Goal: Complete application form

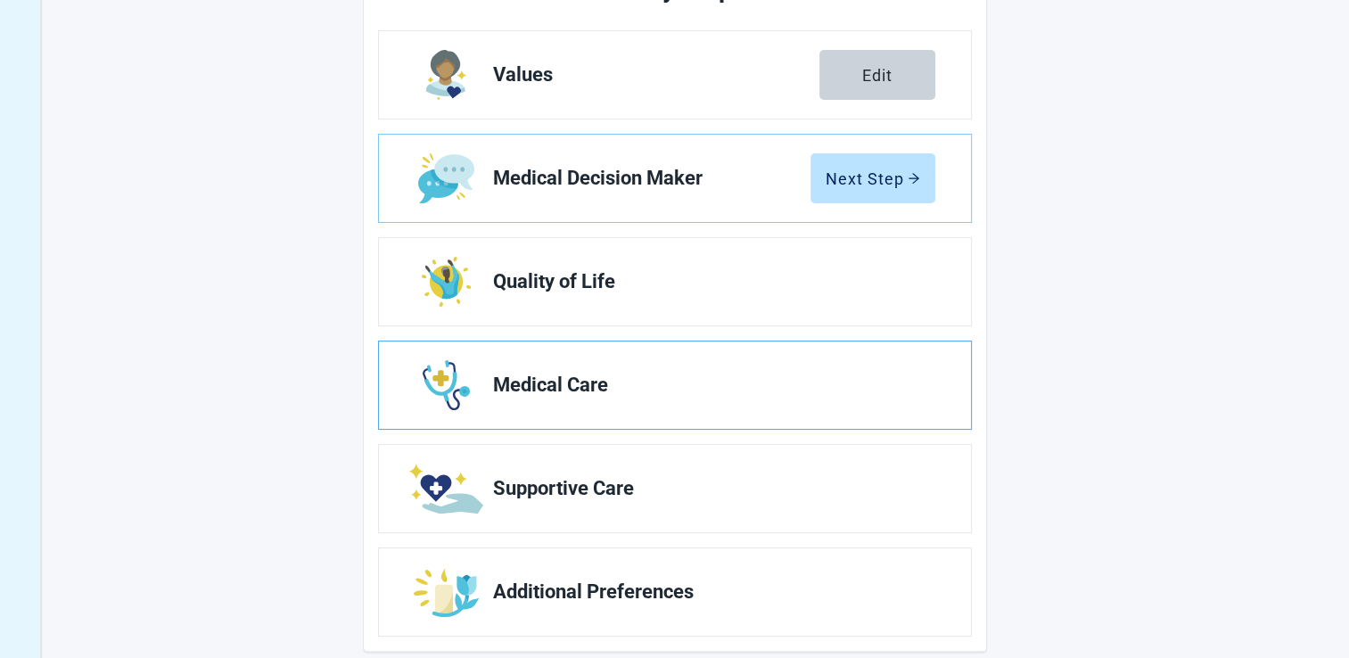
scroll to position [89, 0]
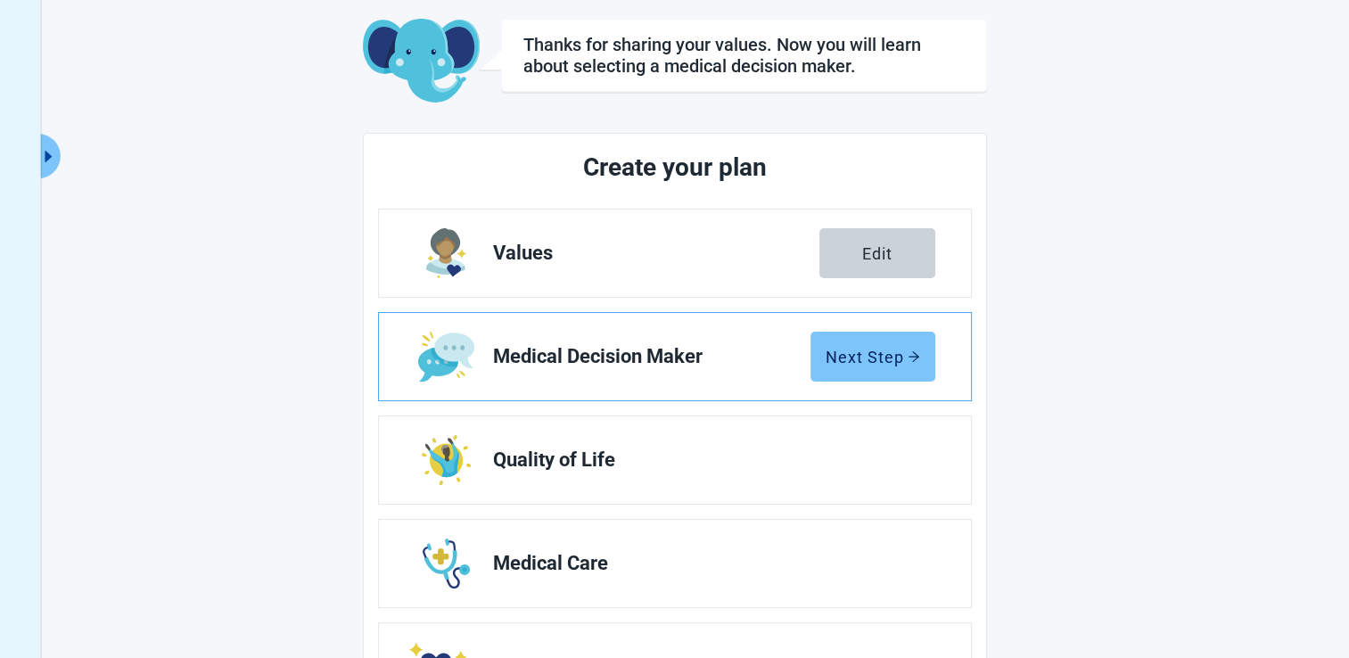
click at [879, 366] on div "Next Step" at bounding box center [873, 357] width 95 height 18
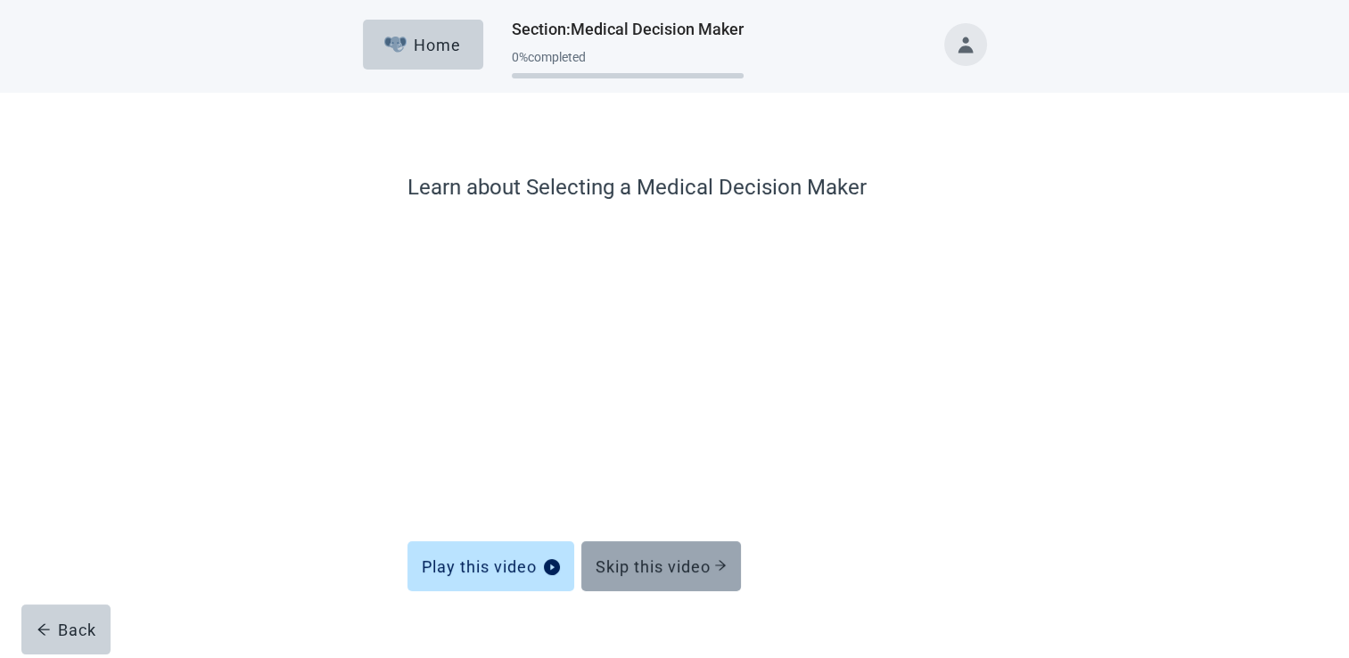
click at [662, 567] on div "Skip this video" at bounding box center [661, 566] width 131 height 18
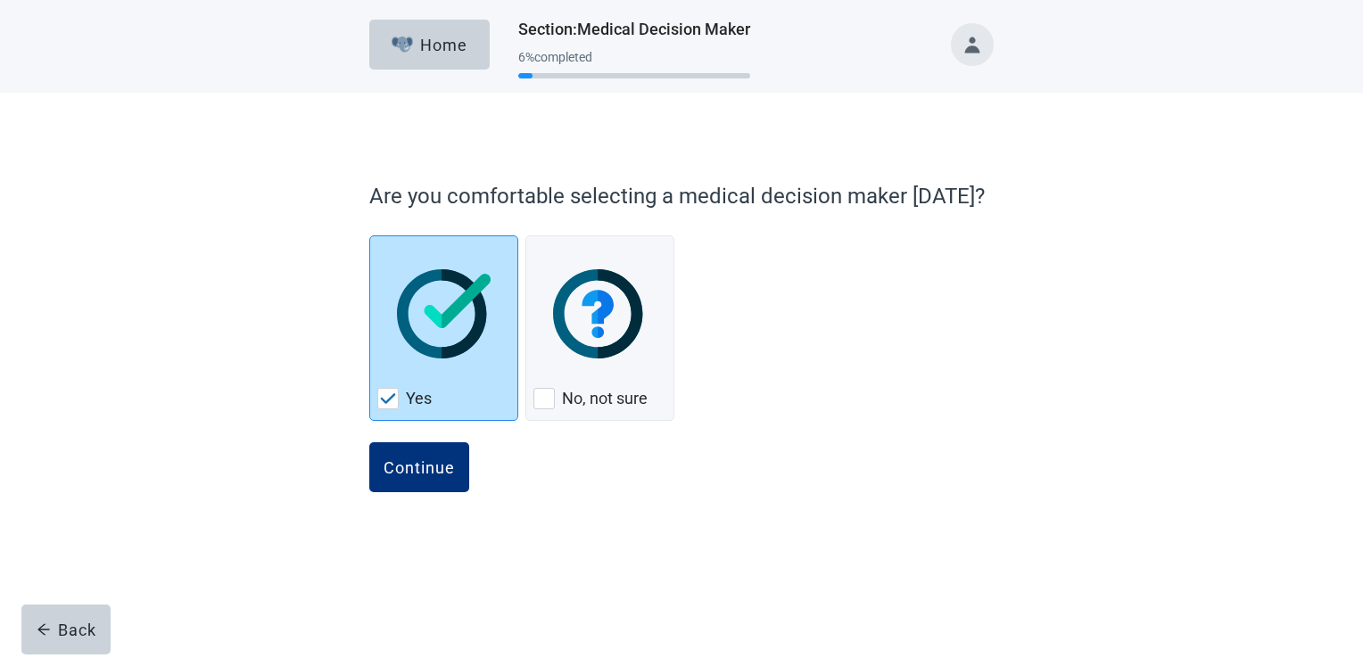
click at [432, 352] on img "Yes, checkbox, checked" at bounding box center [444, 313] width 94 height 89
click at [370, 236] on input "Yes" at bounding box center [369, 235] width 1 height 1
checkbox input "true"
click at [410, 483] on button "Continue" at bounding box center [419, 467] width 100 height 50
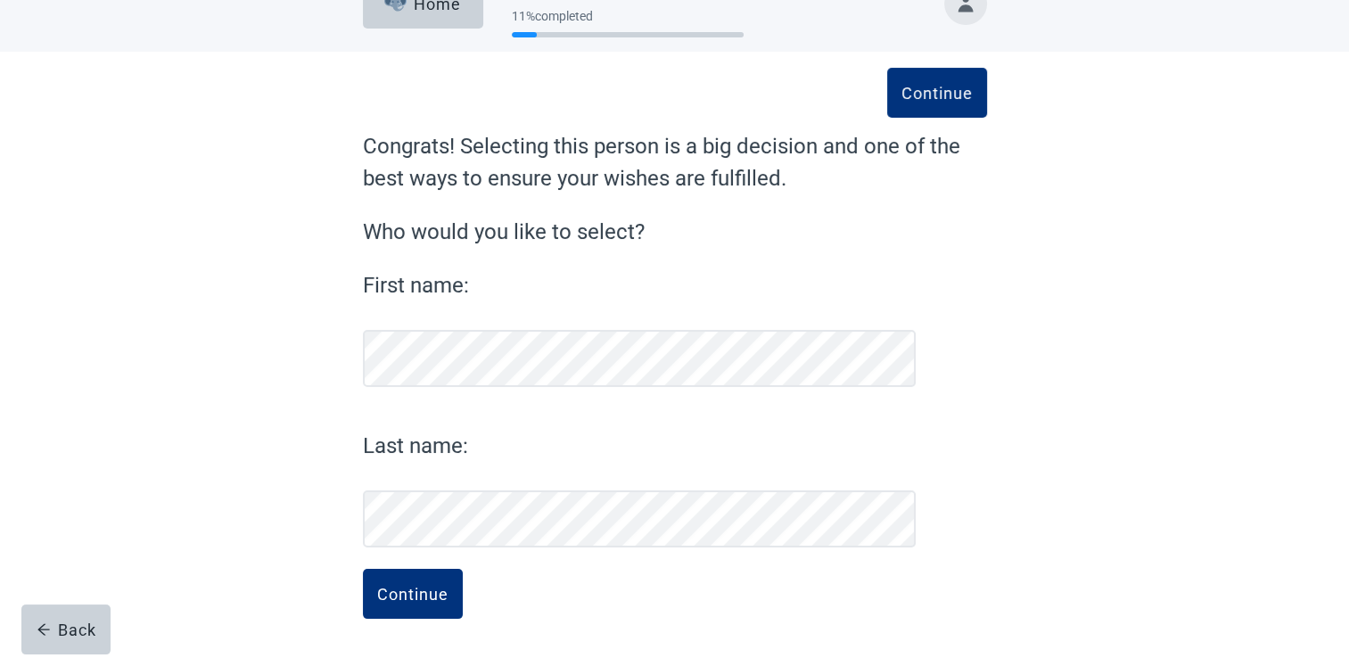
scroll to position [40, 0]
click at [396, 583] on button "Continue" at bounding box center [413, 595] width 100 height 50
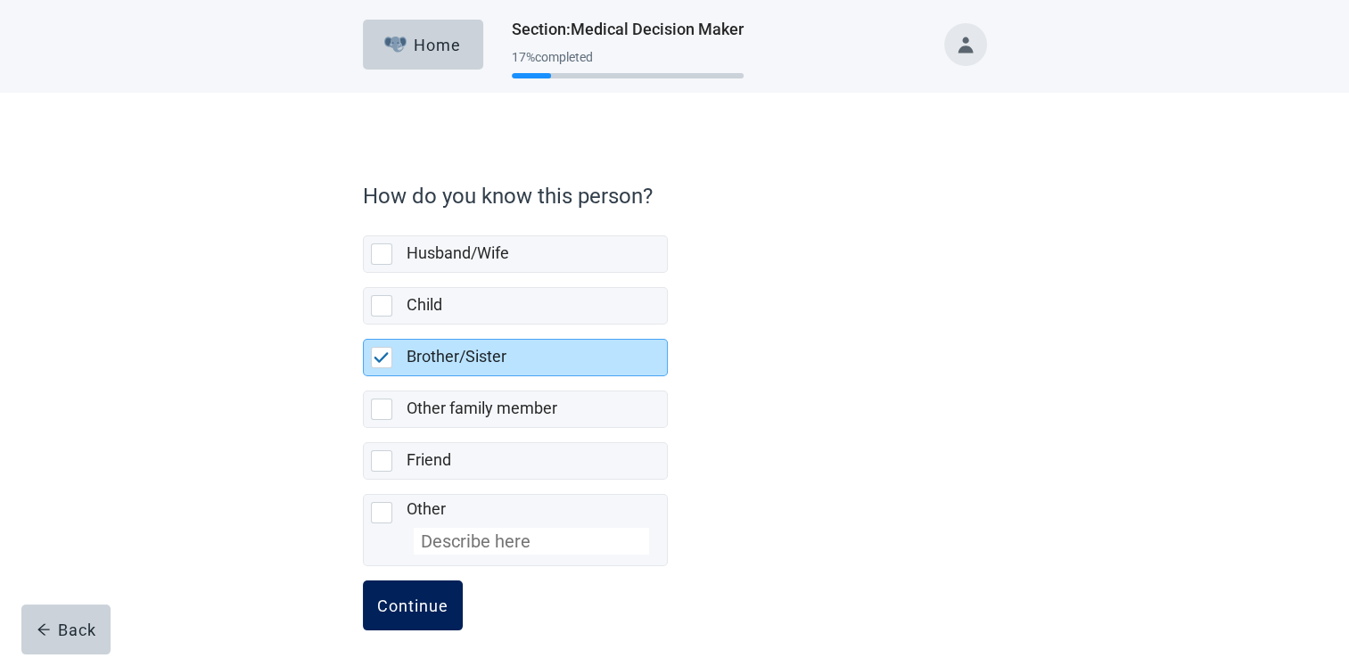
click at [416, 605] on div "Continue" at bounding box center [412, 606] width 71 height 18
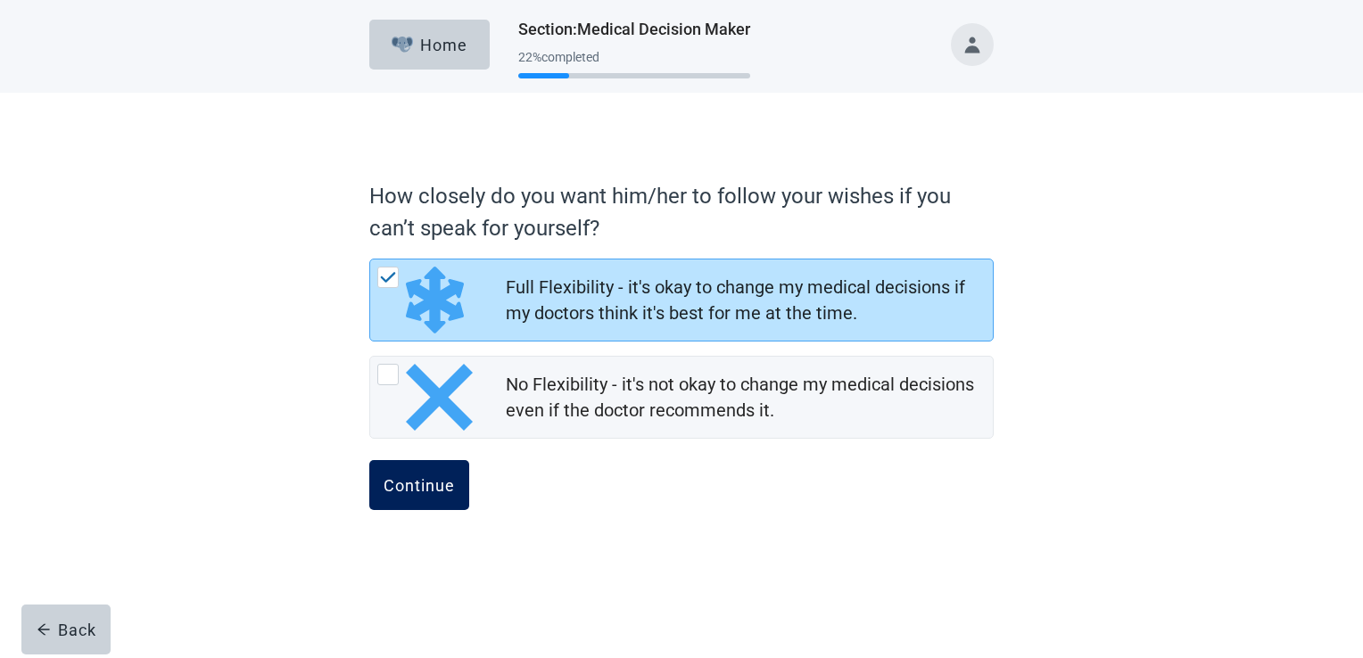
click at [424, 490] on div "Continue" at bounding box center [418, 485] width 71 height 18
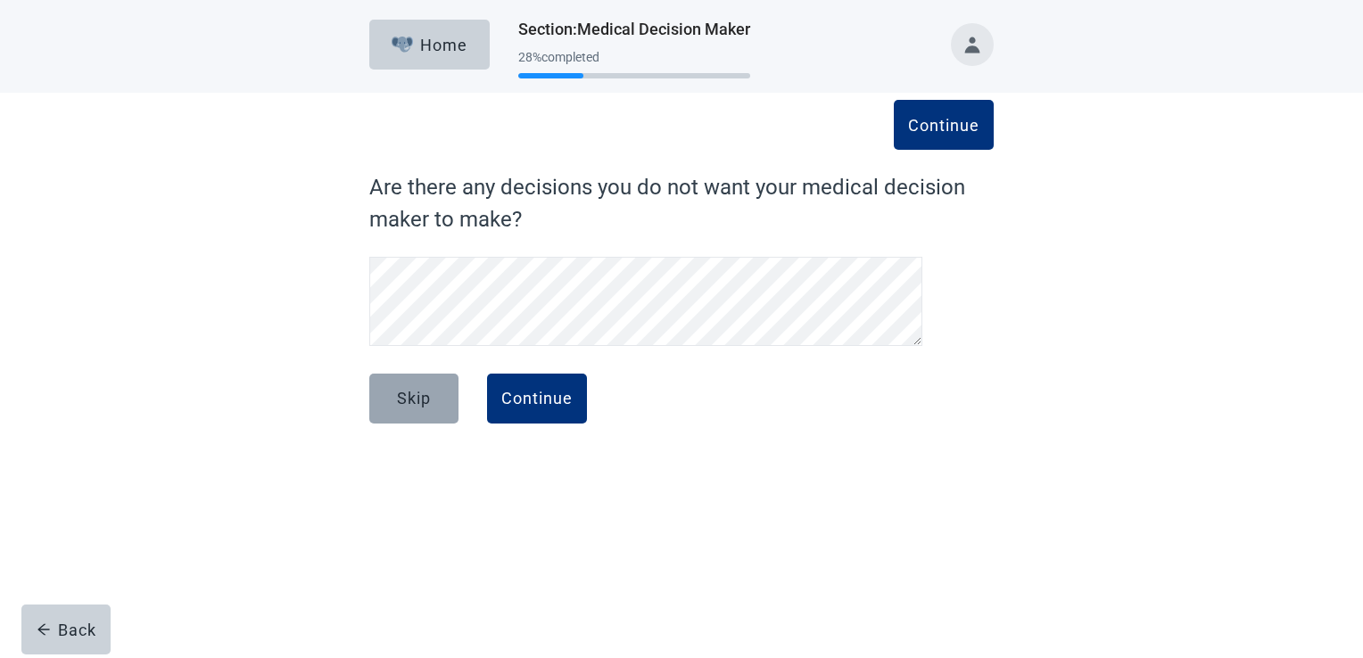
click at [433, 398] on button "Skip" at bounding box center [413, 399] width 89 height 50
click at [414, 399] on div "Skip" at bounding box center [414, 399] width 34 height 18
click at [530, 399] on div "Continue" at bounding box center [536, 399] width 71 height 18
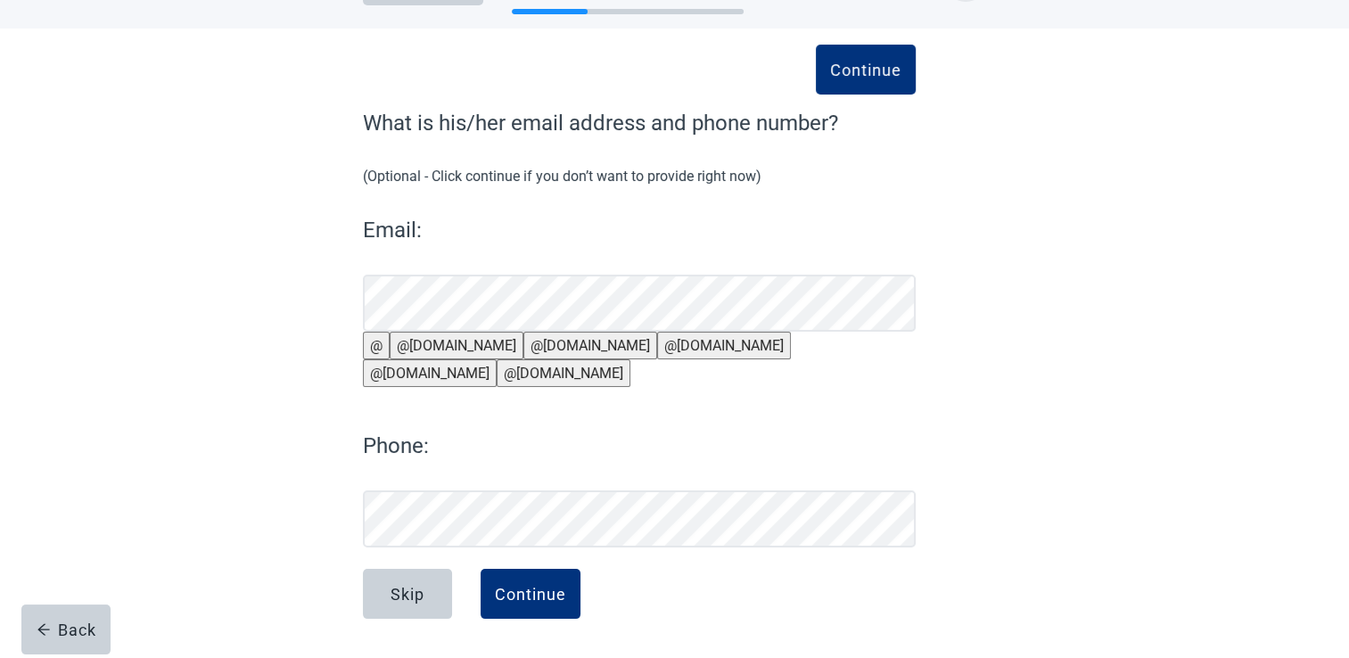
scroll to position [96, 0]
click at [524, 597] on div "Continue" at bounding box center [530, 594] width 71 height 18
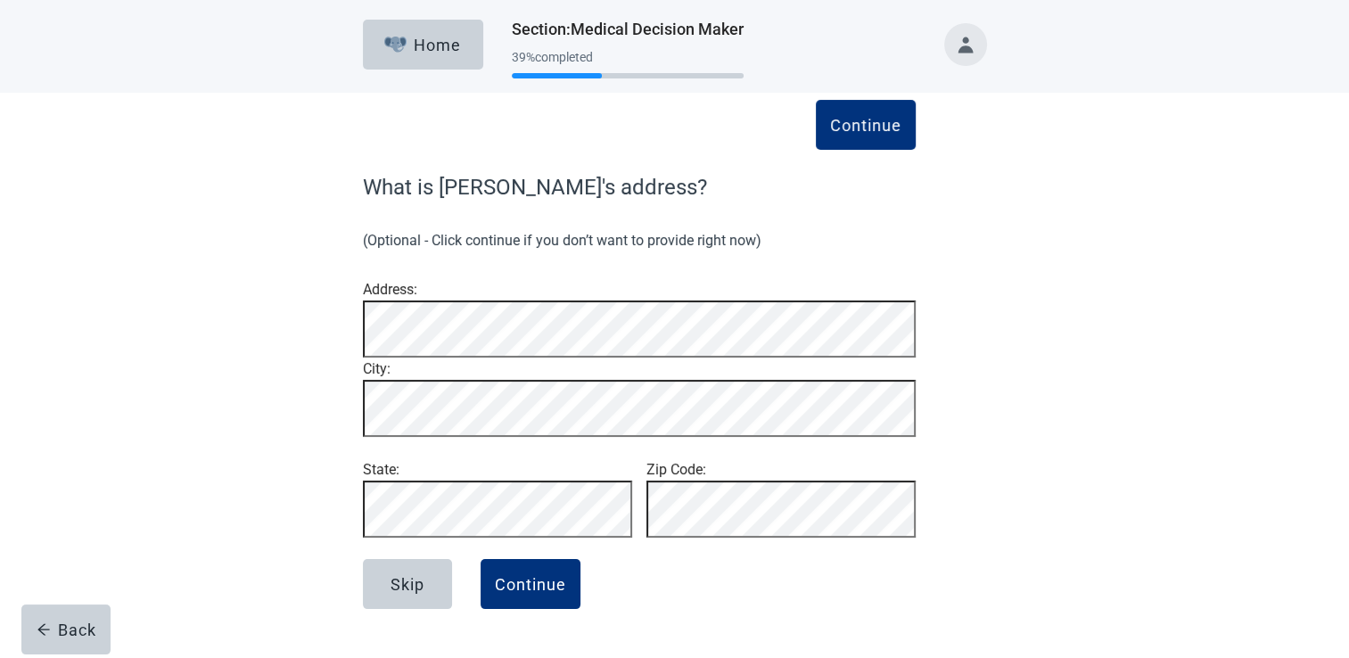
scroll to position [36, 0]
click at [514, 593] on div "Continue" at bounding box center [530, 584] width 71 height 18
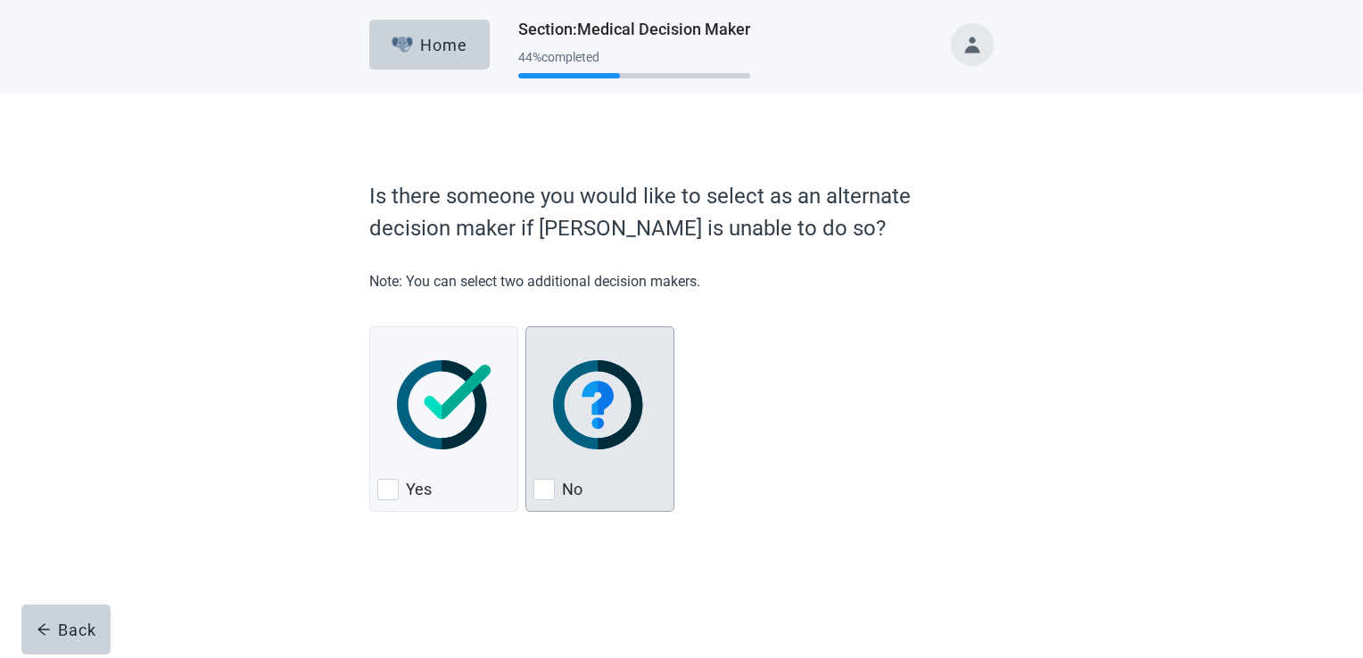
click at [602, 399] on img "No, checkbox, not checked" at bounding box center [600, 404] width 94 height 89
click at [526, 327] on input "No" at bounding box center [525, 326] width 1 height 1
checkbox input "true"
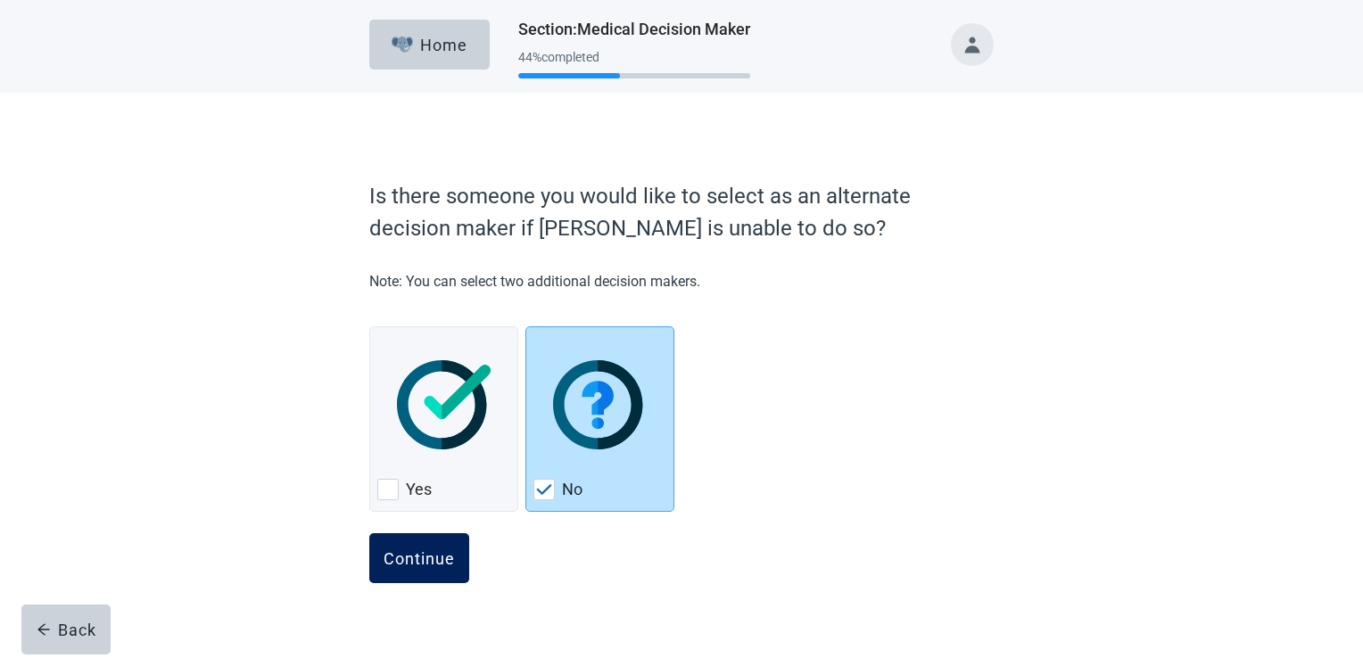
click at [408, 549] on div "Continue" at bounding box center [418, 558] width 71 height 18
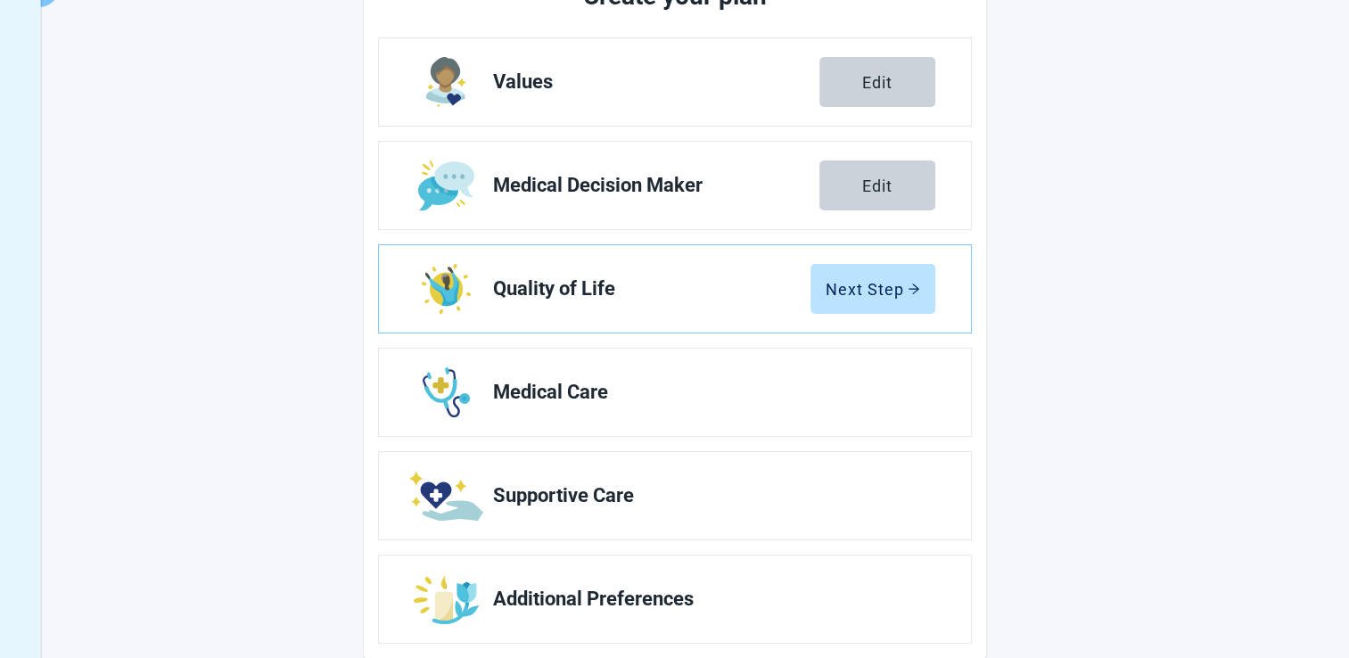
scroll to position [268, 0]
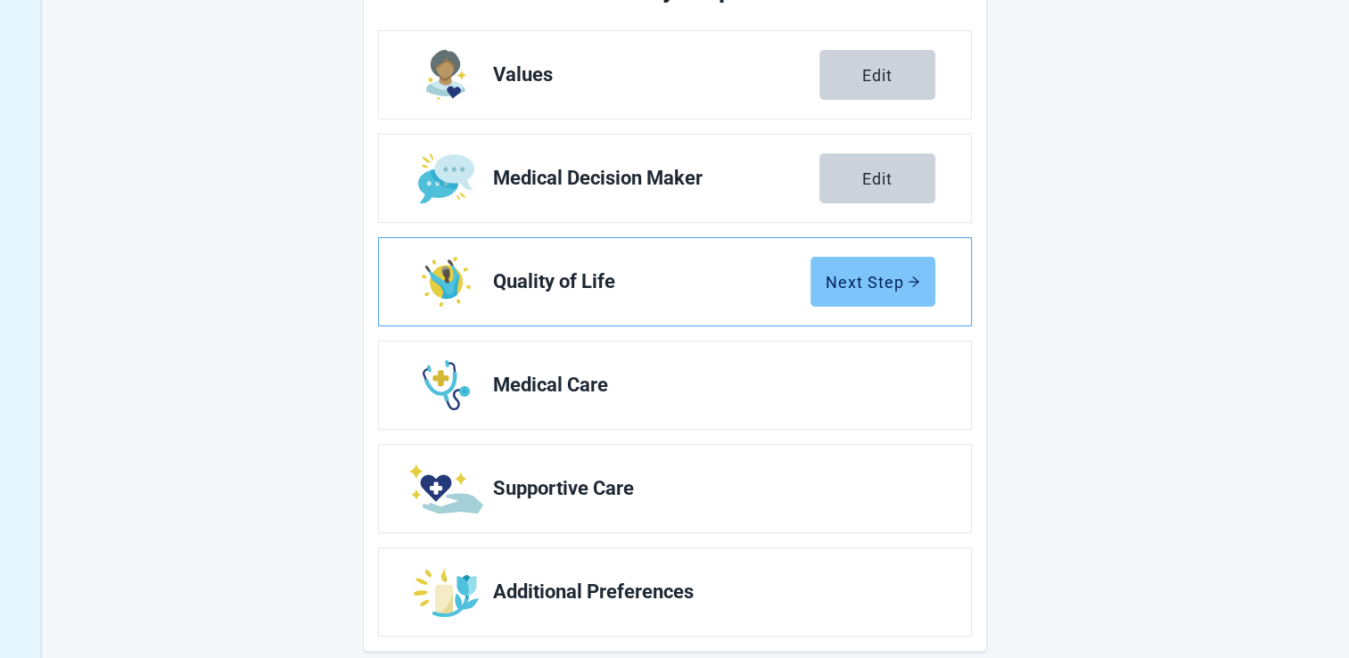
click at [831, 280] on div "Next Step" at bounding box center [873, 282] width 95 height 18
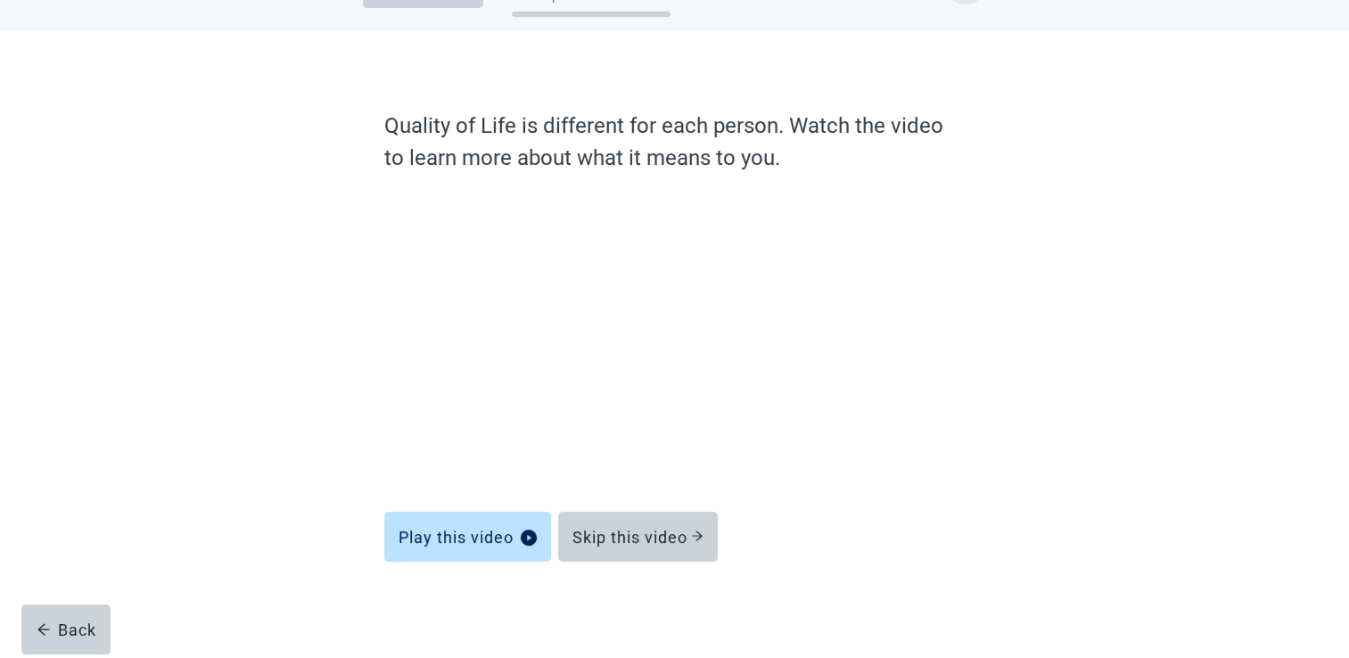
scroll to position [61, 0]
click at [637, 544] on div "Skip this video" at bounding box center [637, 538] width 131 height 18
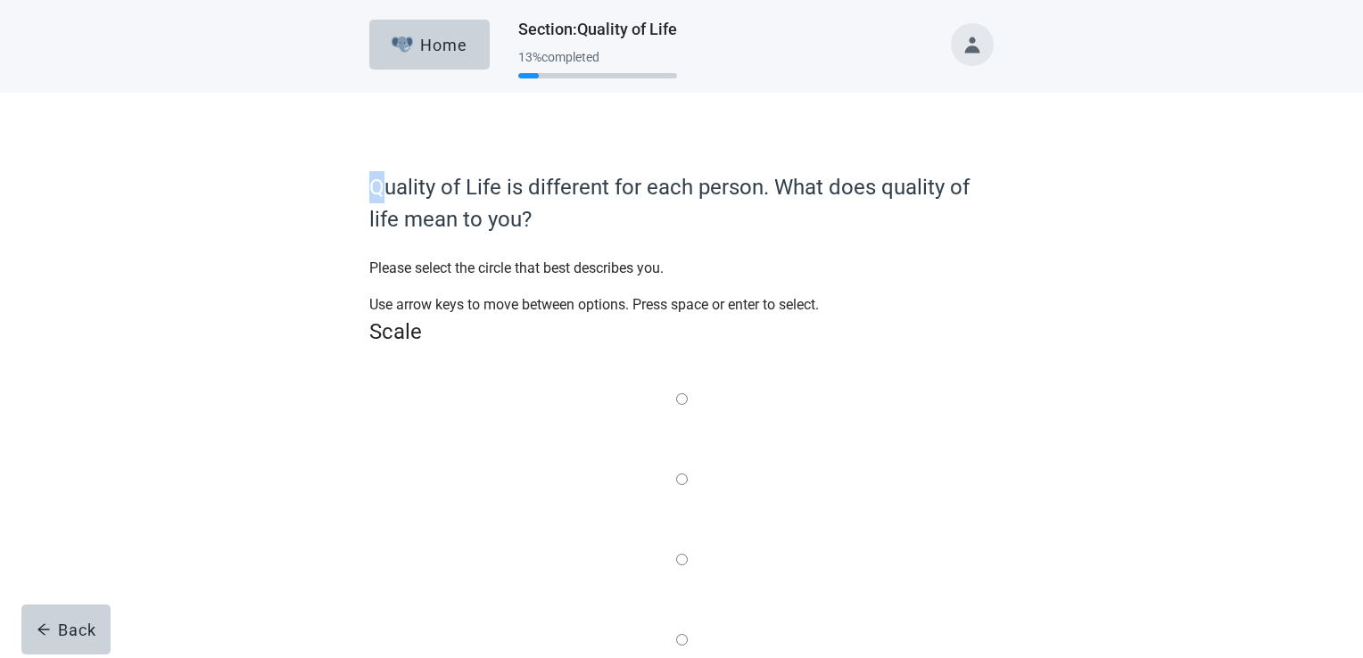
click at [372, 175] on label "Quality of Life is different for each person. What does quality of life mean to…" at bounding box center [681, 203] width 624 height 64
click at [688, 630] on label "Main content" at bounding box center [682, 641] width 12 height 22
click at [688, 634] on input "Quality of life scale: 75 out of 100. 75% between extremes" at bounding box center [682, 640] width 12 height 12
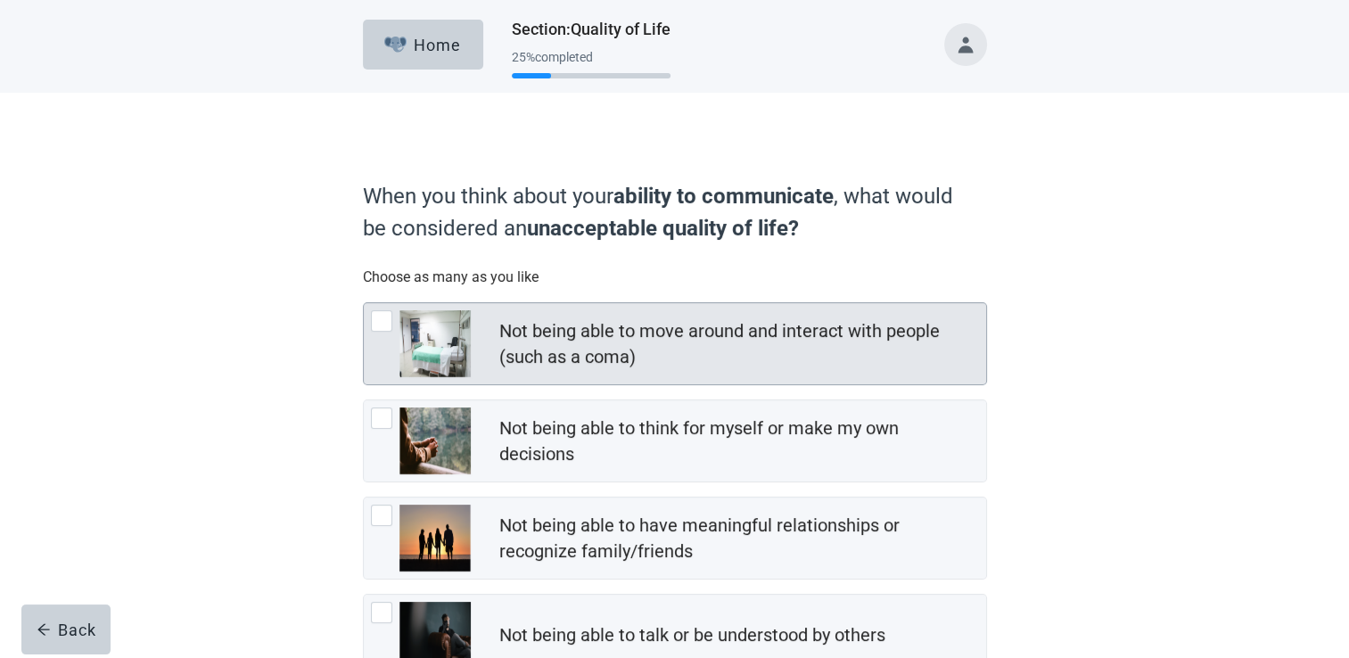
click at [528, 349] on div "Not being able to move around and interact with people (such as a coma)" at bounding box center [737, 344] width 476 height 52
click at [364, 303] on input "Not being able to move around and interact with people (such as a coma)" at bounding box center [363, 302] width 1 height 1
checkbox input "true"
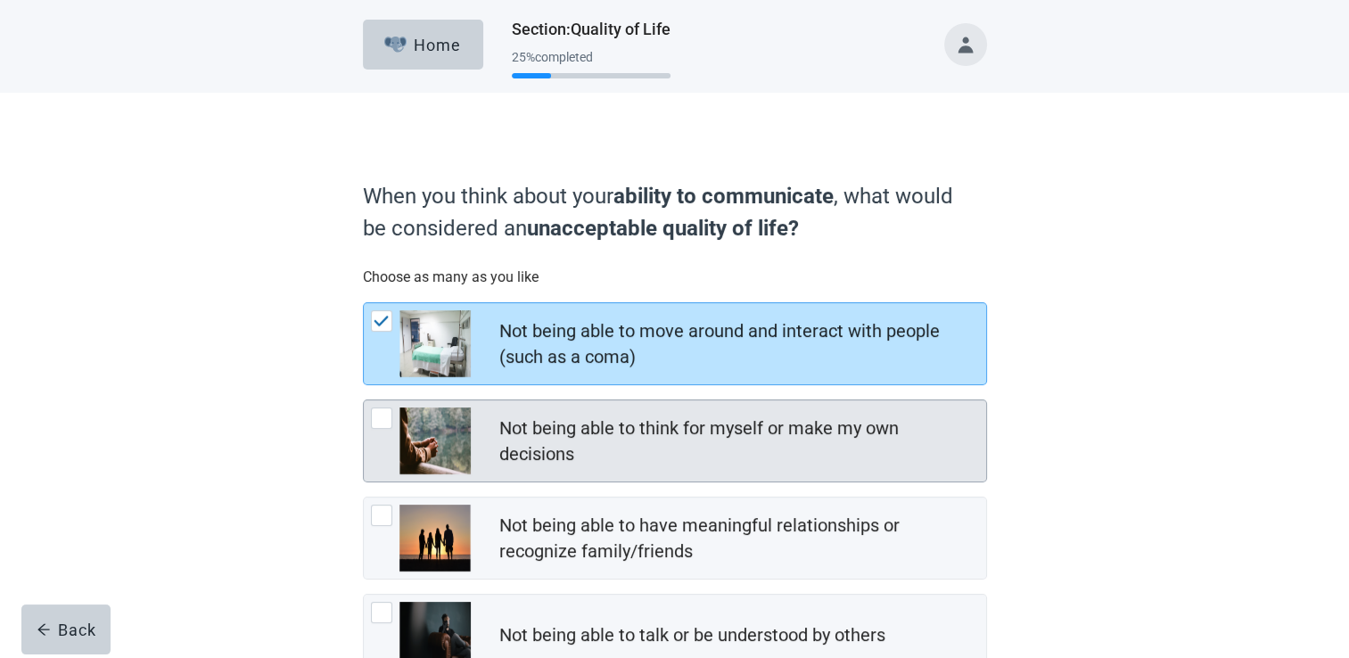
click at [845, 438] on div "Not being able to think for myself or make my own decisions" at bounding box center [737, 442] width 476 height 52
click at [364, 400] on input "Not being able to think for myself or make my own decisions" at bounding box center [363, 399] width 1 height 1
checkbox input "true"
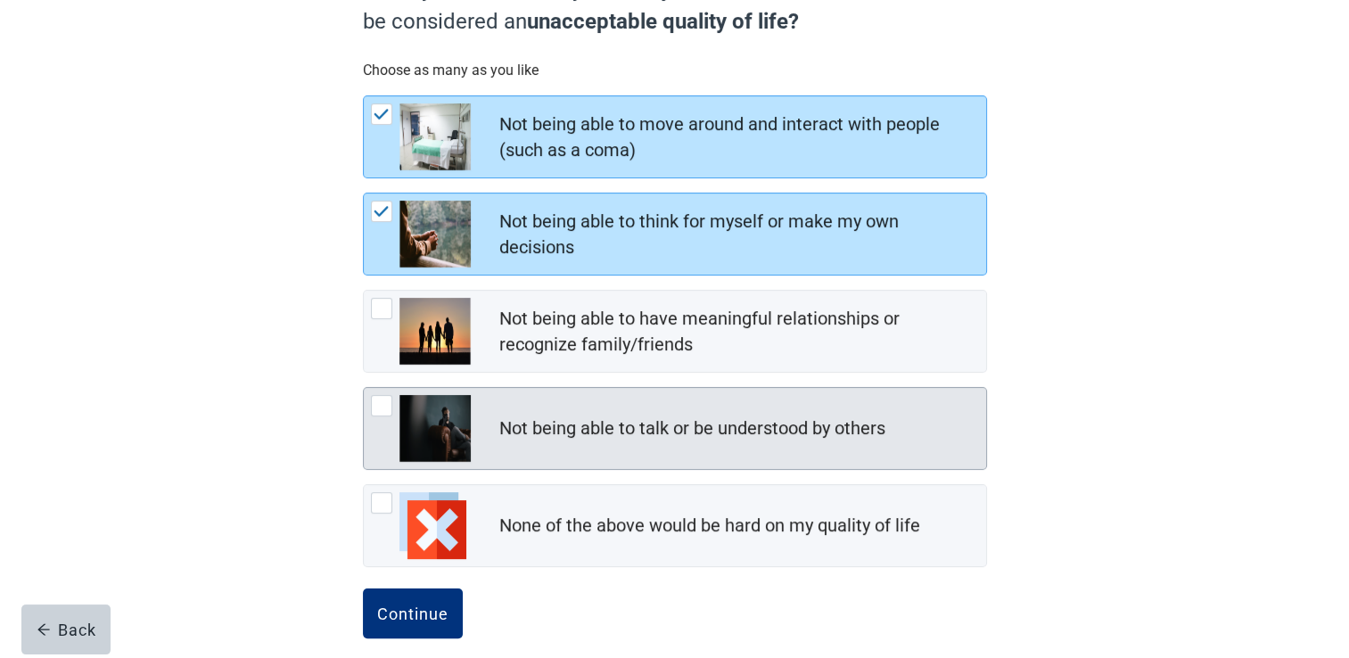
scroll to position [223, 0]
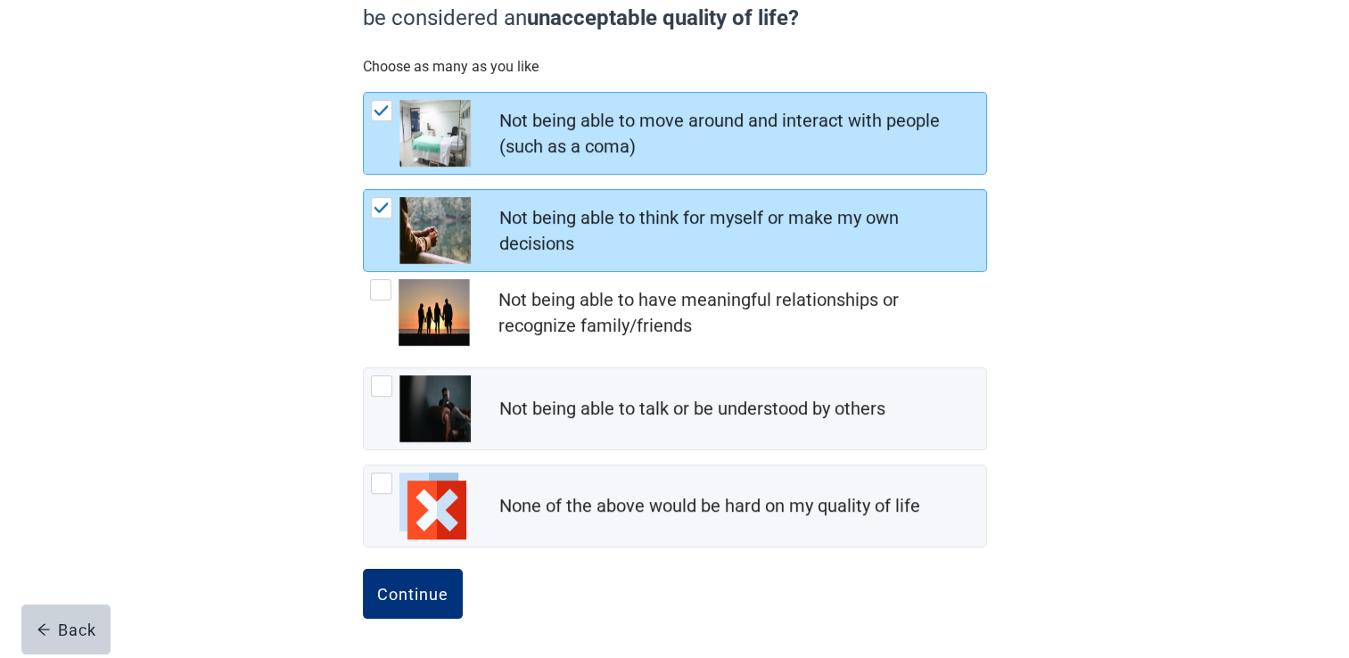
click at [609, 326] on div "Not being able to have meaningful relationships or recognize family/friends" at bounding box center [737, 313] width 478 height 52
click at [364, 273] on input "Not being able to have meaningful relationships or recognize family/friends" at bounding box center [363, 272] width 1 height 1
checkbox input "true"
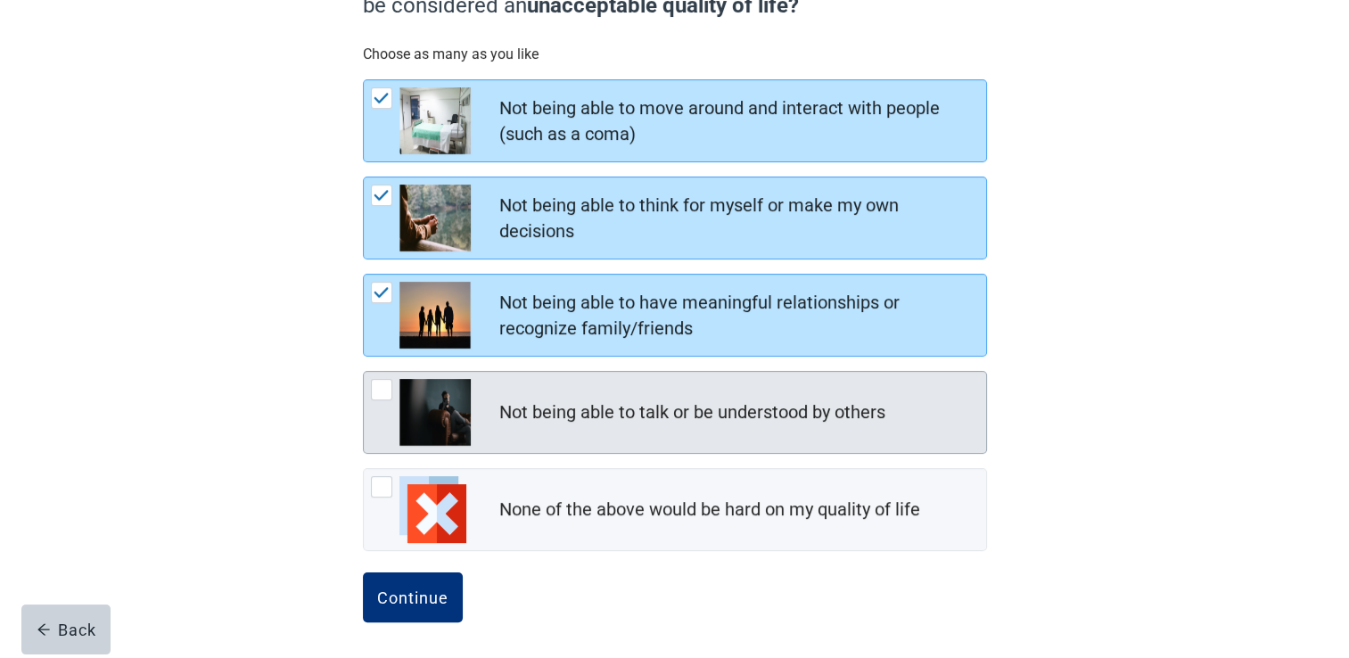
click at [782, 417] on div "Not being able to talk or be understood by others" at bounding box center [692, 412] width 386 height 26
click at [364, 372] on input "Not being able to talk or be understood by others" at bounding box center [363, 371] width 1 height 1
checkbox input "true"
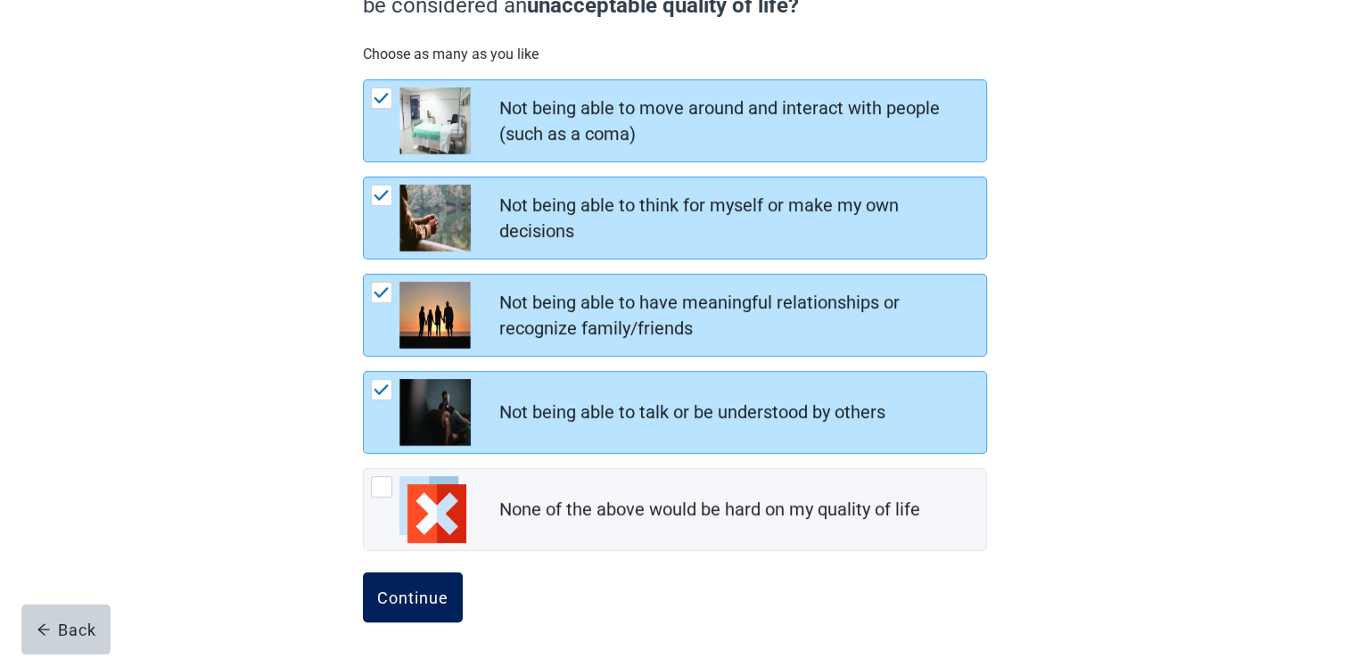
click at [397, 590] on div "Continue" at bounding box center [412, 598] width 71 height 18
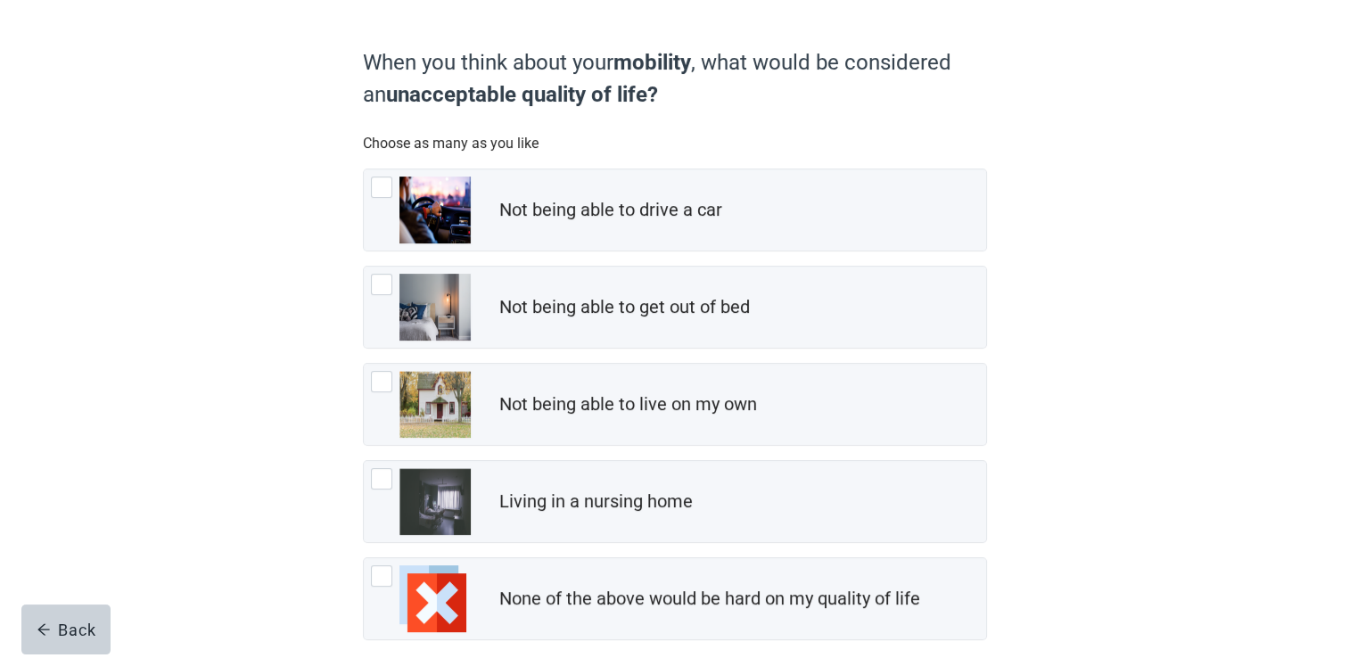
scroll to position [178, 0]
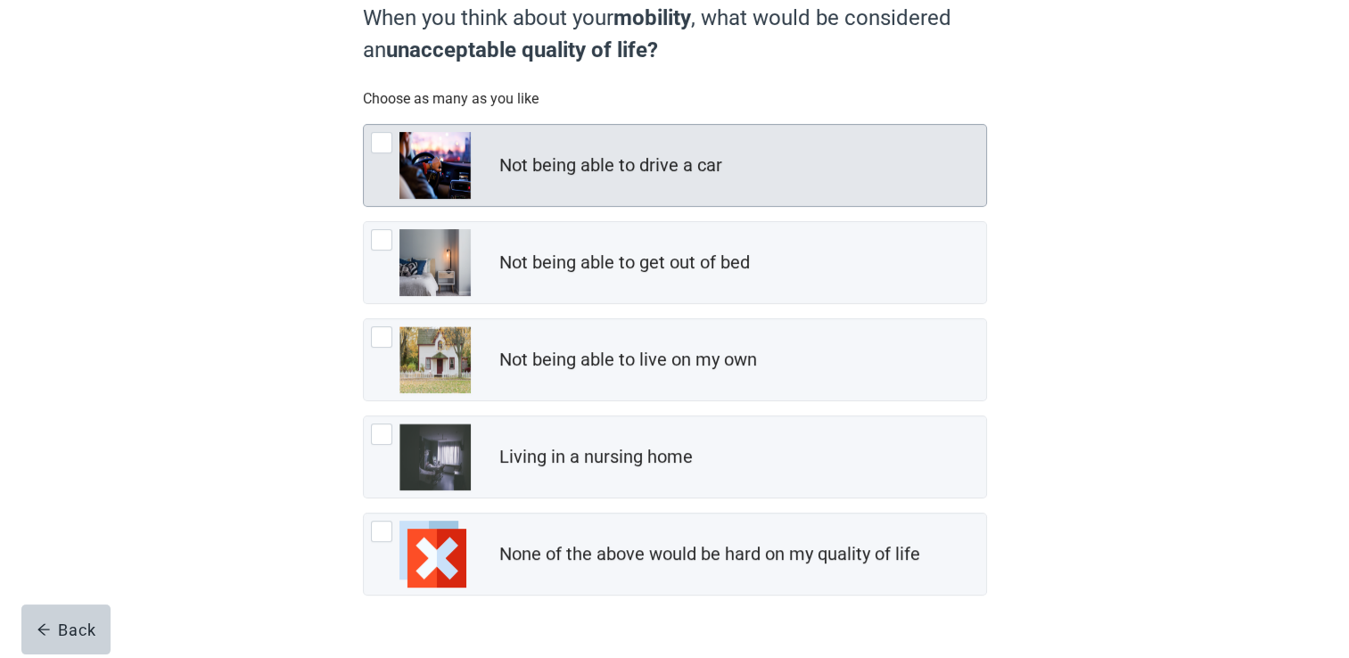
click at [653, 159] on div "Not being able to drive a car" at bounding box center [610, 165] width 223 height 26
click at [364, 125] on input "Not being able to drive a car" at bounding box center [363, 124] width 1 height 1
checkbox input "true"
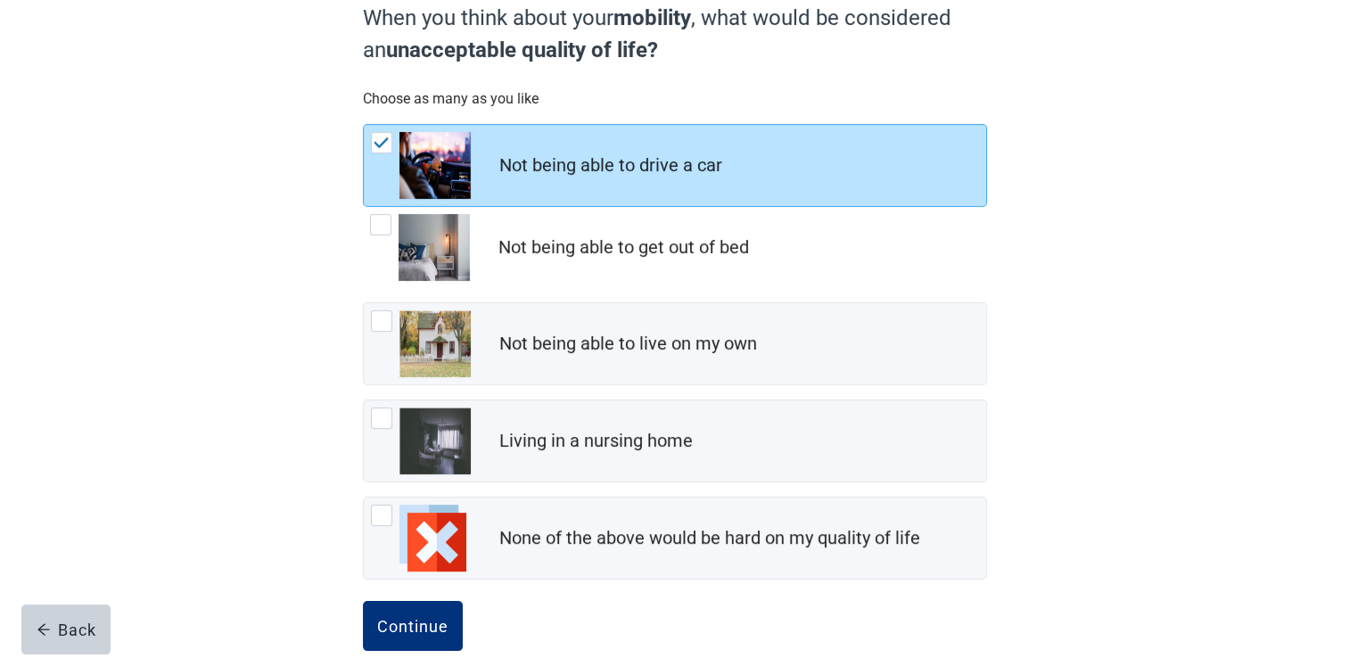
click at [692, 260] on div "Not being able to get out of bed" at bounding box center [623, 248] width 251 height 26
click at [364, 208] on input "Not being able to get out of bed" at bounding box center [363, 207] width 1 height 1
checkbox input "true"
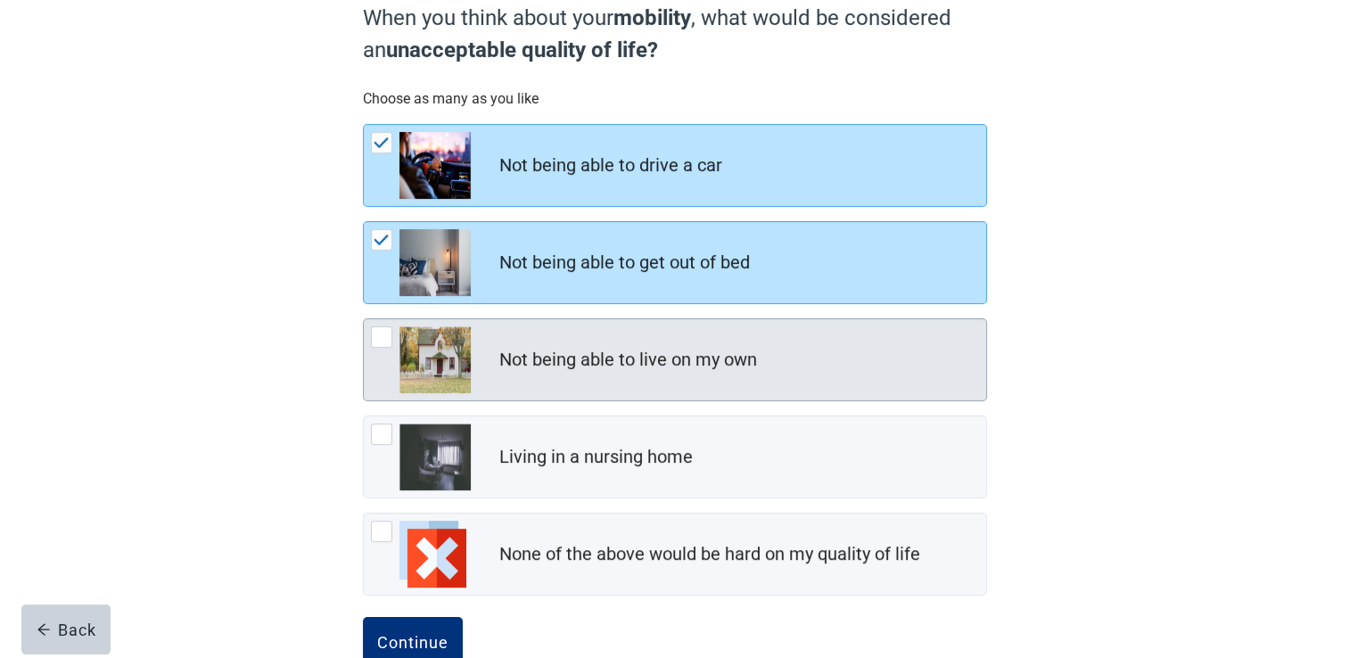
click at [677, 355] on div "Not being able to live on my own" at bounding box center [628, 360] width 258 height 26
click at [364, 319] on input "Not being able to live on my own" at bounding box center [363, 318] width 1 height 1
checkbox input "true"
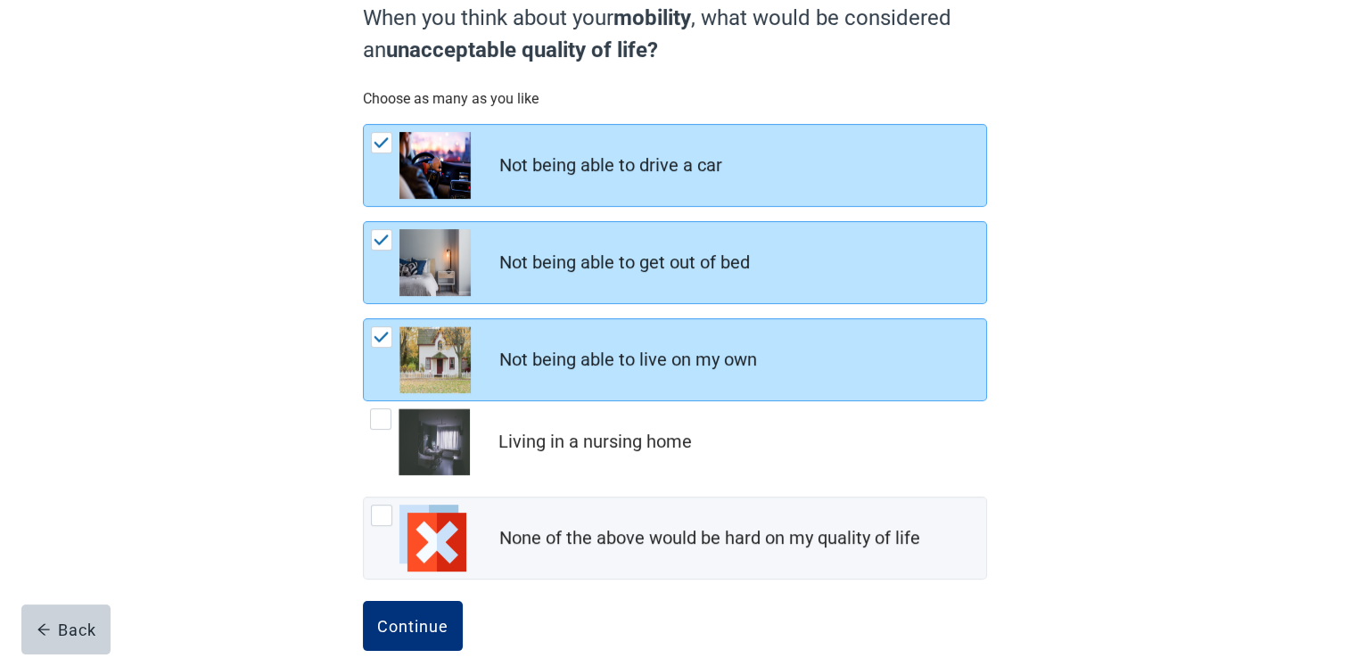
click at [631, 455] on div "Living in a nursing home" at bounding box center [595, 442] width 194 height 26
click at [364, 402] on input "Living in a nursing home" at bounding box center [363, 401] width 1 height 1
checkbox input "true"
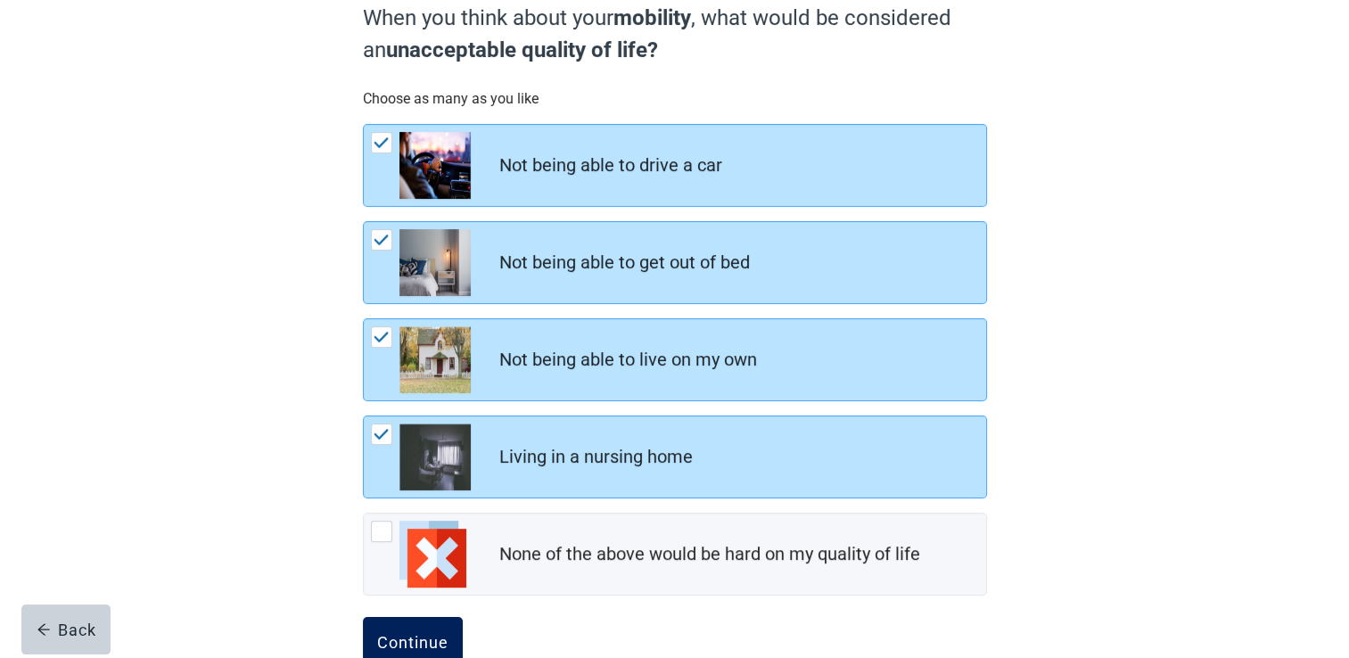
click at [426, 636] on div "Continue" at bounding box center [412, 642] width 71 height 18
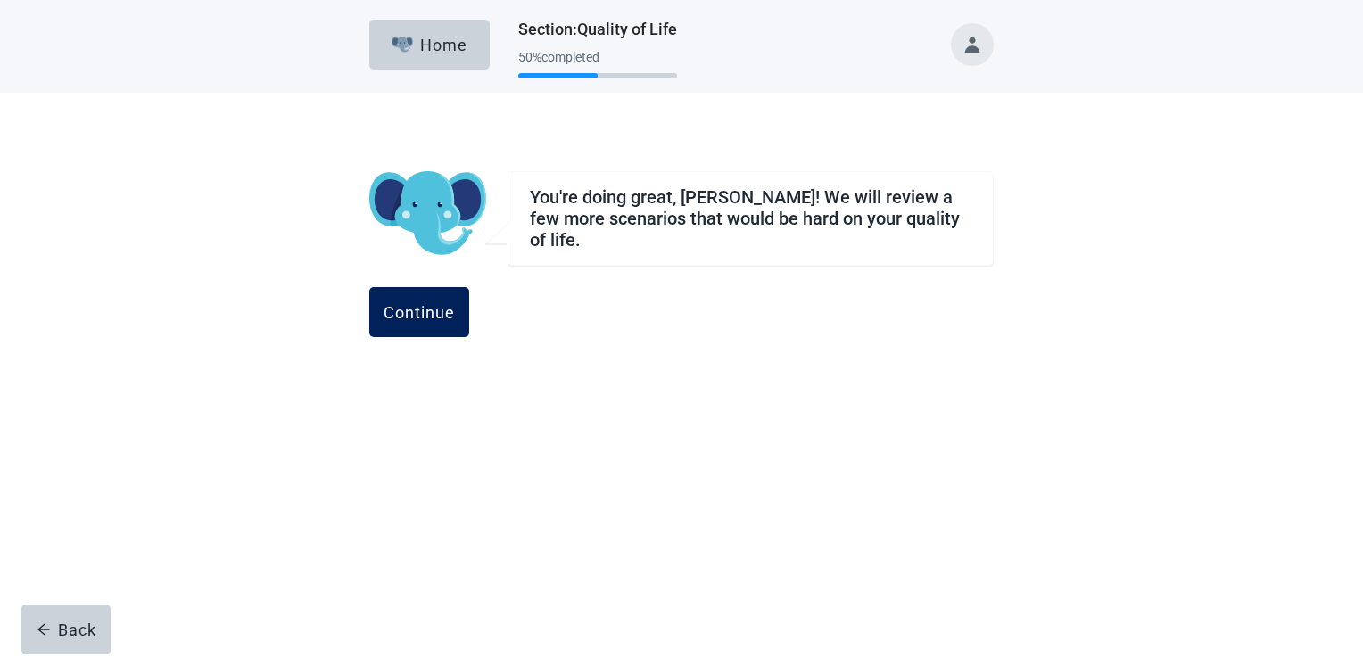
click at [455, 316] on div "Continue" at bounding box center [418, 312] width 71 height 18
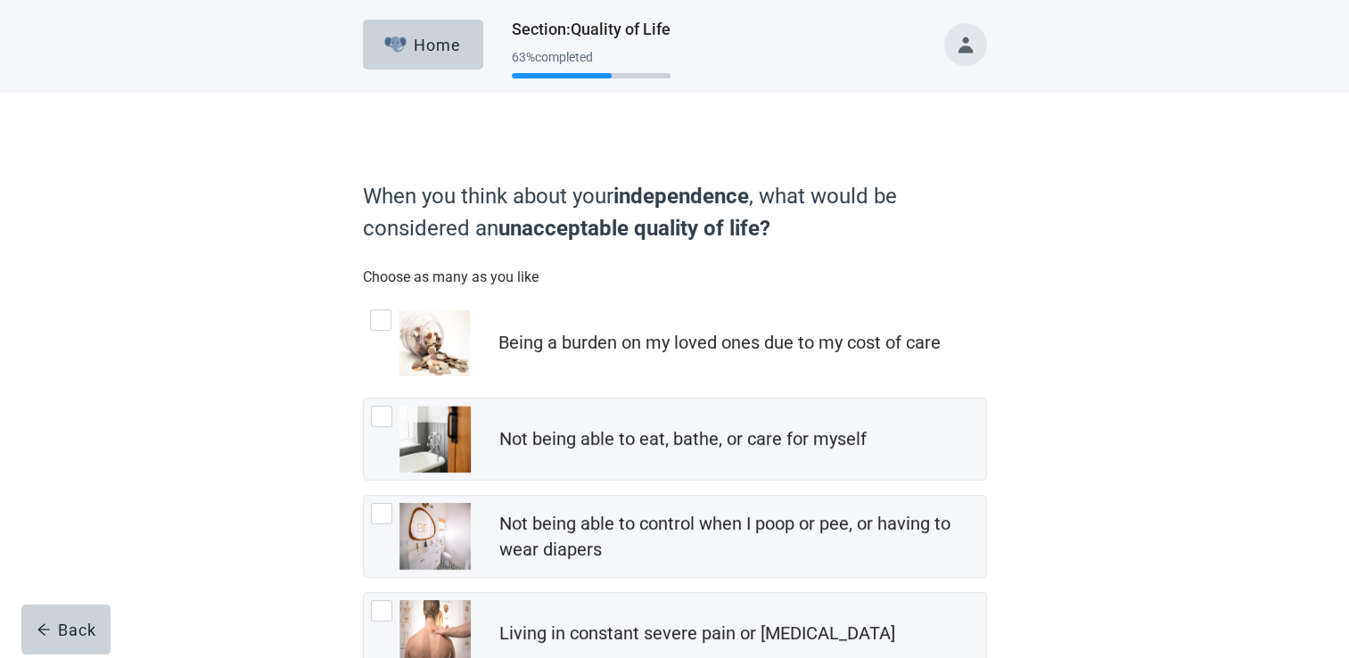
click at [564, 345] on div "Being a burden on my loved ones due to my cost of care" at bounding box center [719, 343] width 442 height 26
click at [364, 303] on input "Being a burden on my loved ones due to my cost of care" at bounding box center [363, 302] width 1 height 1
checkbox input "true"
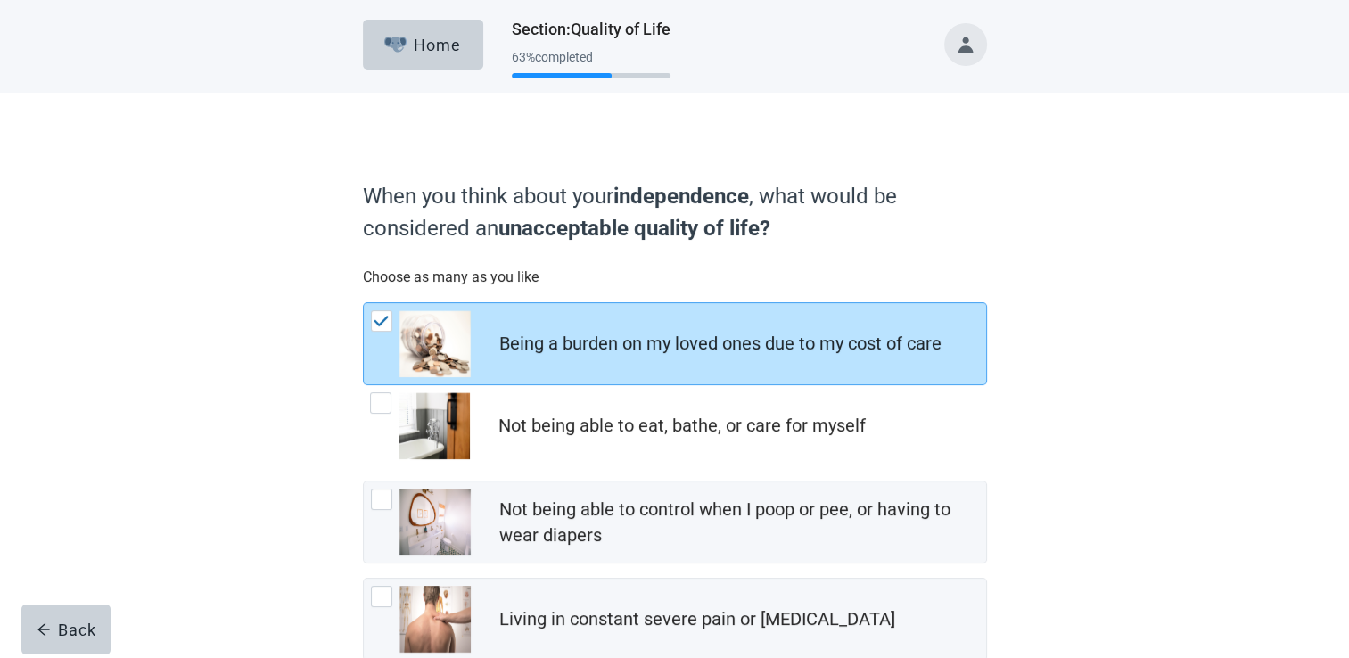
drag, startPoint x: 564, startPoint y: 440, endPoint x: 560, endPoint y: 450, distance: 11.6
click at [561, 439] on div "Not being able to eat, bathe, or care for myself" at bounding box center [681, 426] width 367 height 26
click at [364, 386] on input "Not being able to eat, bathe, or care for myself" at bounding box center [363, 385] width 1 height 1
checkbox input "true"
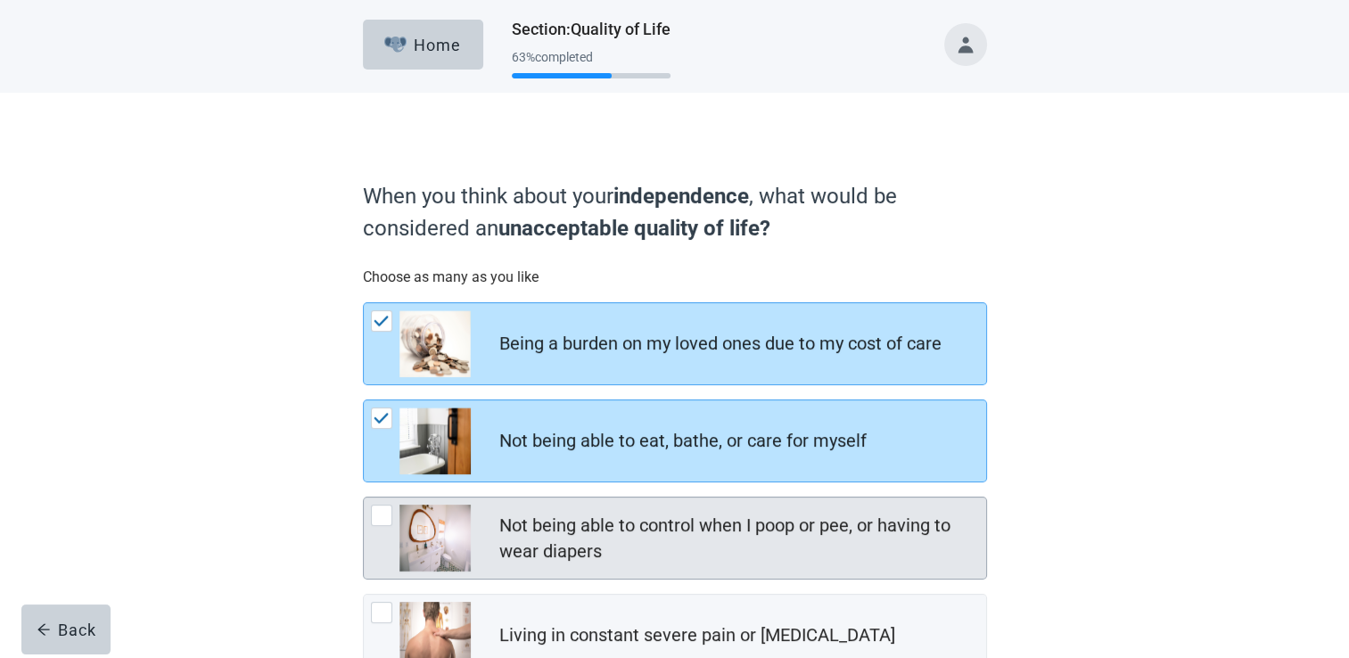
click at [534, 523] on div "Not being able to control when I poop or pee, or having to wear diapers" at bounding box center [737, 539] width 476 height 52
click at [364, 498] on input "Not being able to control when I poop or pee, or having to wear diapers" at bounding box center [363, 497] width 1 height 1
checkbox input "true"
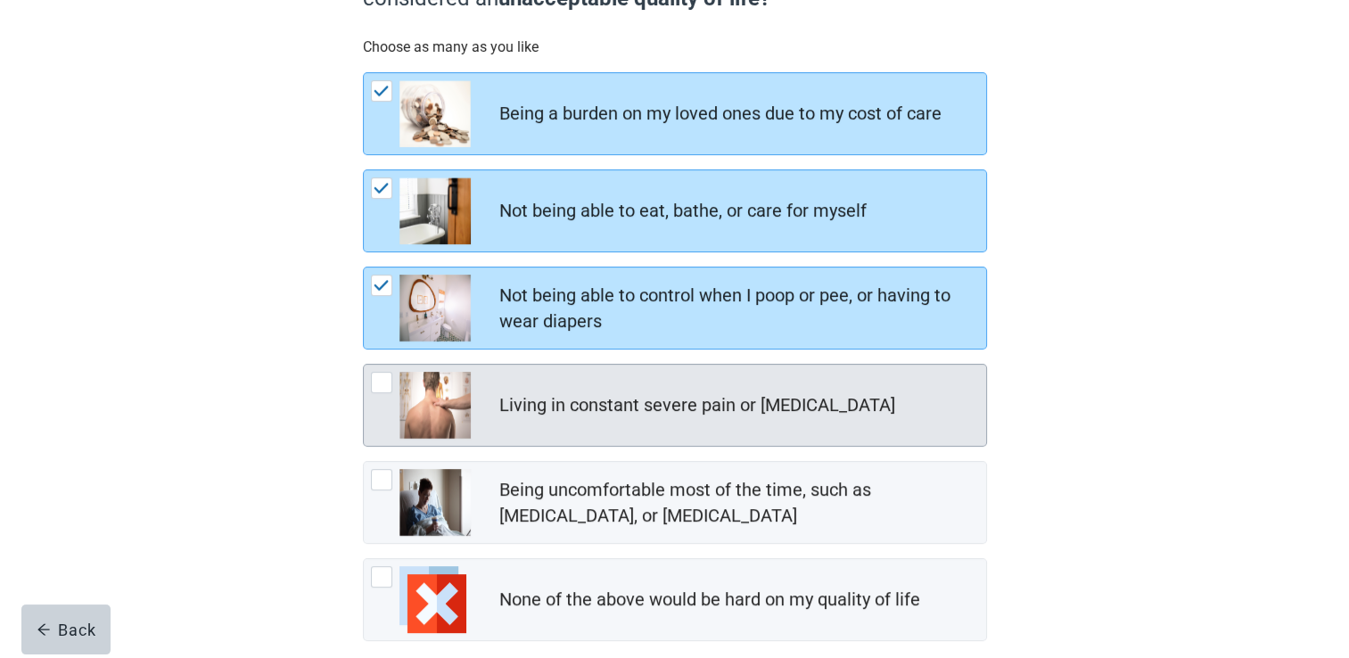
scroll to position [268, 0]
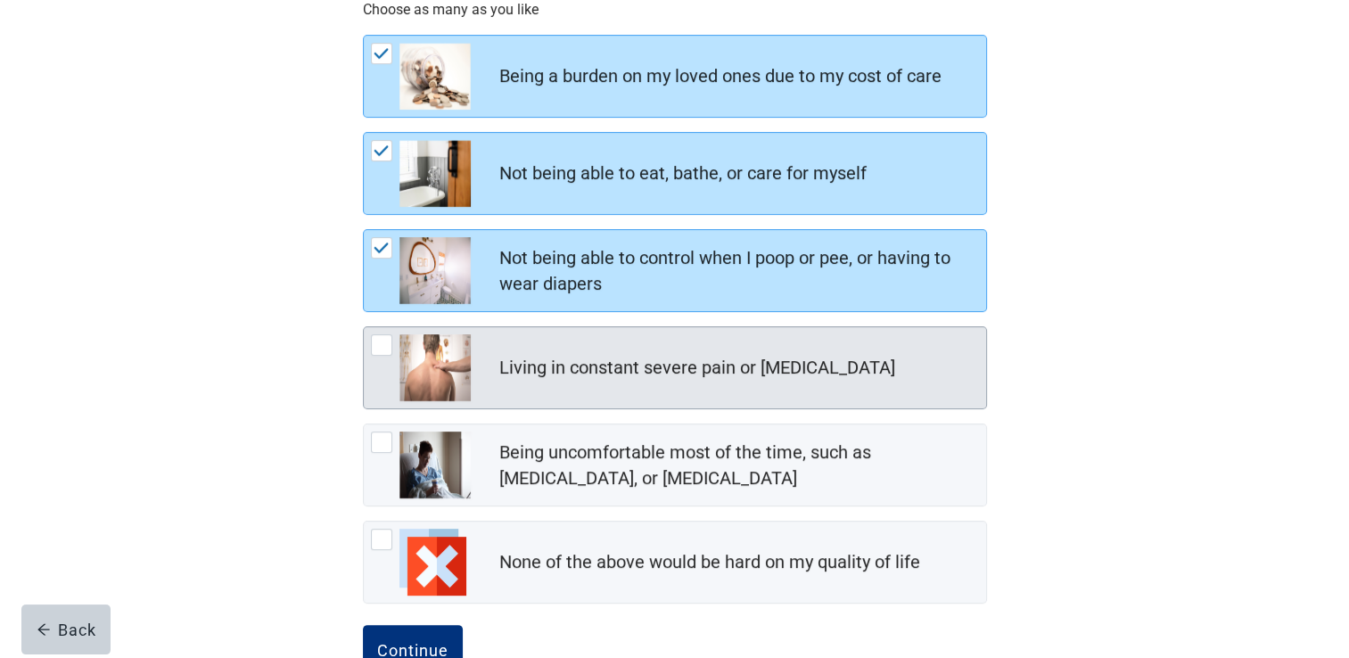
click at [530, 340] on div "Living in constant severe pain or [MEDICAL_DATA]" at bounding box center [675, 367] width 622 height 81
click at [364, 327] on input "Living in constant severe pain or [MEDICAL_DATA]" at bounding box center [363, 326] width 1 height 1
checkbox input "true"
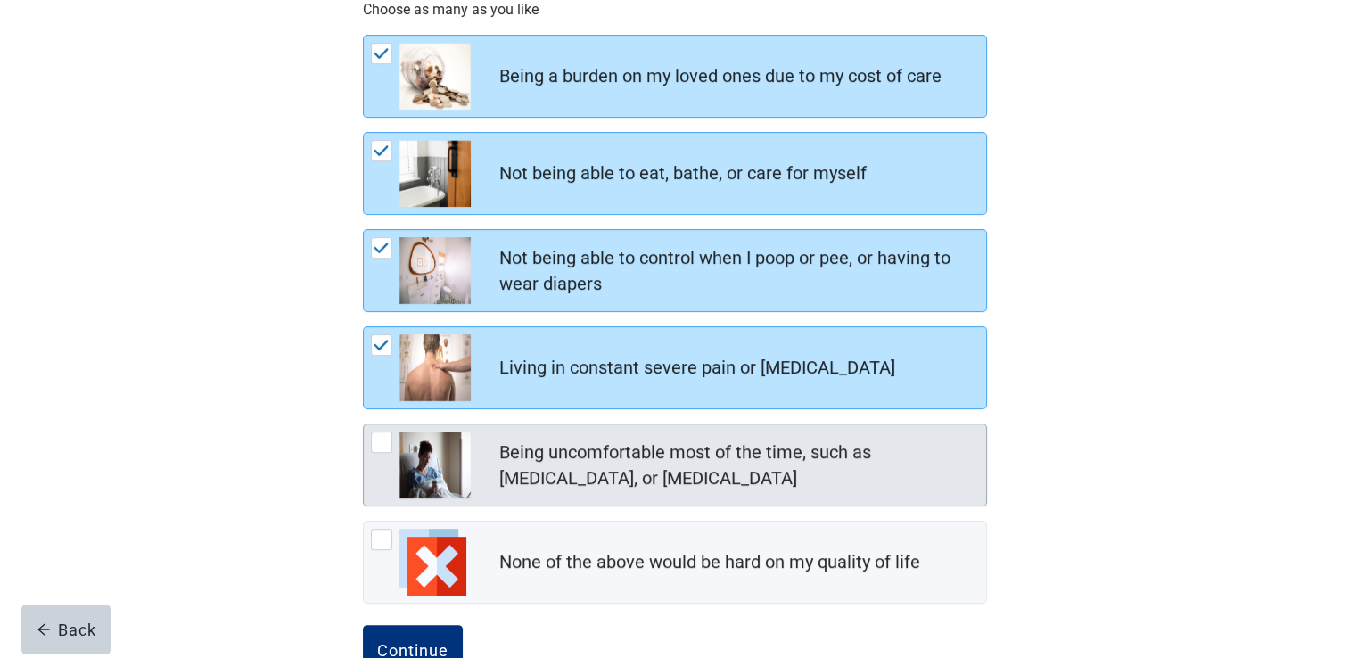
click at [599, 459] on div "Being uncomfortable most of the time, such as [MEDICAL_DATA], or [MEDICAL_DATA]" at bounding box center [737, 466] width 476 height 52
click at [364, 424] on input "Being uncomfortable most of the time, such as [MEDICAL_DATA], or [MEDICAL_DATA]" at bounding box center [363, 424] width 1 height 1
checkbox input "true"
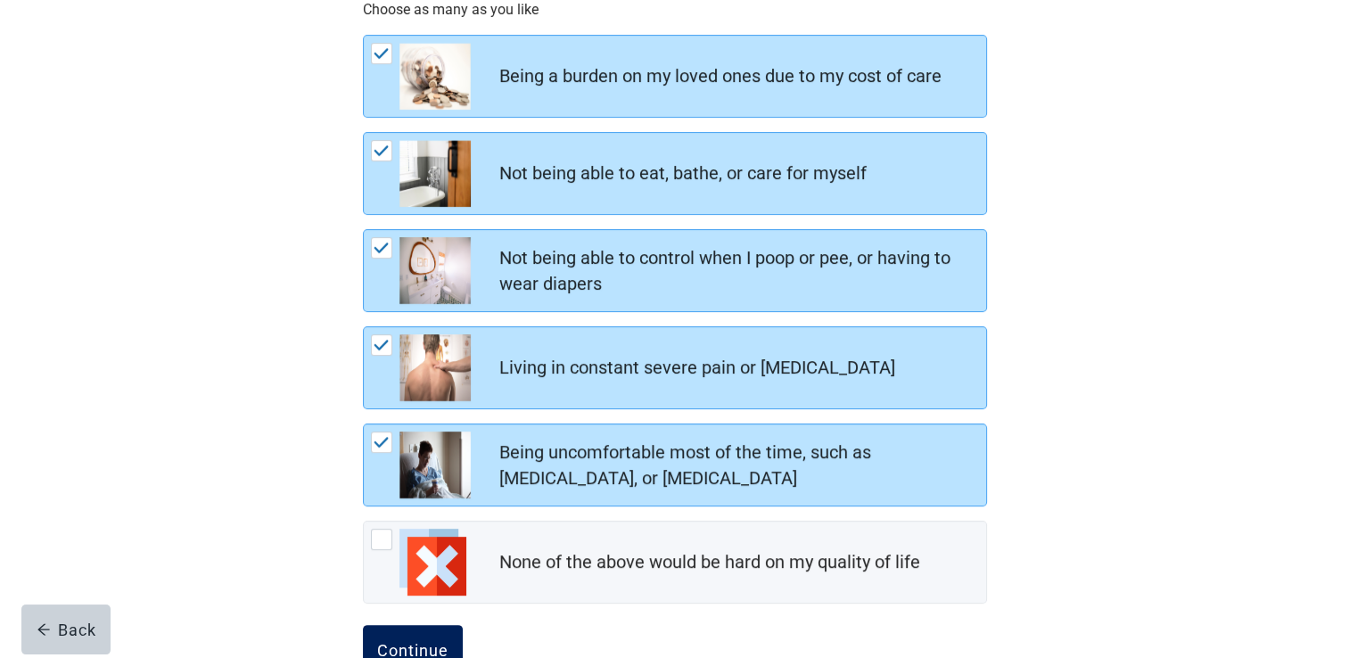
click at [407, 637] on button "Continue" at bounding box center [413, 650] width 100 height 50
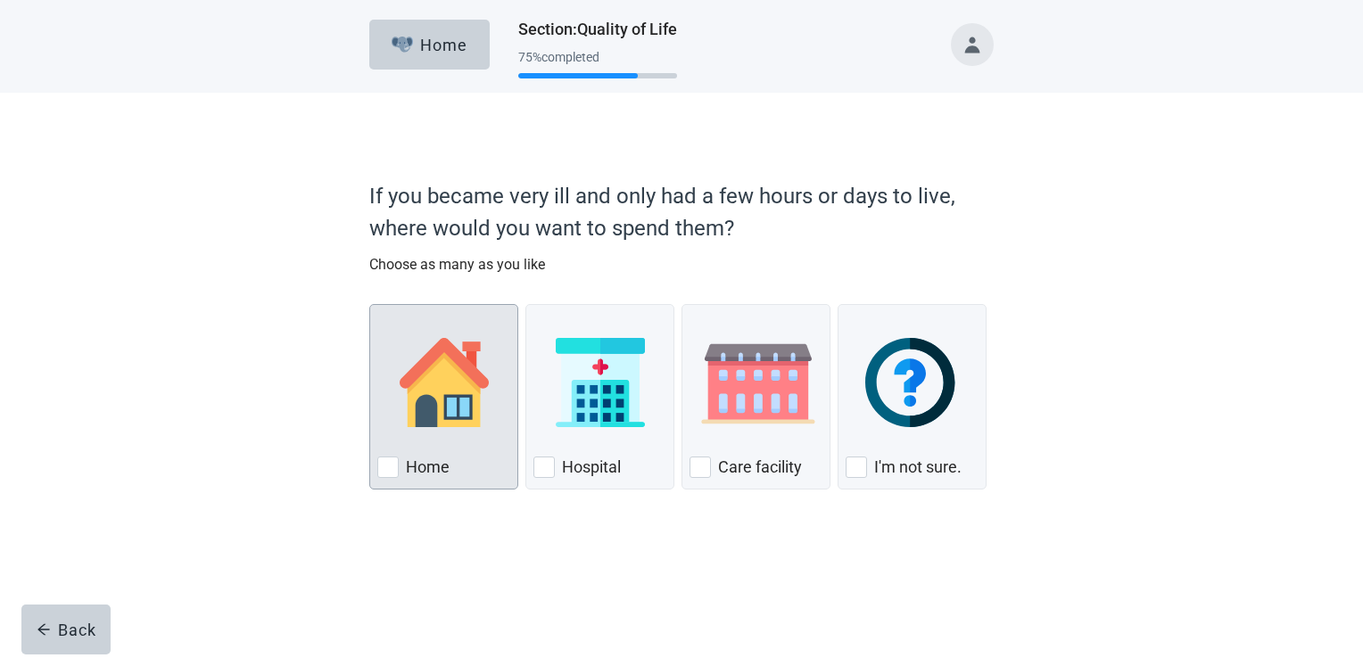
click at [438, 416] on img "Home, checkbox, not checked" at bounding box center [443, 382] width 89 height 89
click at [370, 305] on input "Home" at bounding box center [369, 304] width 1 height 1
checkbox input "true"
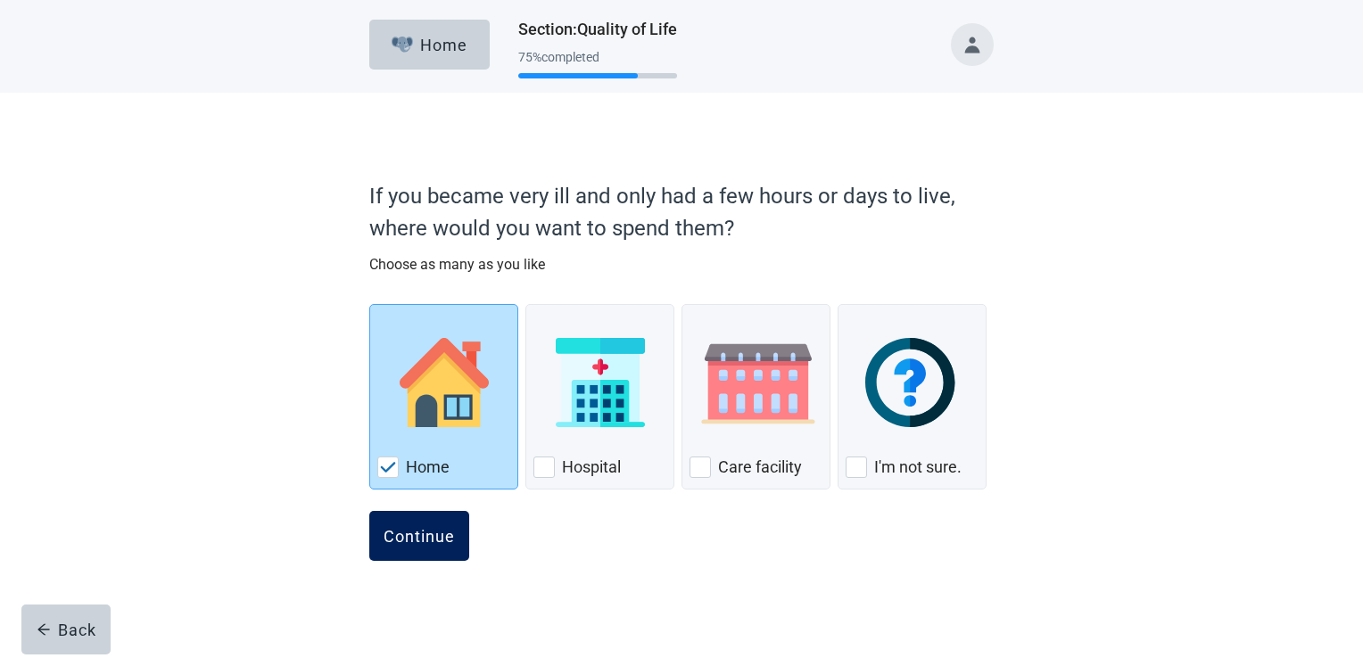
click at [431, 539] on button "Continue" at bounding box center [419, 536] width 100 height 50
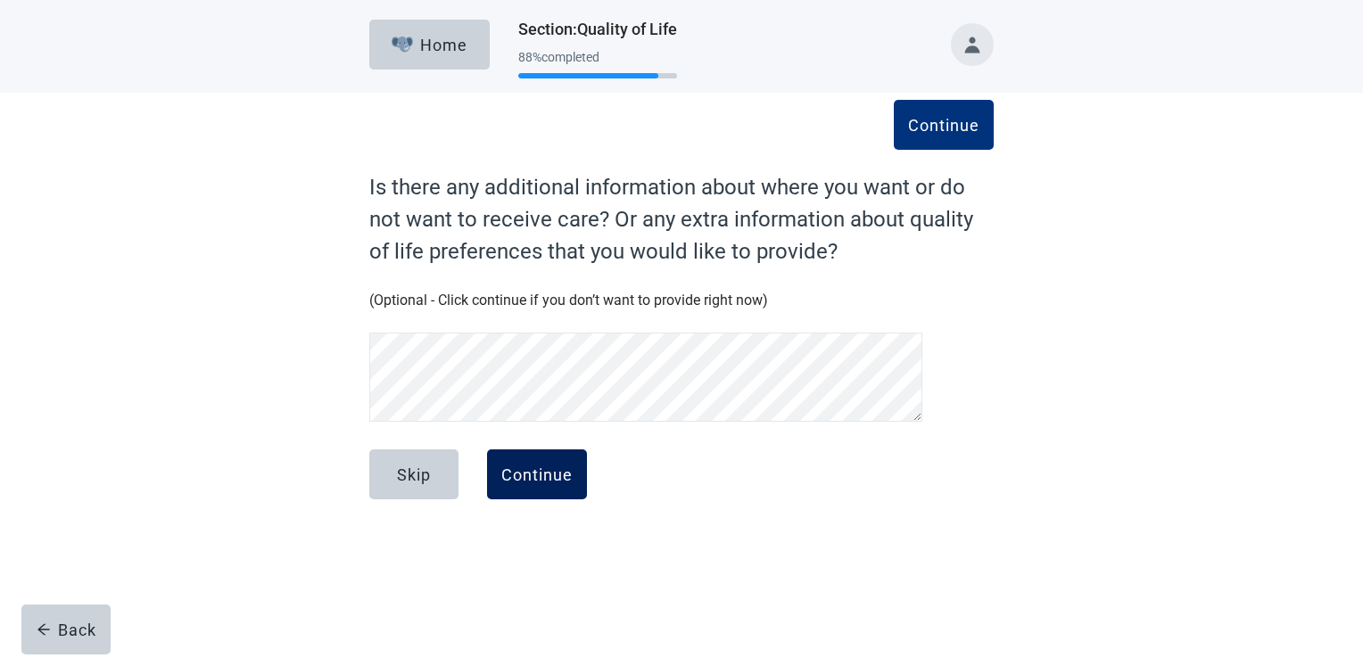
click at [539, 476] on div "Continue" at bounding box center [536, 474] width 71 height 18
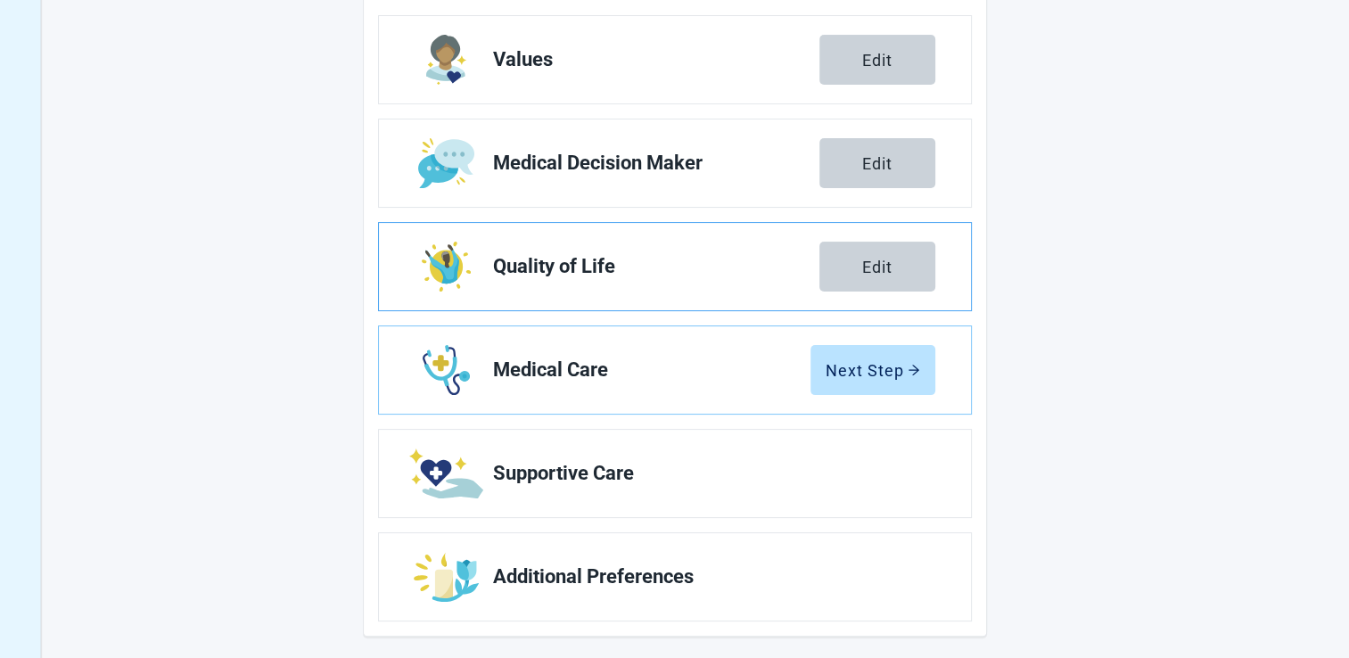
scroll to position [297, 0]
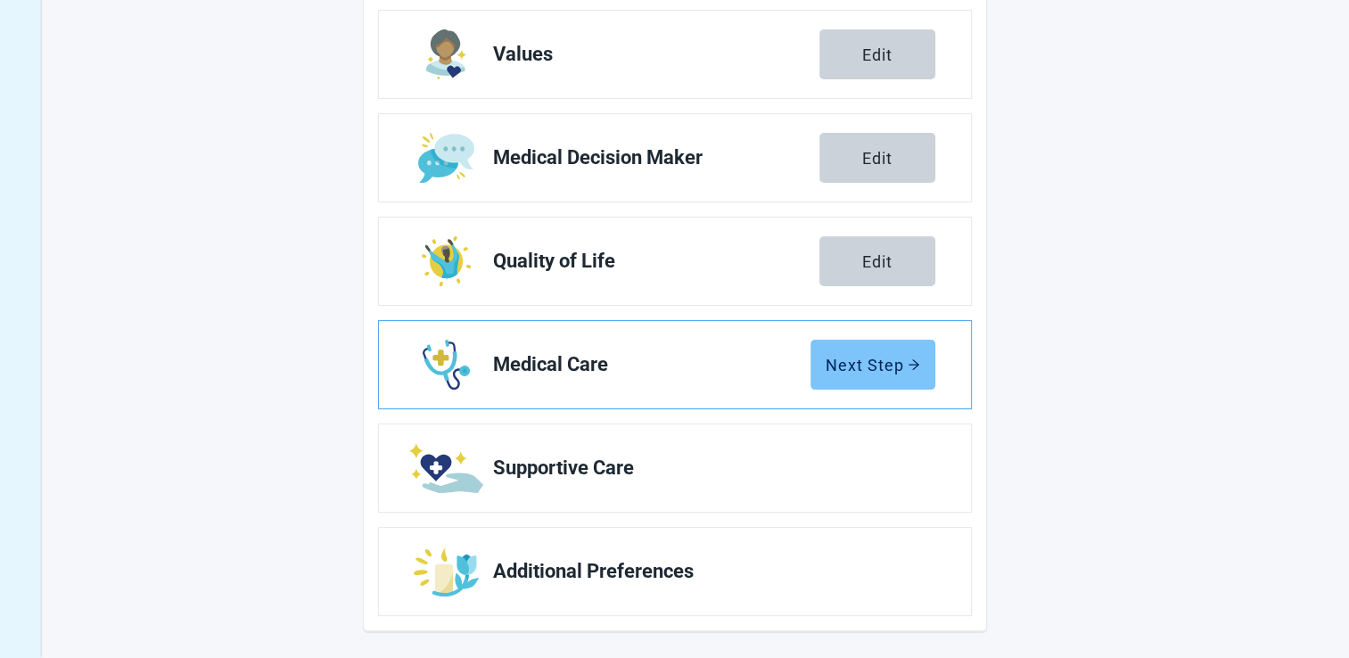
click at [870, 362] on div "Next Step" at bounding box center [873, 365] width 95 height 18
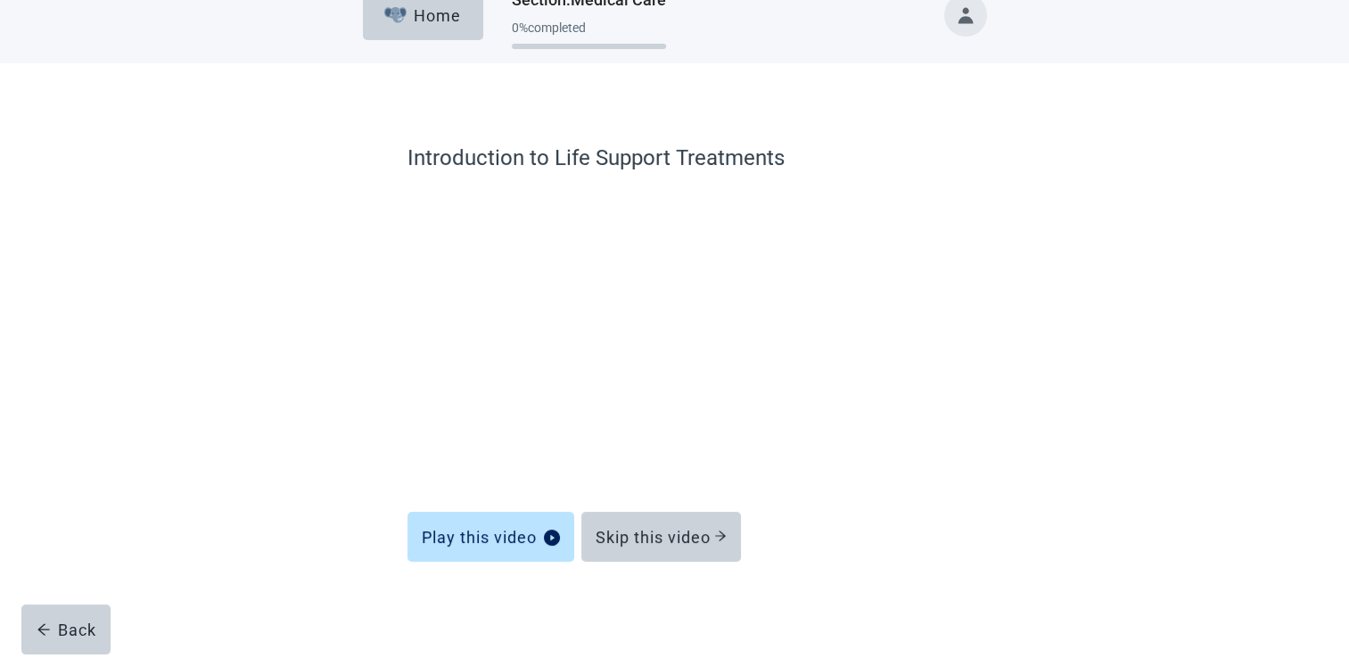
scroll to position [29, 0]
click at [652, 537] on div "Skip this video" at bounding box center [661, 538] width 131 height 18
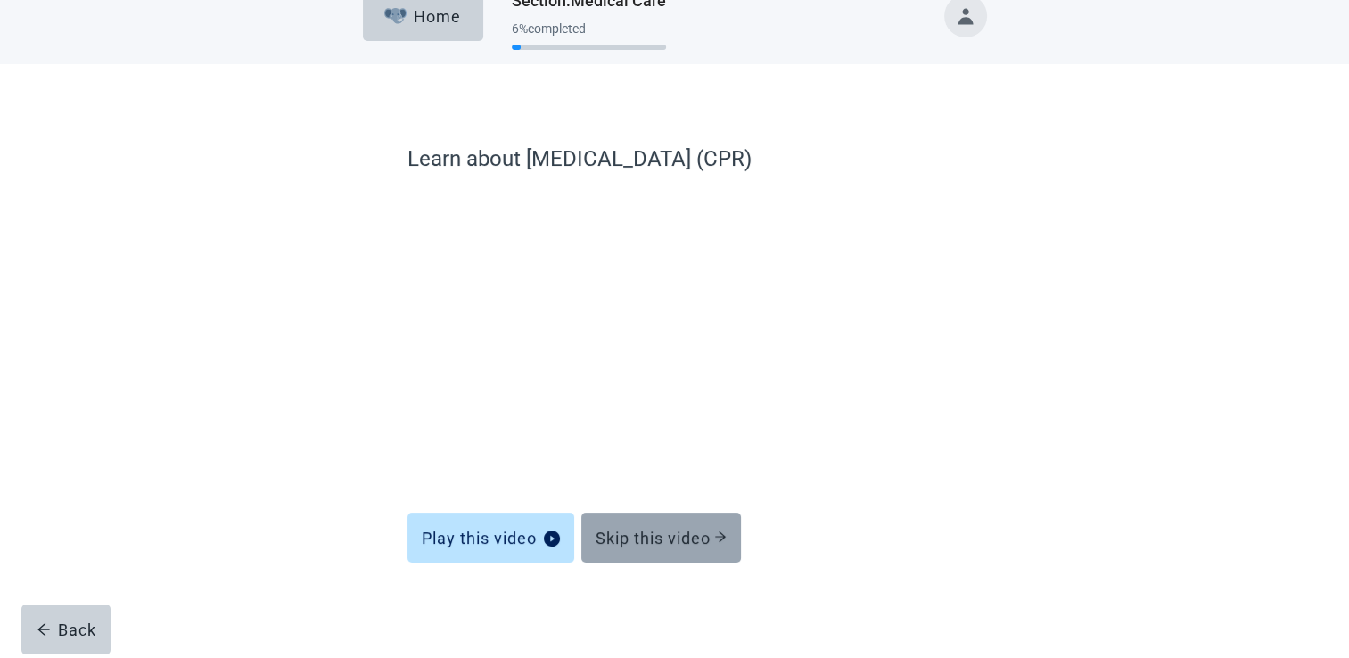
click at [643, 530] on div "Skip this video" at bounding box center [661, 538] width 131 height 18
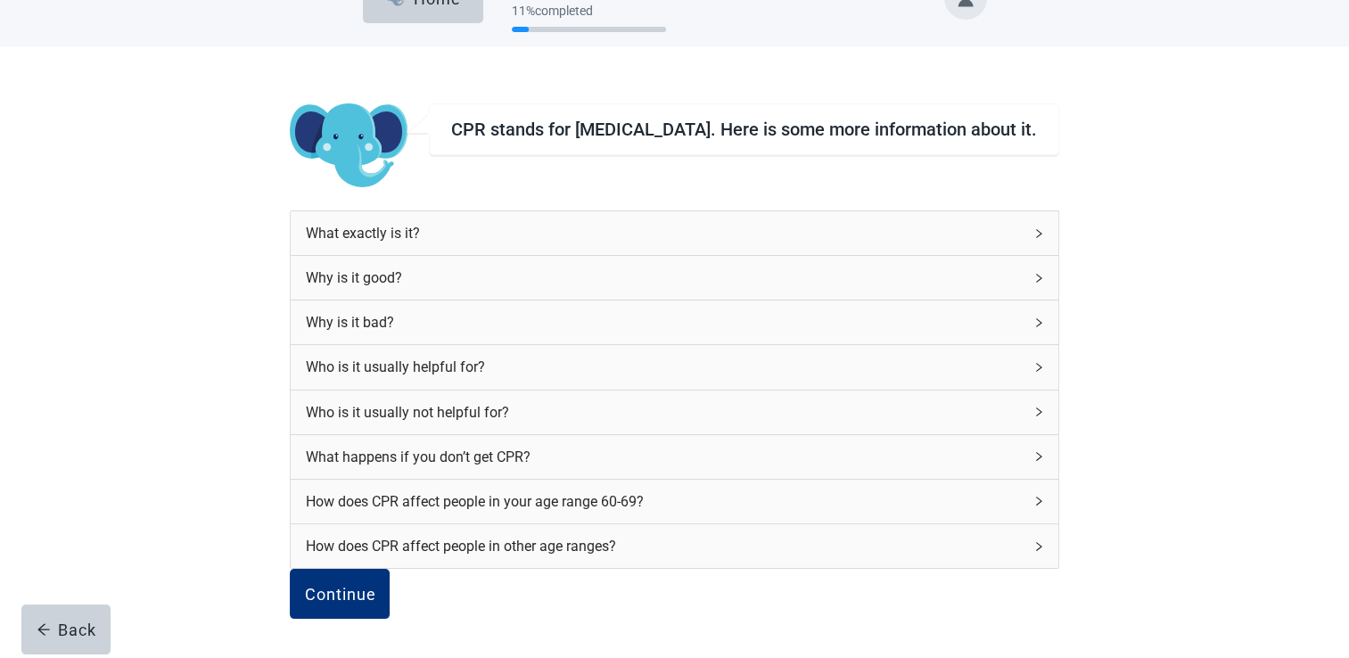
scroll to position [199, 0]
click at [375, 585] on div "Continue" at bounding box center [339, 594] width 71 height 18
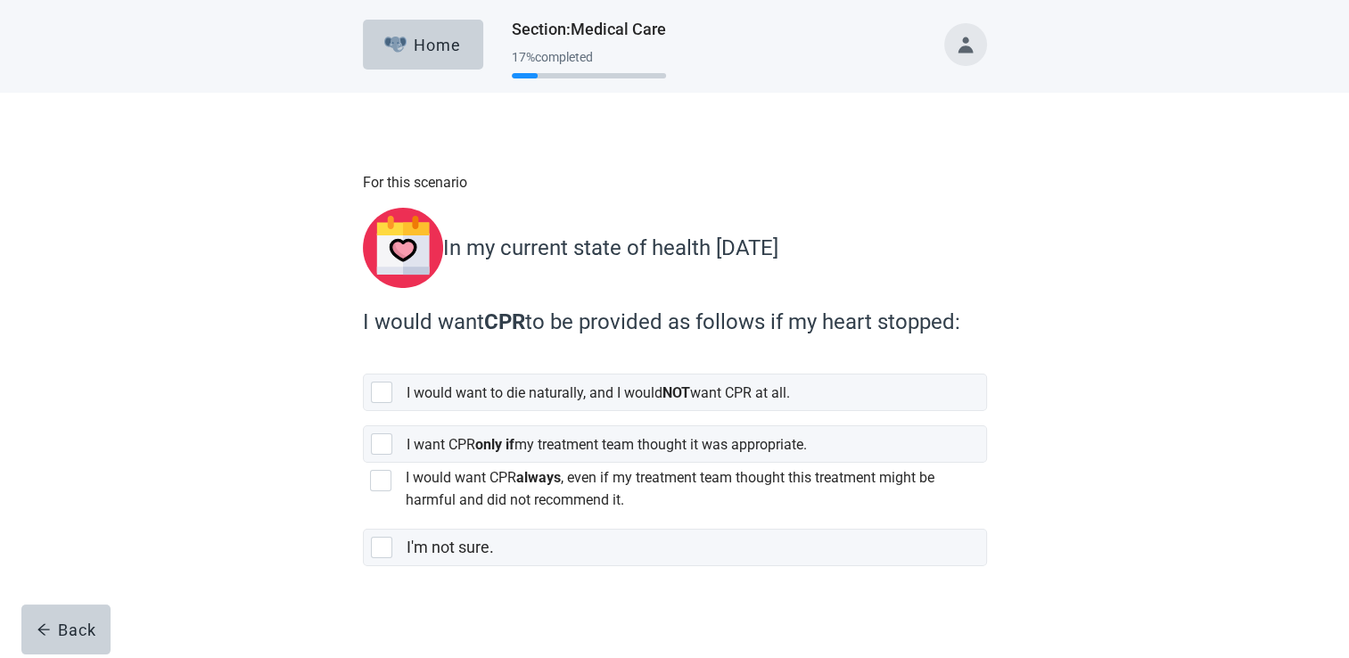
click at [514, 498] on label "I would want CPR always , even if my treatment team thought this treatment migh…" at bounding box center [670, 488] width 529 height 39
checkbox input "true"
click at [403, 626] on button "Continue" at bounding box center [413, 606] width 100 height 50
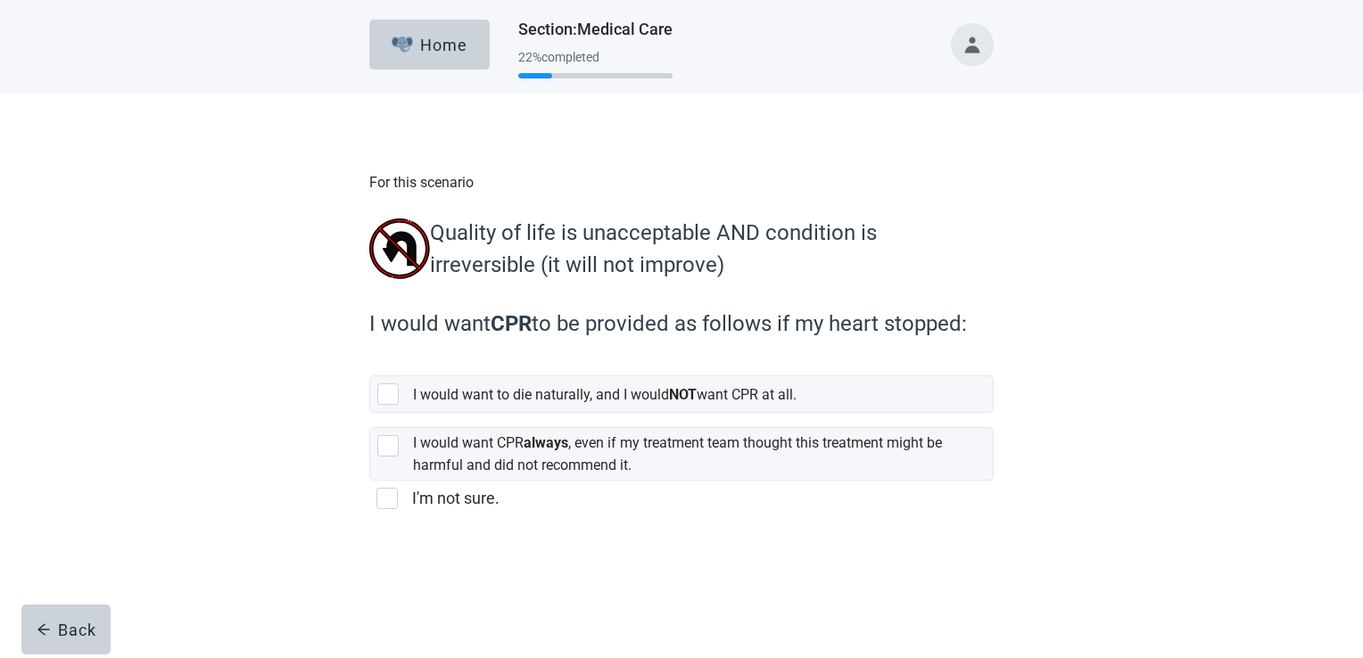
click at [425, 507] on label "I'm not sure." at bounding box center [455, 498] width 87 height 19
checkbox input "true"
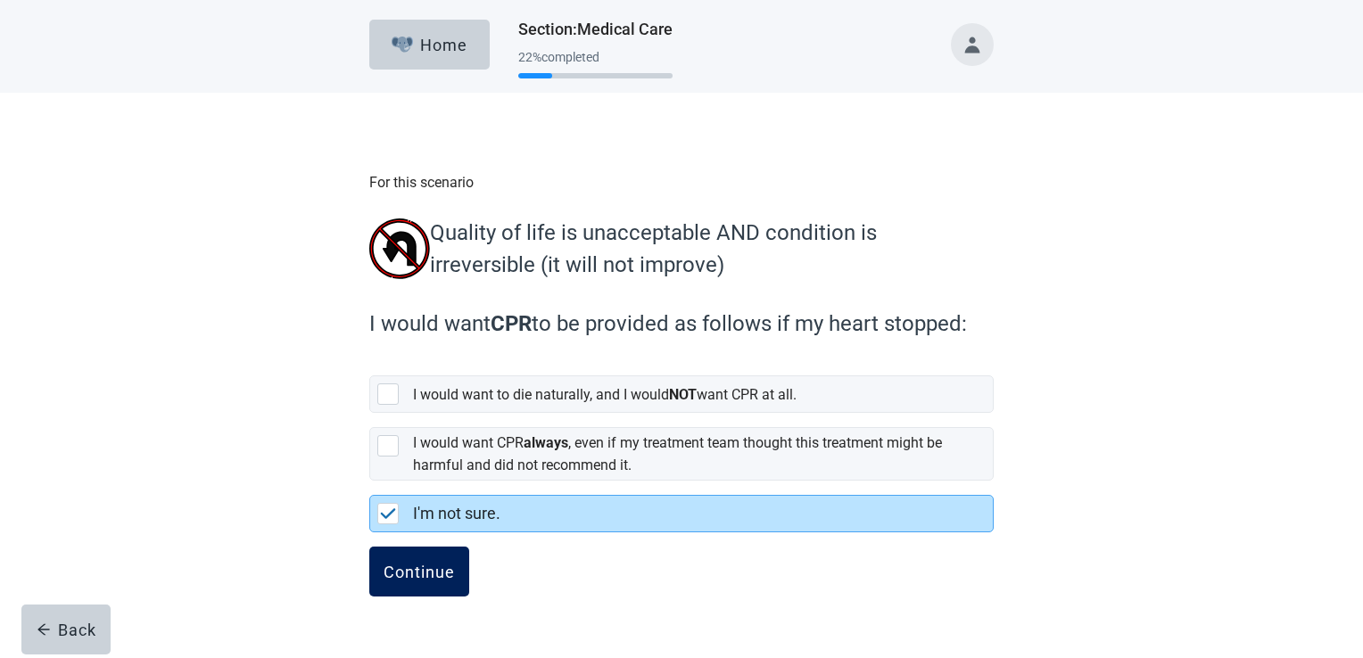
click at [428, 572] on div "Continue" at bounding box center [418, 572] width 71 height 18
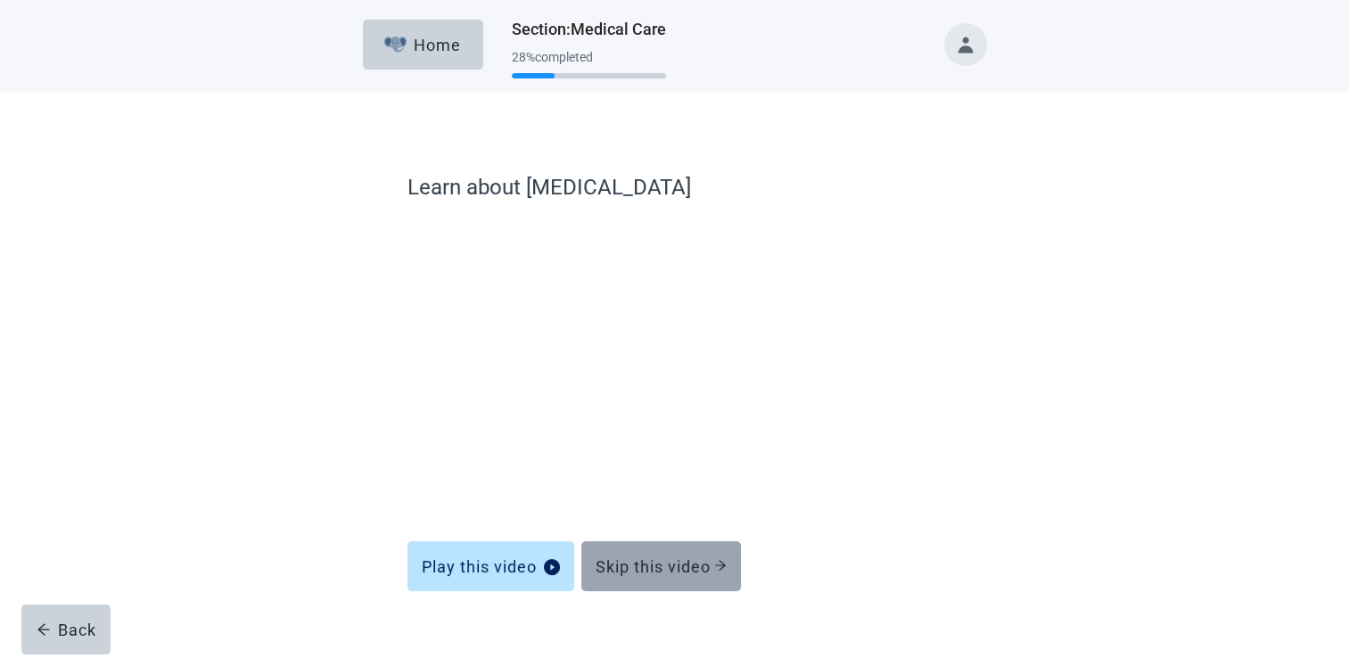
click at [638, 569] on div "Skip this video" at bounding box center [661, 566] width 131 height 18
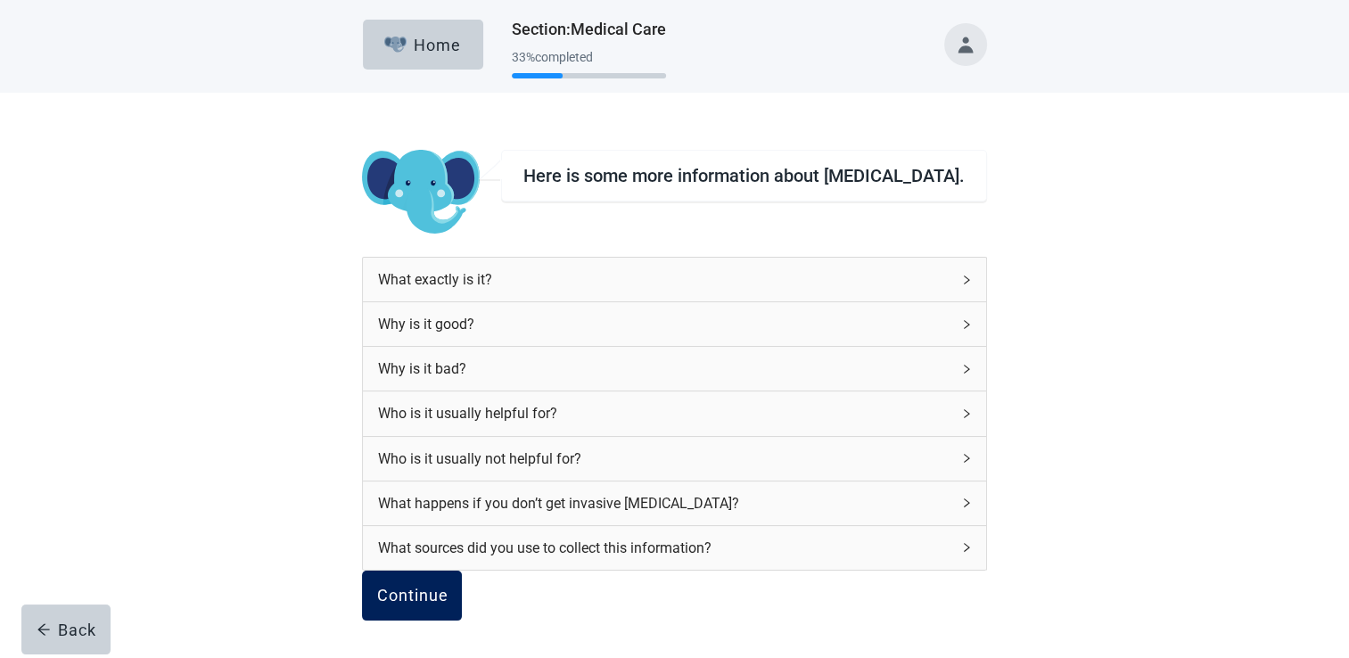
click at [448, 605] on div "Continue" at bounding box center [411, 596] width 71 height 18
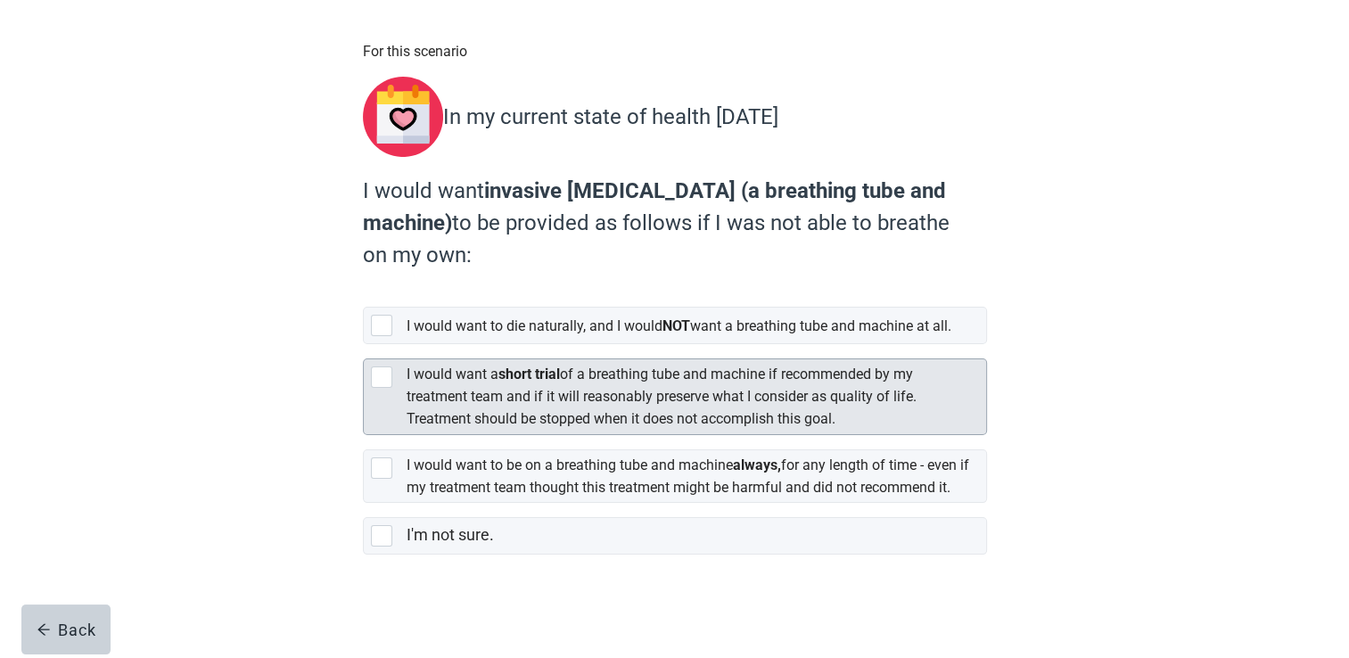
scroll to position [159, 0]
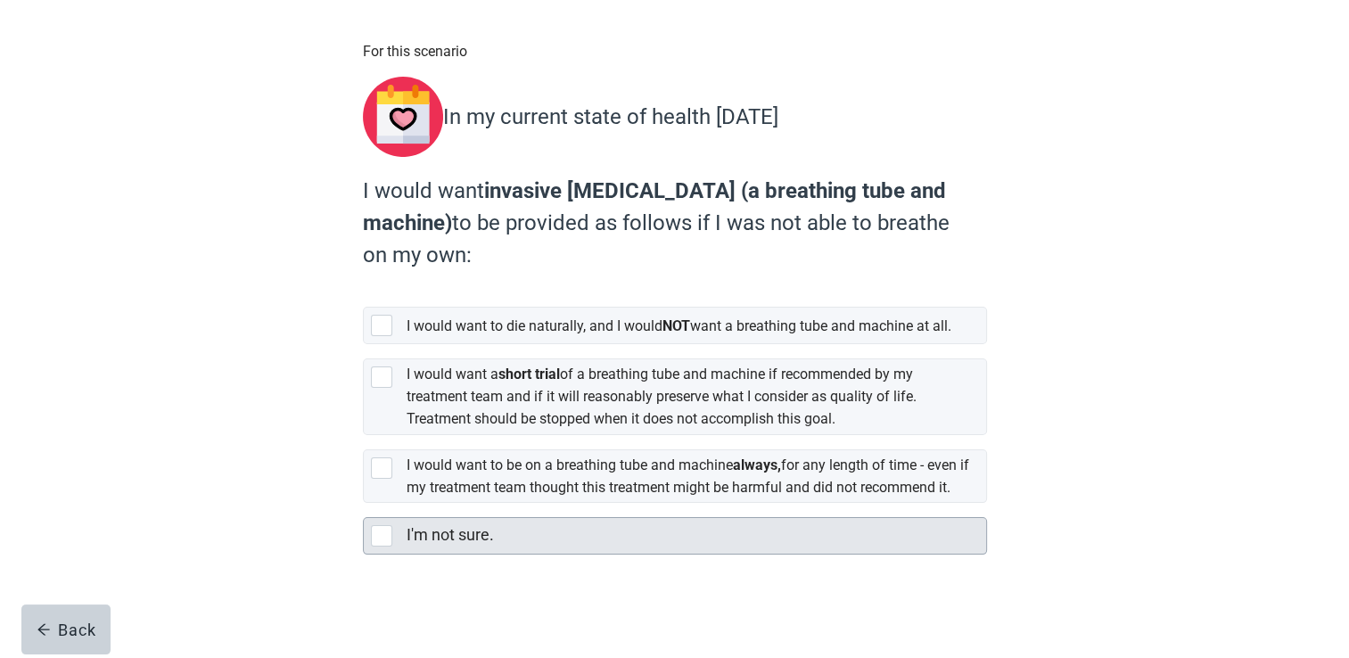
click at [428, 534] on label "I'm not sure." at bounding box center [450, 534] width 87 height 19
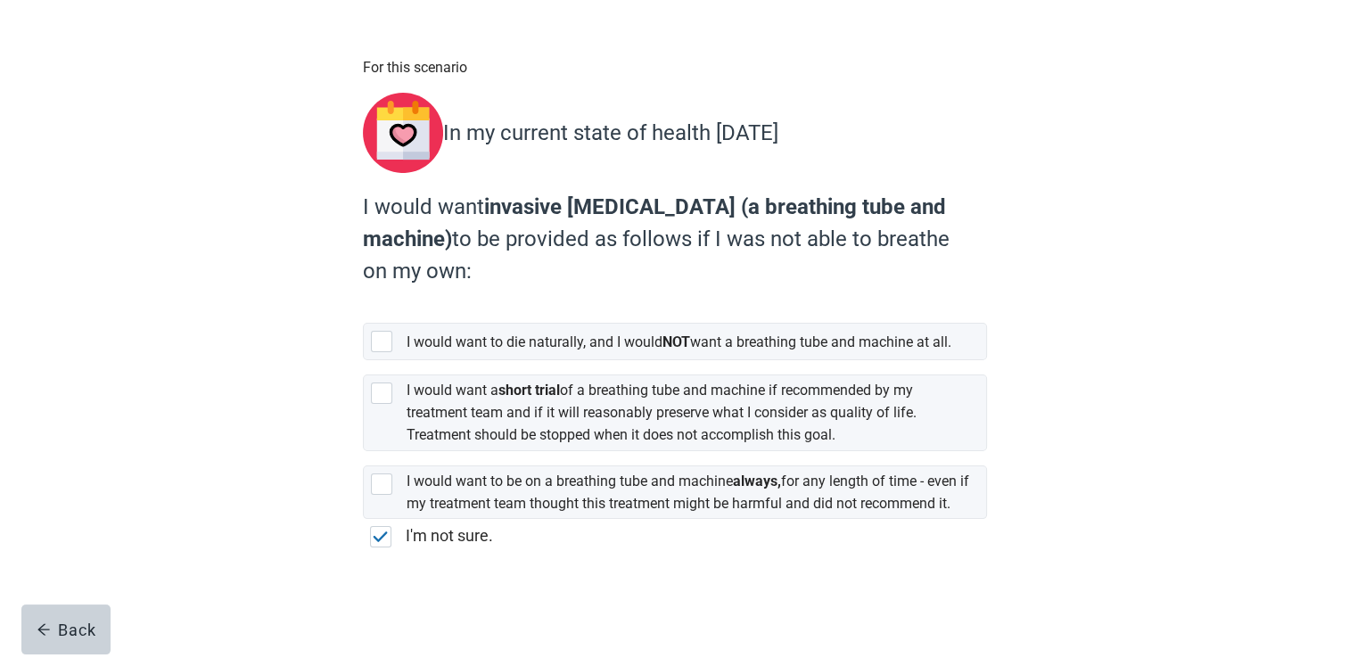
checkbox input "true"
click at [424, 594] on div "Continue" at bounding box center [412, 594] width 71 height 18
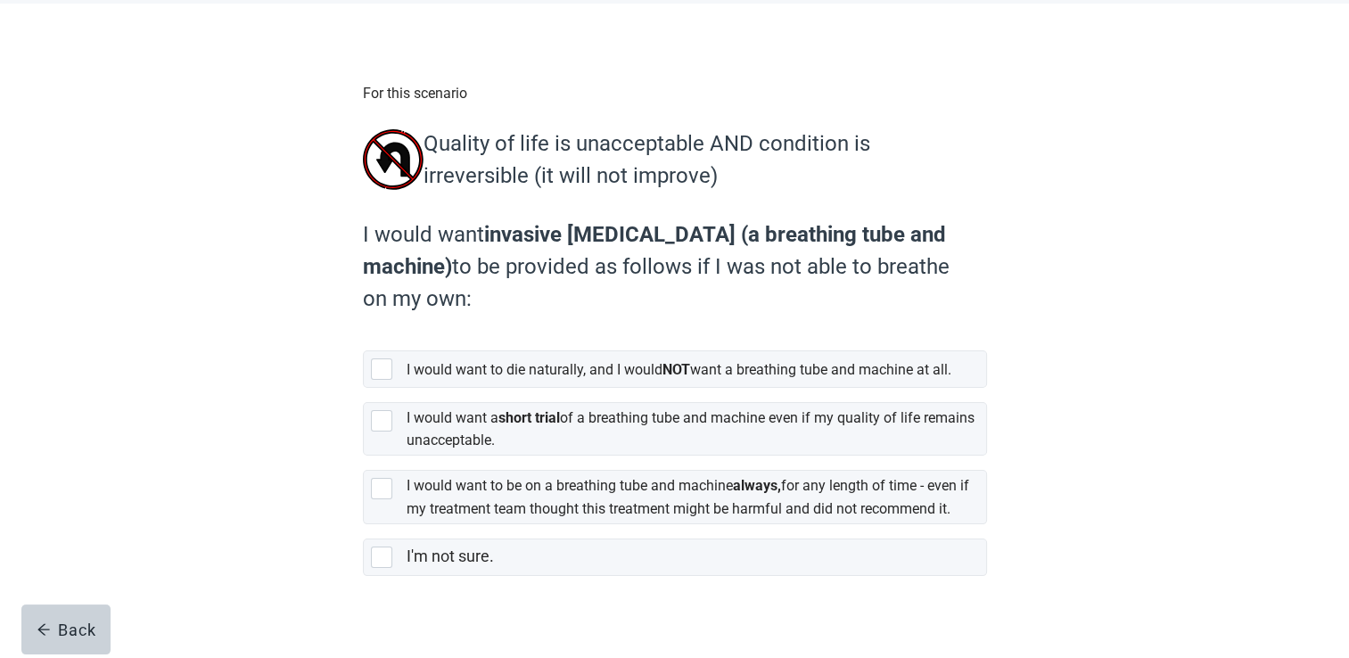
scroll to position [151, 0]
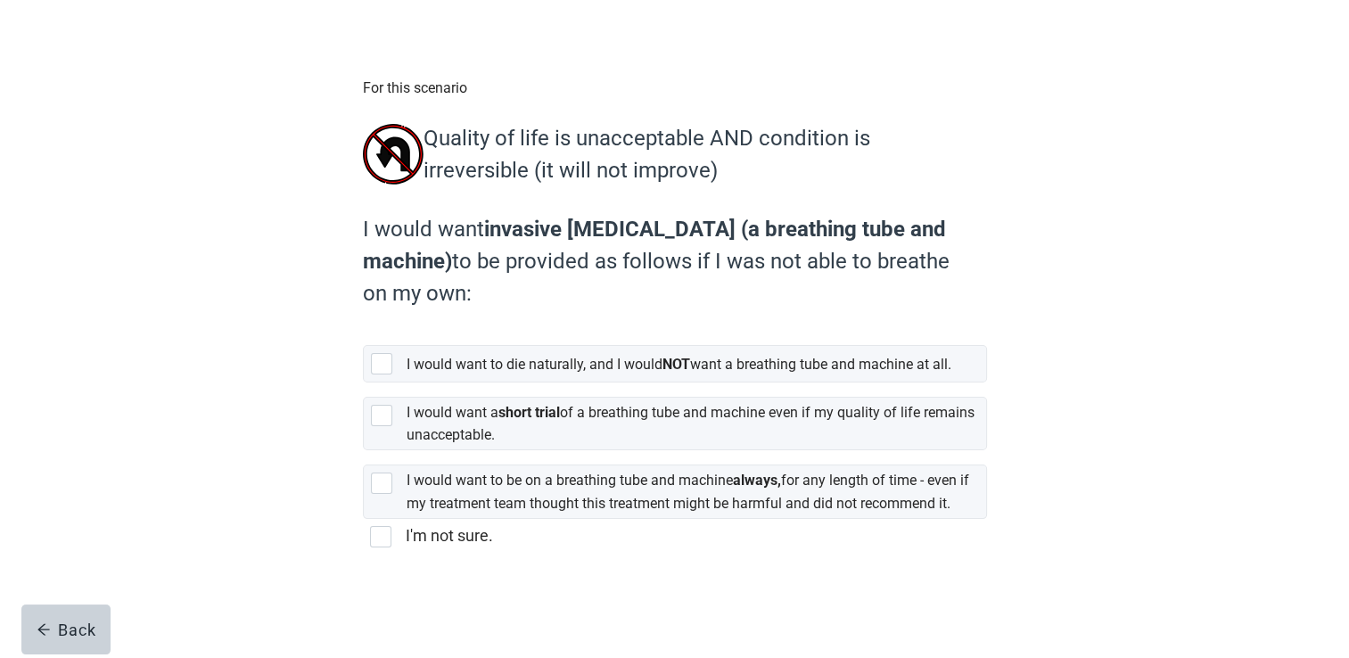
click at [452, 523] on div "I'm not sure." at bounding box center [696, 537] width 581 height 36
click at [364, 520] on input "I'm not sure." at bounding box center [363, 519] width 1 height 1
checkbox input "true"
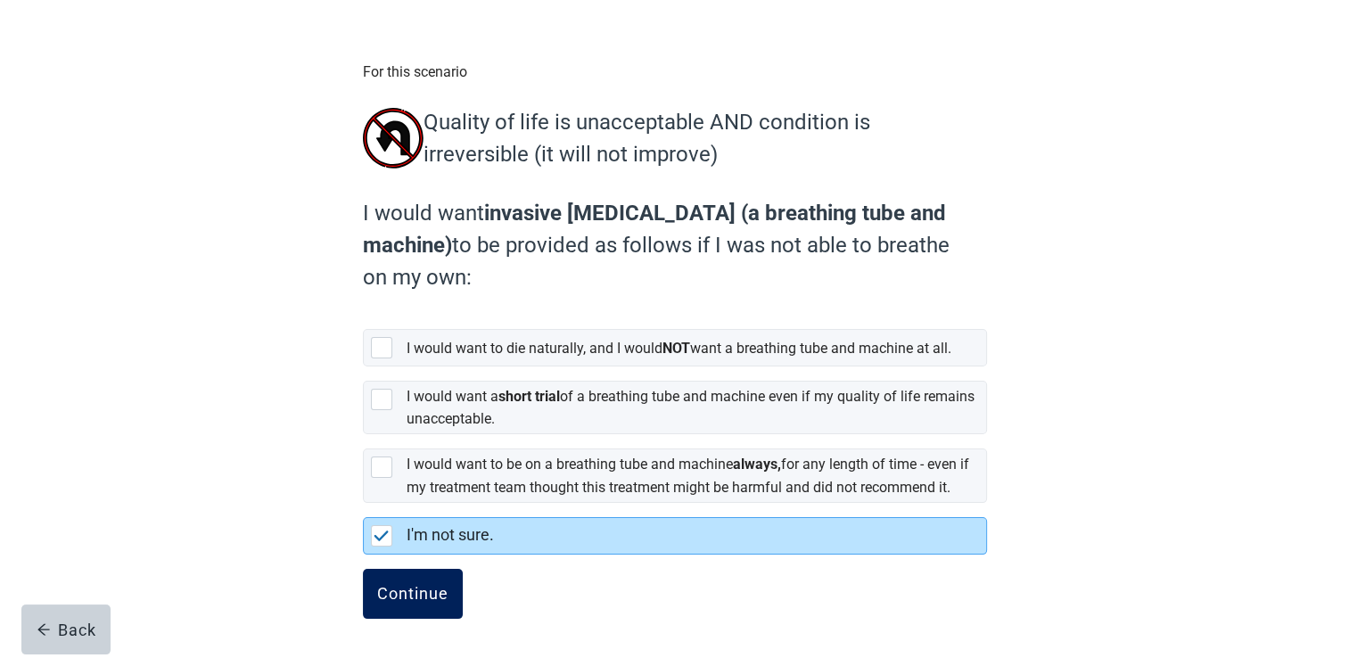
click at [429, 601] on div "Continue" at bounding box center [412, 594] width 71 height 18
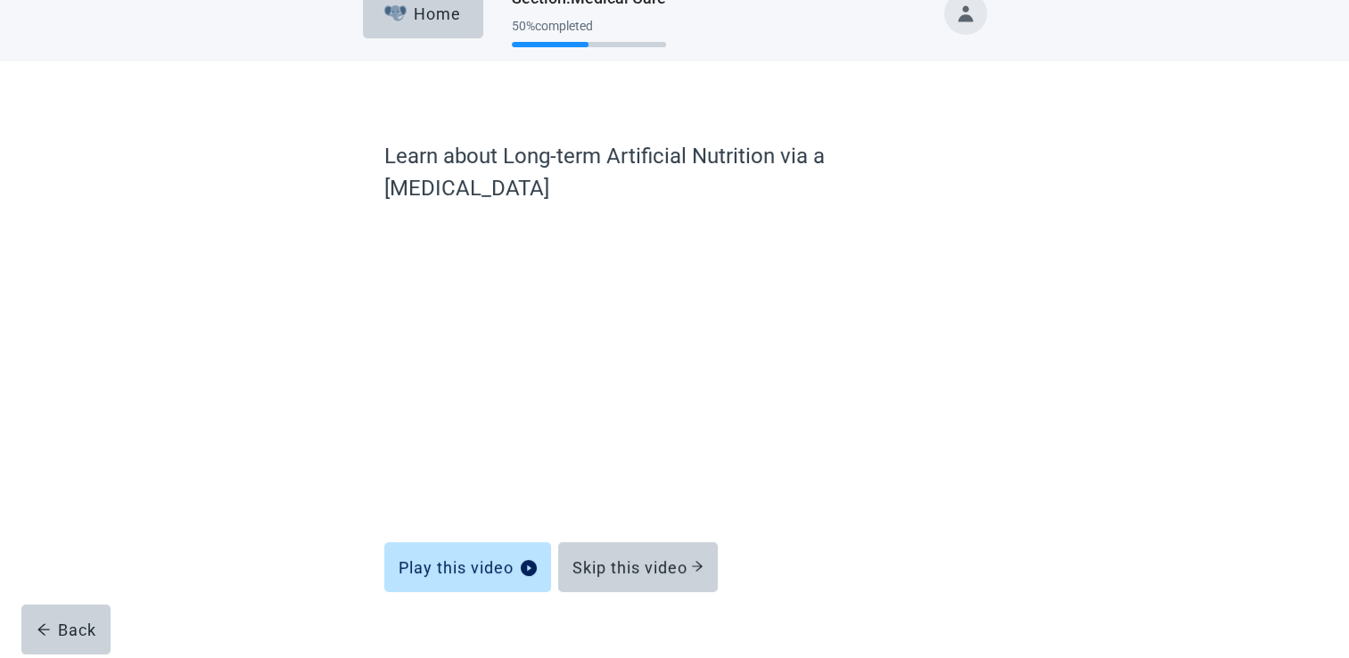
scroll to position [29, 0]
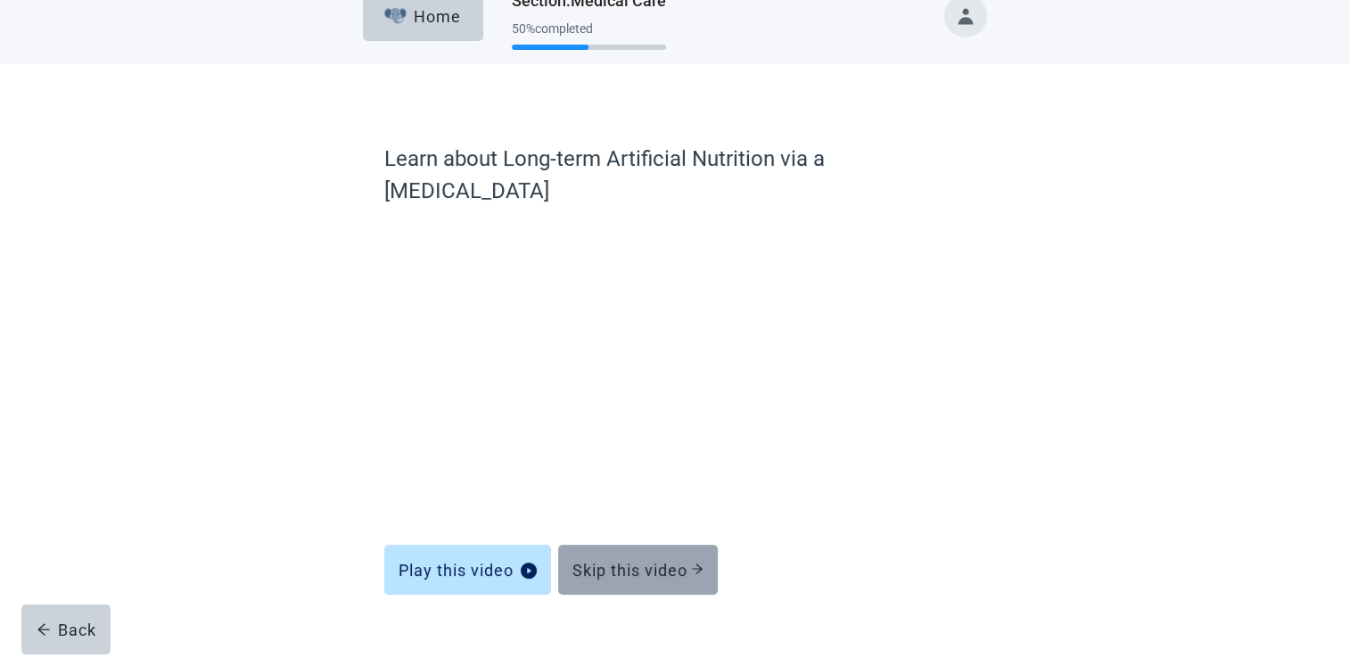
click at [635, 561] on div "Skip this video" at bounding box center [637, 570] width 131 height 18
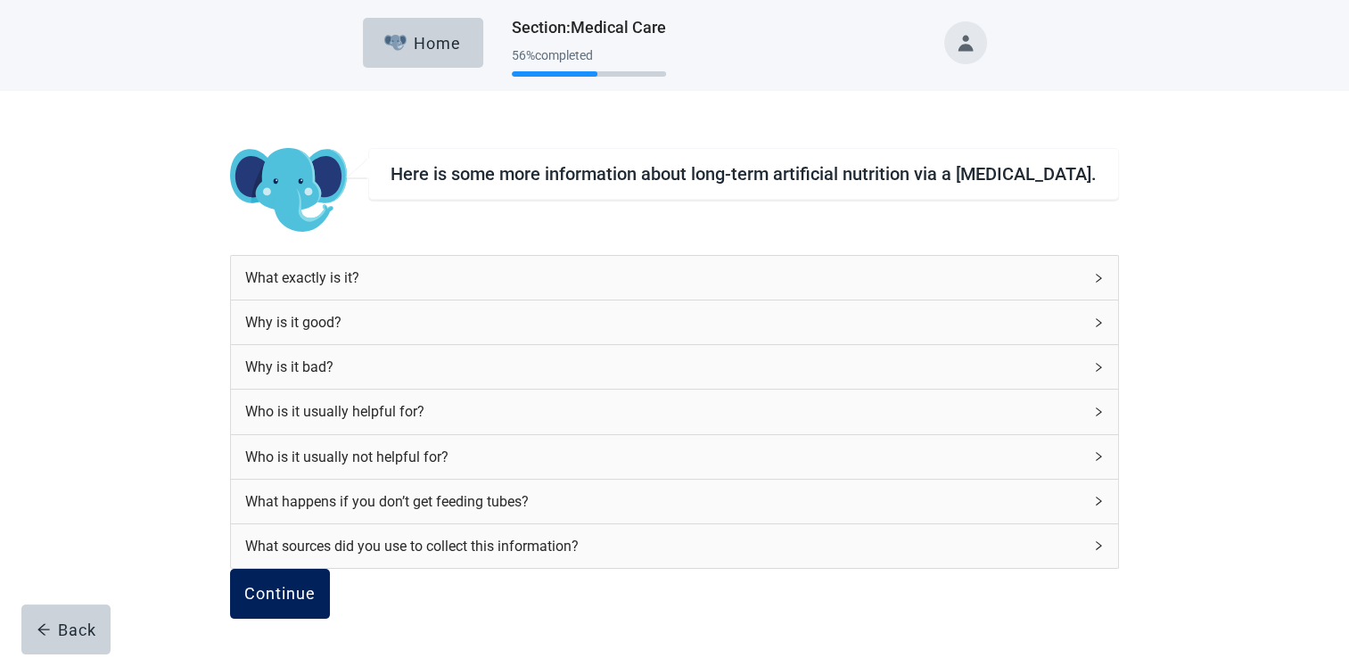
click at [330, 596] on button "Continue" at bounding box center [280, 594] width 100 height 50
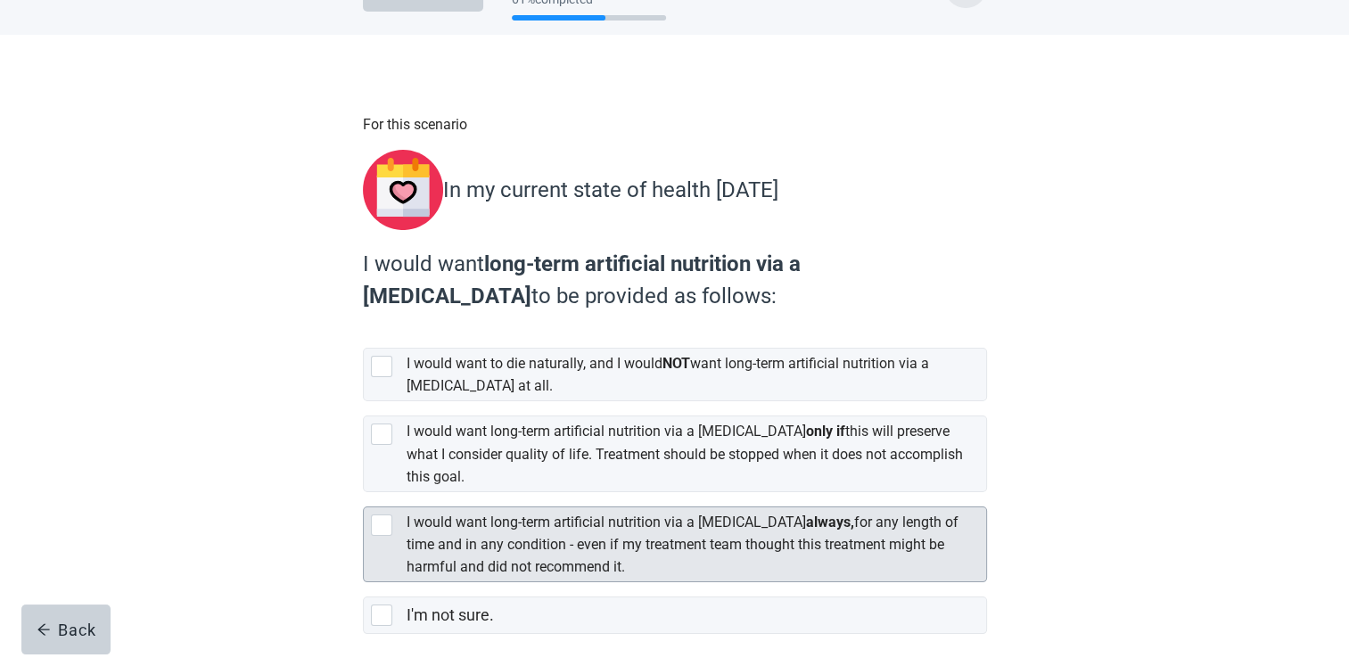
scroll to position [89, 0]
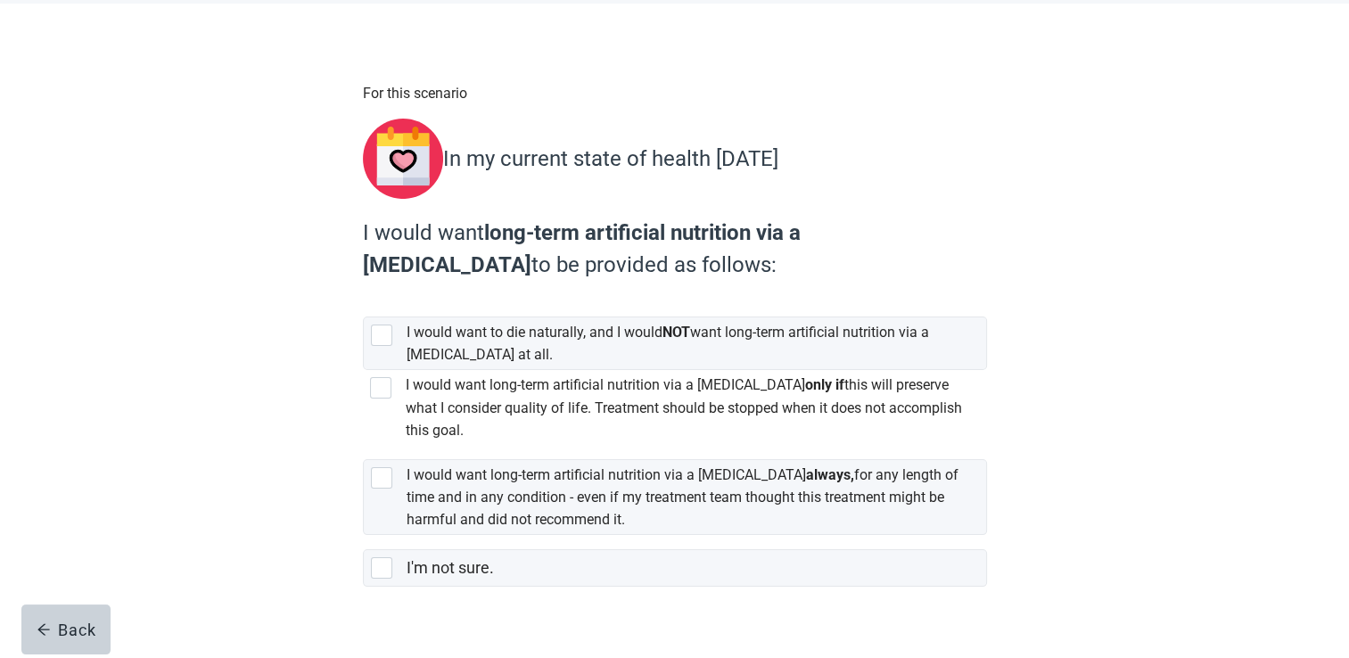
click at [692, 408] on label "I would want long-term artificial nutrition via a [MEDICAL_DATA] only if this w…" at bounding box center [684, 407] width 556 height 62
checkbox input "true"
click at [435, 622] on div "Continue" at bounding box center [412, 626] width 71 height 18
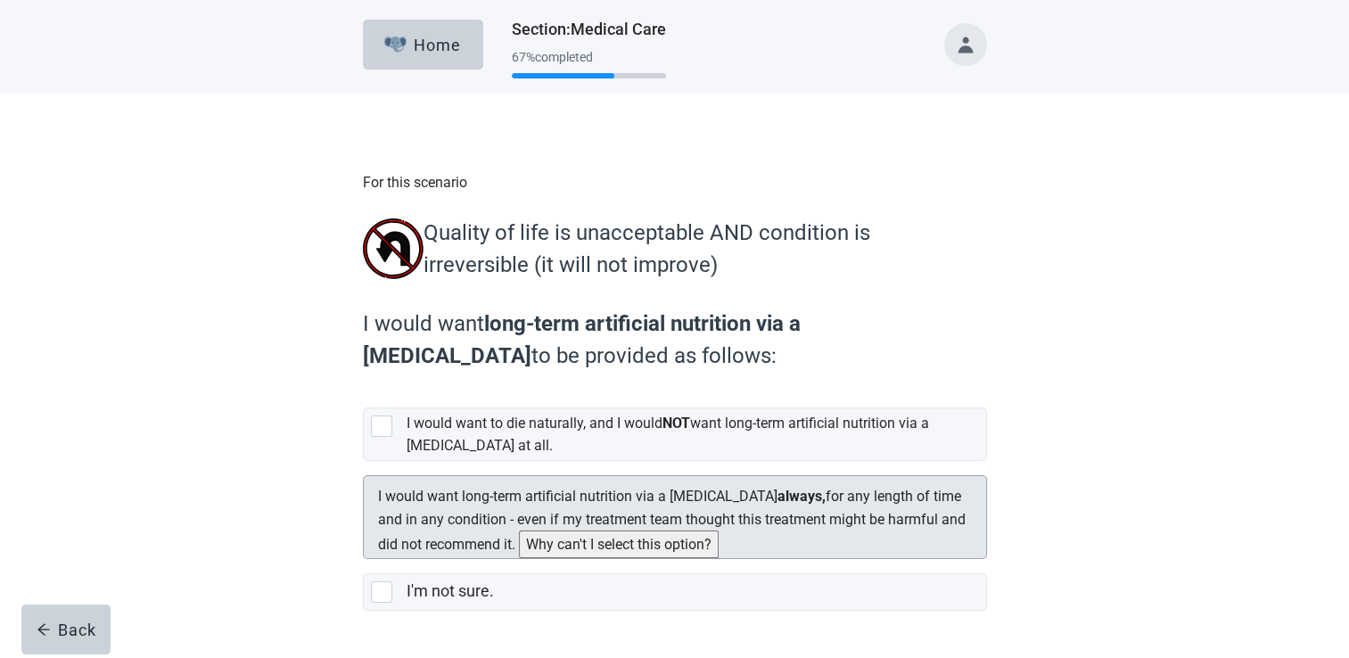
click at [416, 512] on label "I would want long-term artificial nutrition via a [MEDICAL_DATA] always, for an…" at bounding box center [672, 520] width 588 height 64
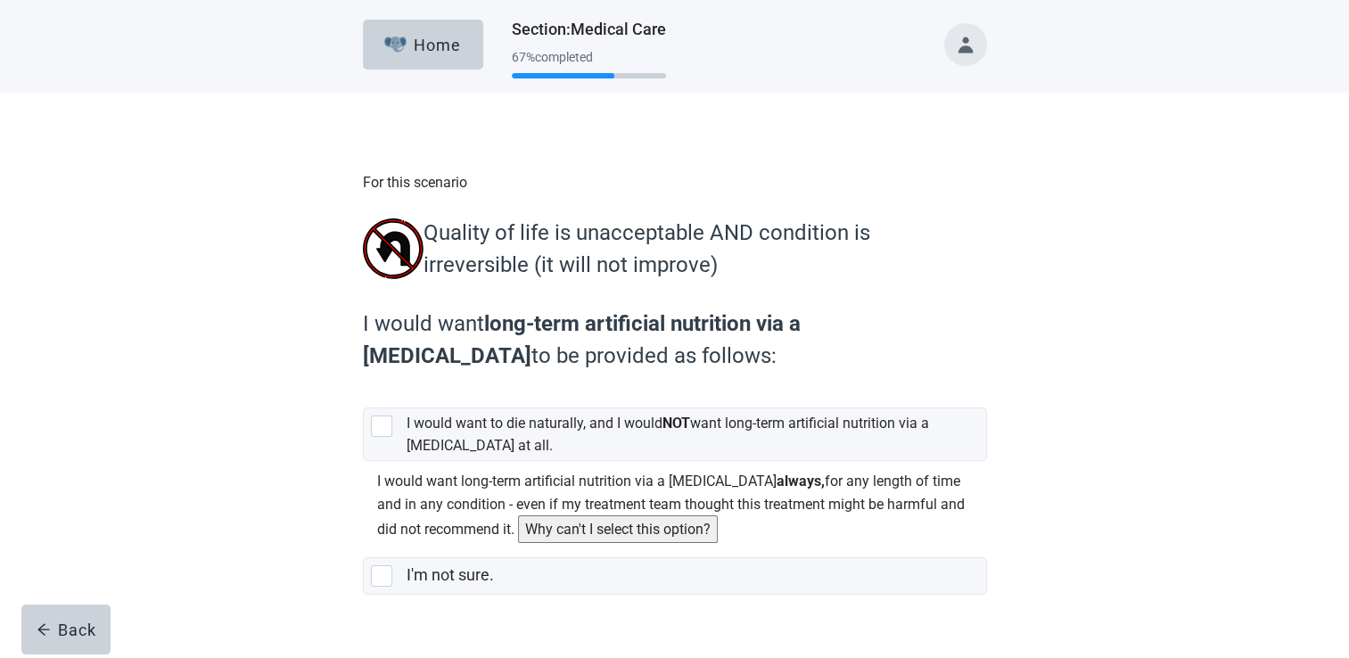
click at [370, 477] on div "[object Object], checkbox, not selected, cannot be selected due to conflict" at bounding box center [370, 477] width 0 height 0
click at [364, 462] on input "I would want long-term artificial nutrition via a [MEDICAL_DATA] always, for an…" at bounding box center [363, 461] width 1 height 1
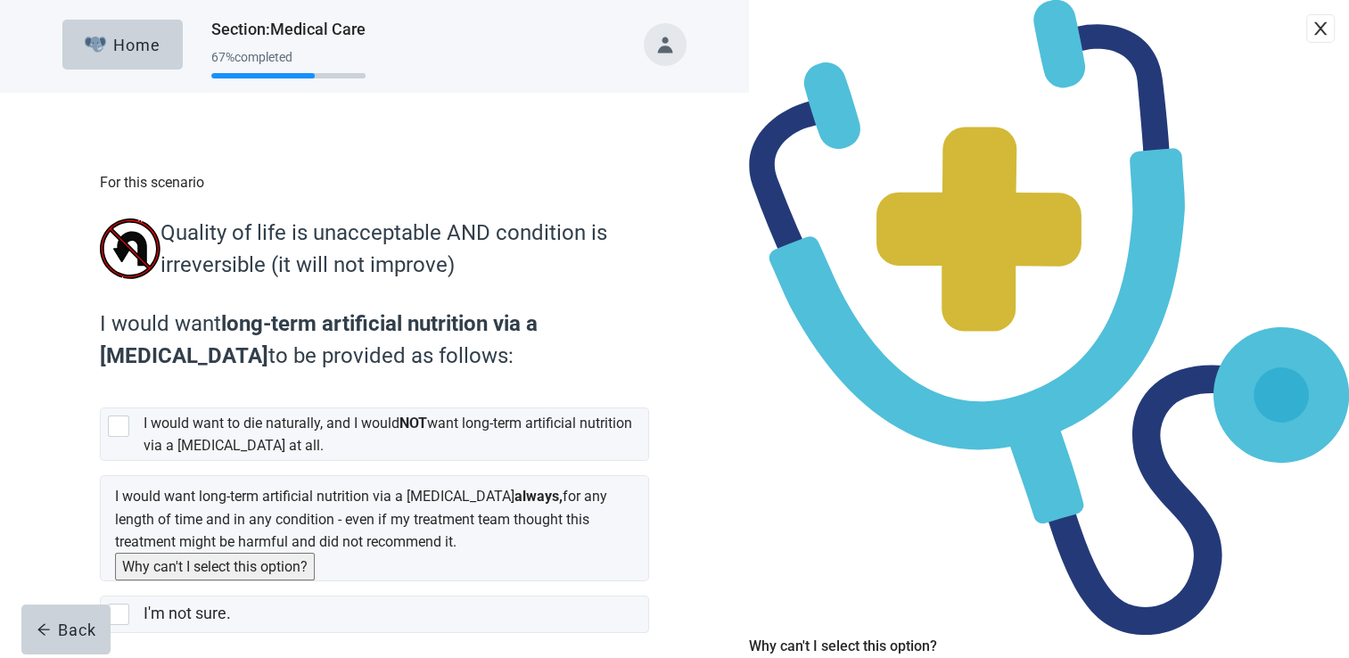
drag, startPoint x: 652, startPoint y: 596, endPoint x: 592, endPoint y: 587, distance: 60.4
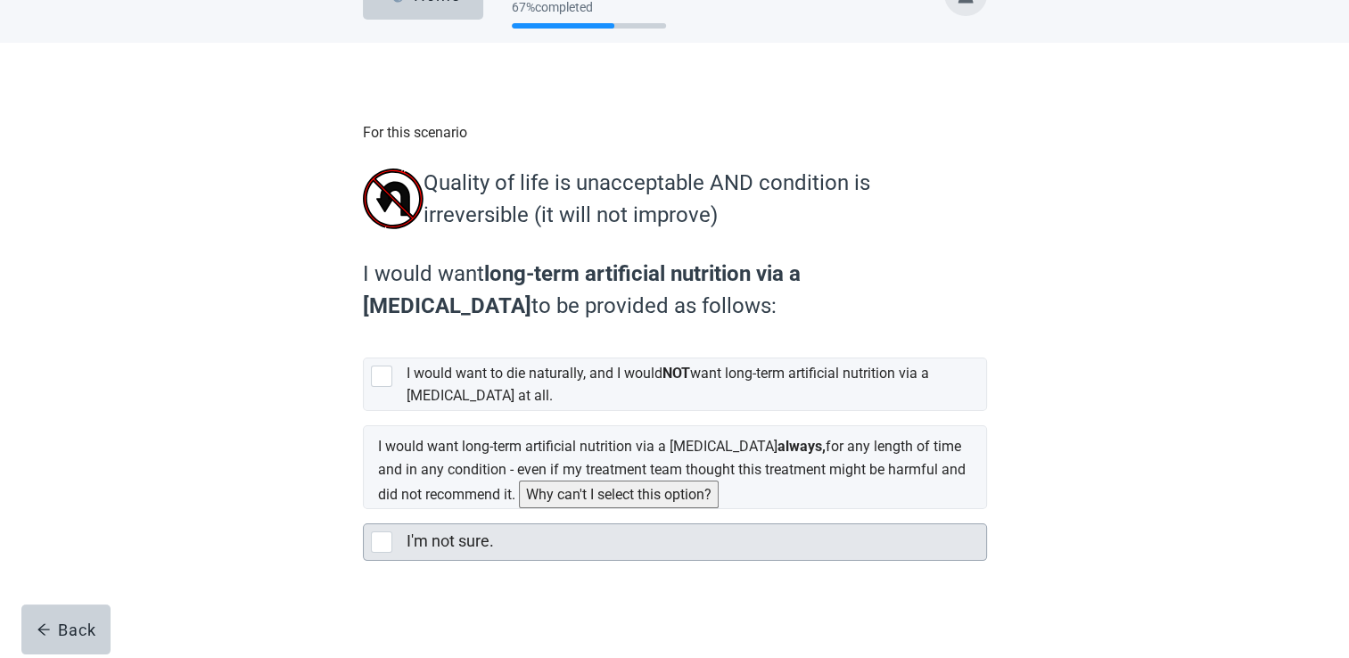
scroll to position [77, 0]
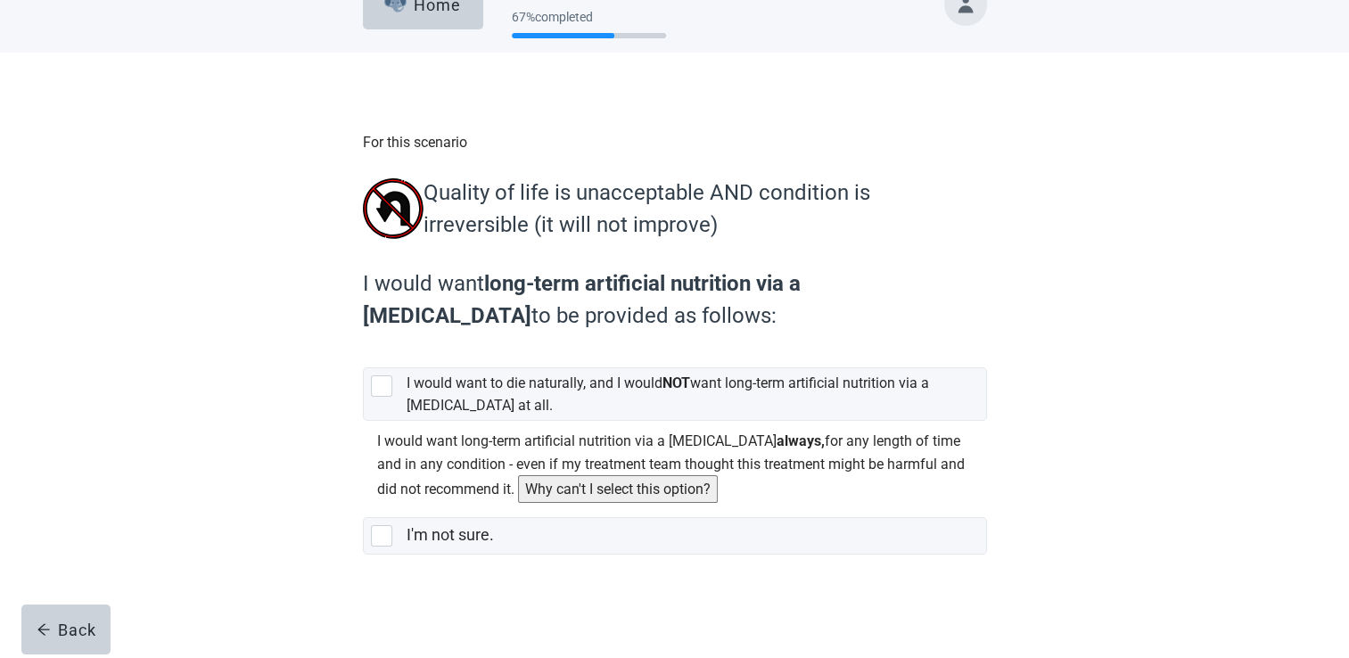
click at [375, 430] on div "I would want long-term artificial nutrition via a [MEDICAL_DATA] always, for an…" at bounding box center [675, 466] width 624 height 72
click at [364, 421] on input "I would want long-term artificial nutrition via a [MEDICAL_DATA] always, for an…" at bounding box center [363, 421] width 1 height 1
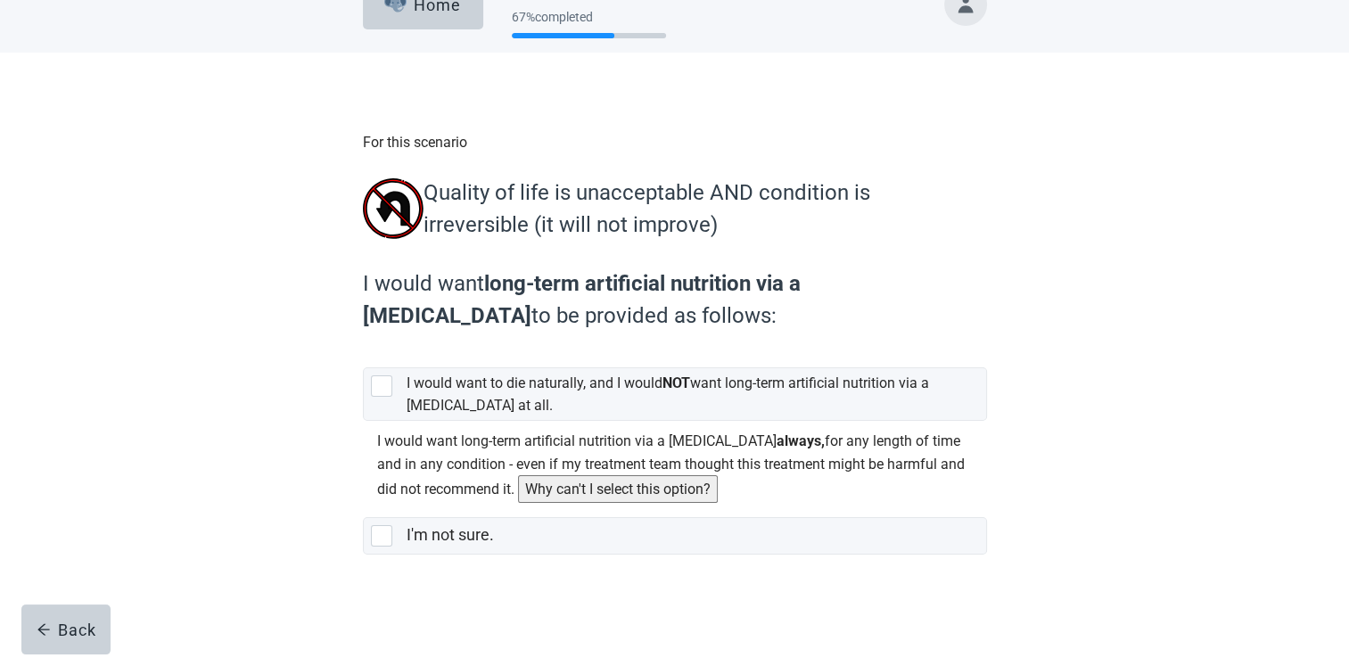
click at [370, 437] on div "[object Object], checkbox, not selected, cannot be selected due to conflict" at bounding box center [370, 437] width 0 height 0
click at [364, 422] on input "I would want long-term artificial nutrition via a [MEDICAL_DATA] always, for an…" at bounding box center [363, 421] width 1 height 1
checkbox input "false"
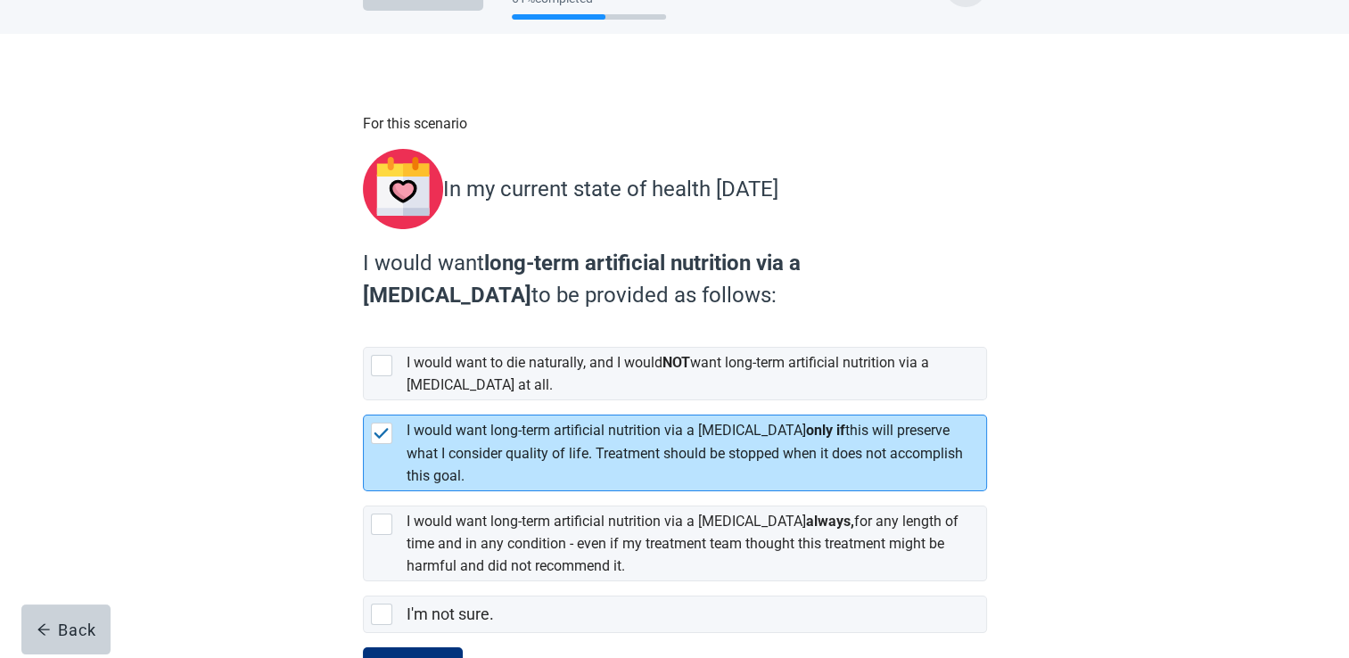
scroll to position [127, 0]
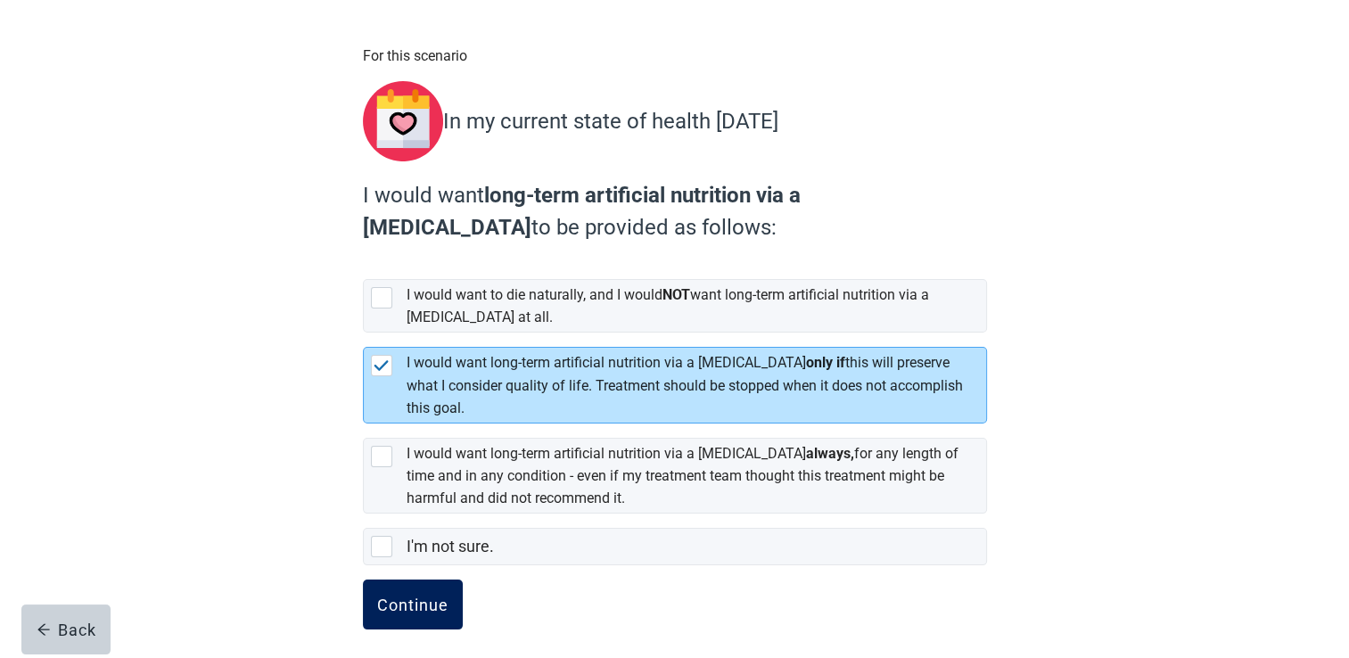
click at [411, 596] on div "Continue" at bounding box center [412, 605] width 71 height 18
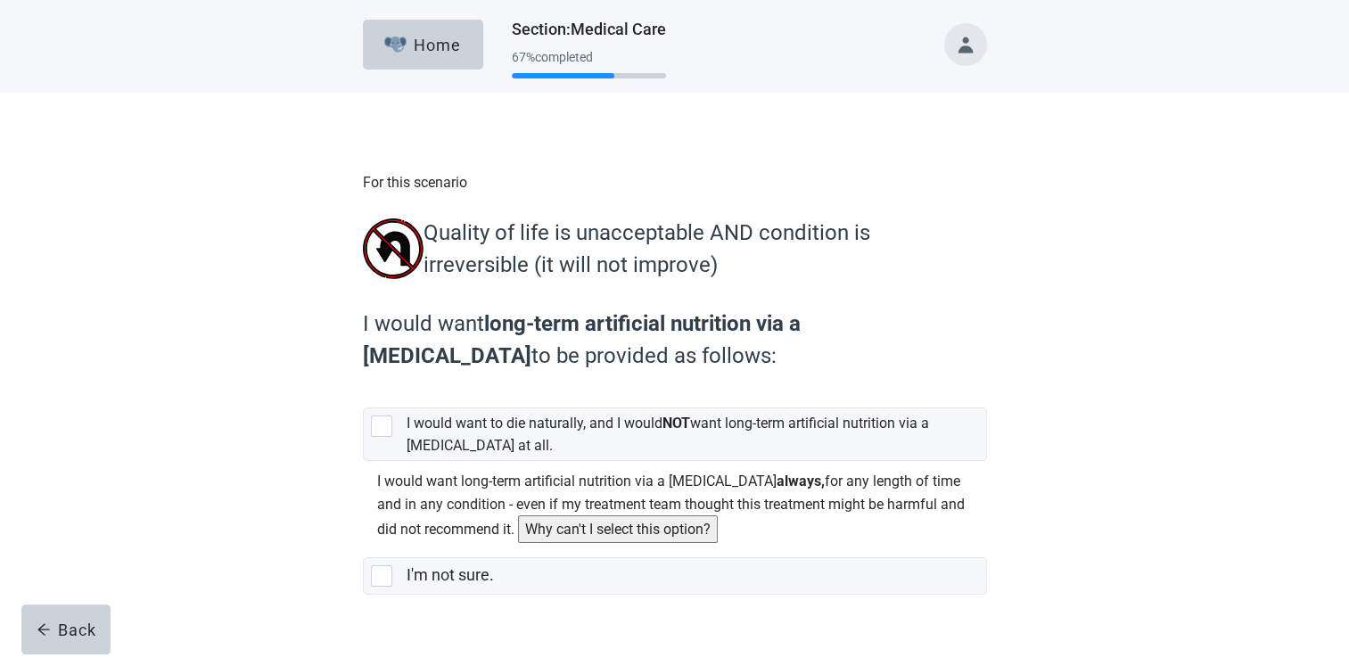
click at [557, 495] on label "I would want long-term artificial nutrition via a [MEDICAL_DATA] always, for an…" at bounding box center [671, 505] width 588 height 64
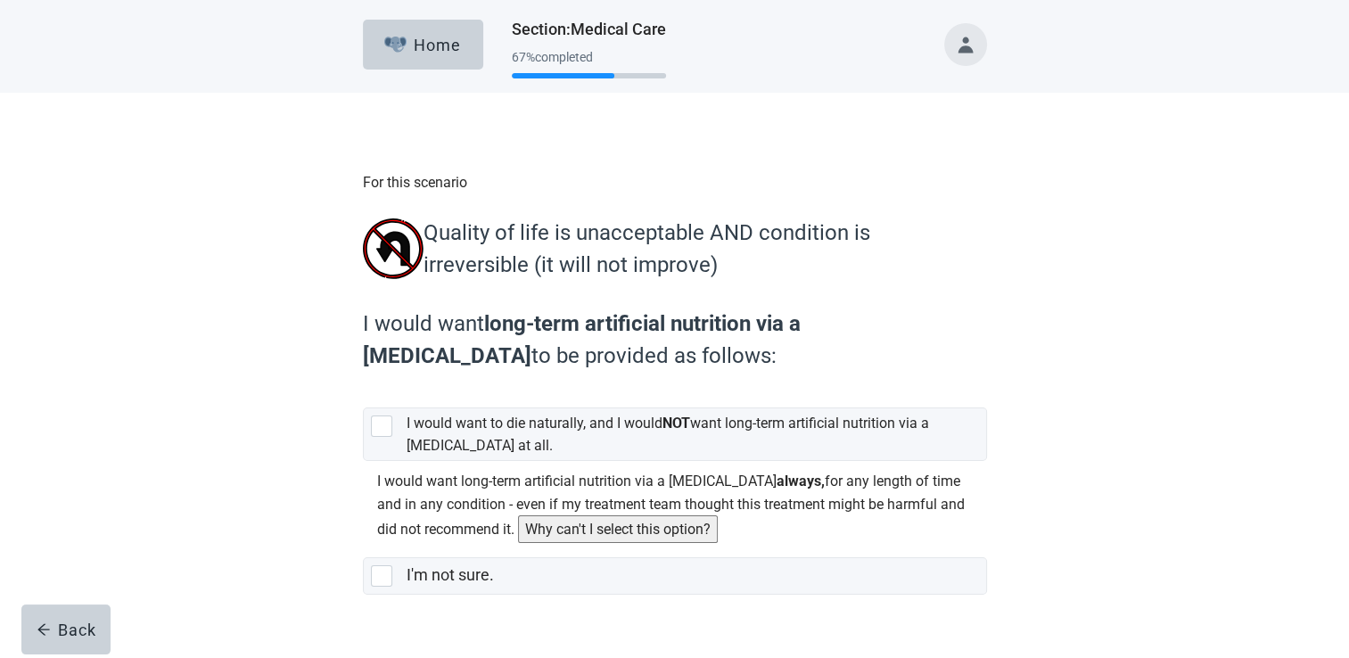
click at [370, 477] on div "[object Object], checkbox, not selected, cannot be selected due to conflict" at bounding box center [370, 477] width 0 height 0
click at [364, 462] on input "I would want long-term artificial nutrition via a [MEDICAL_DATA] always, for an…" at bounding box center [363, 461] width 1 height 1
checkbox input "false"
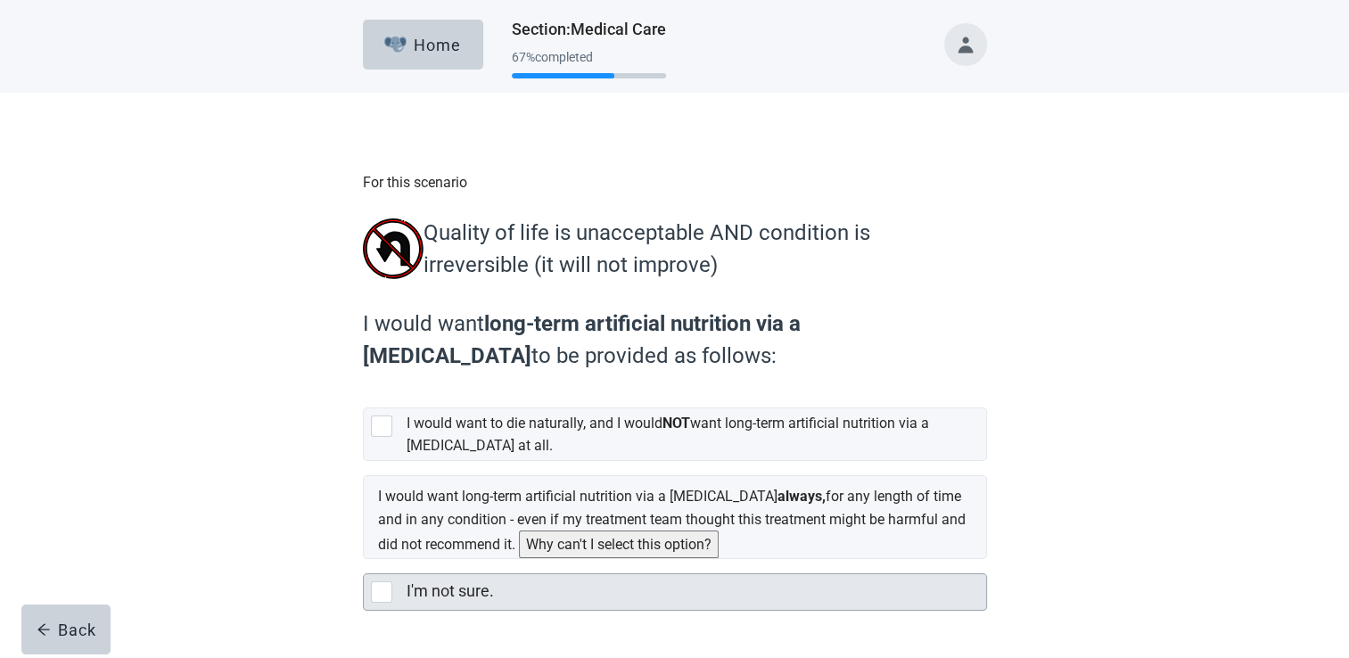
click at [444, 600] on label "I'm not sure." at bounding box center [450, 590] width 87 height 19
checkbox input "true"
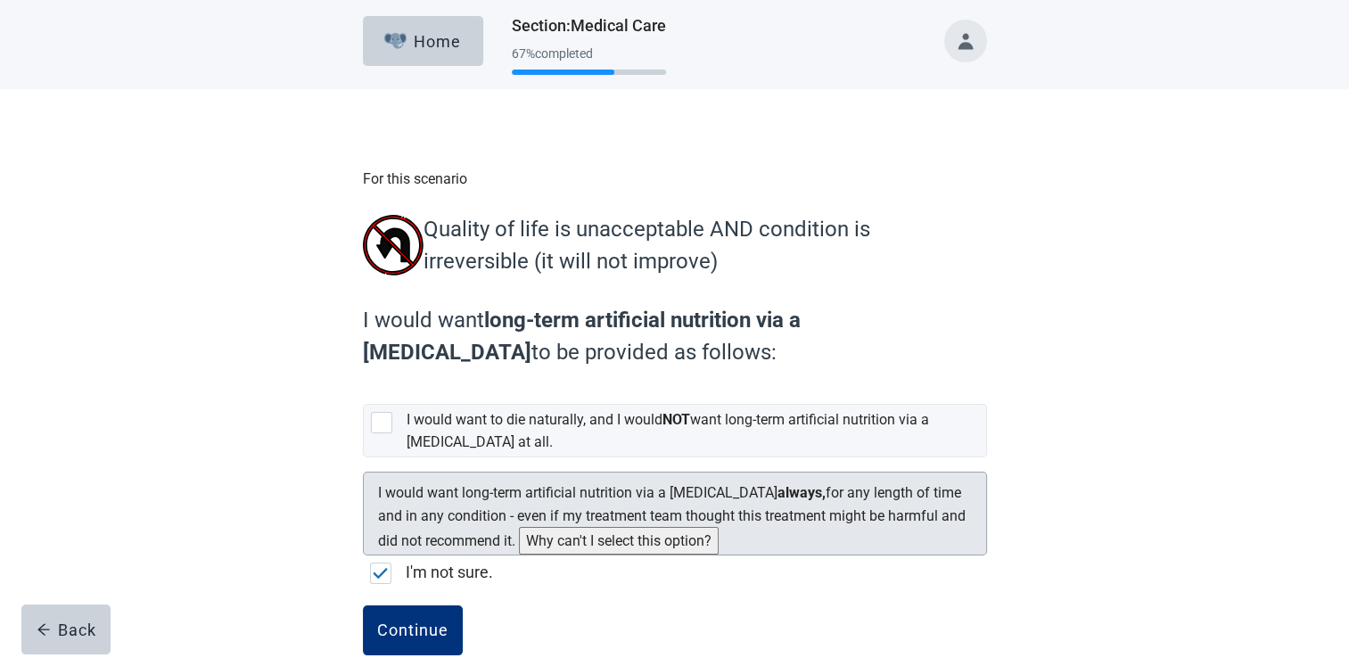
scroll to position [77, 0]
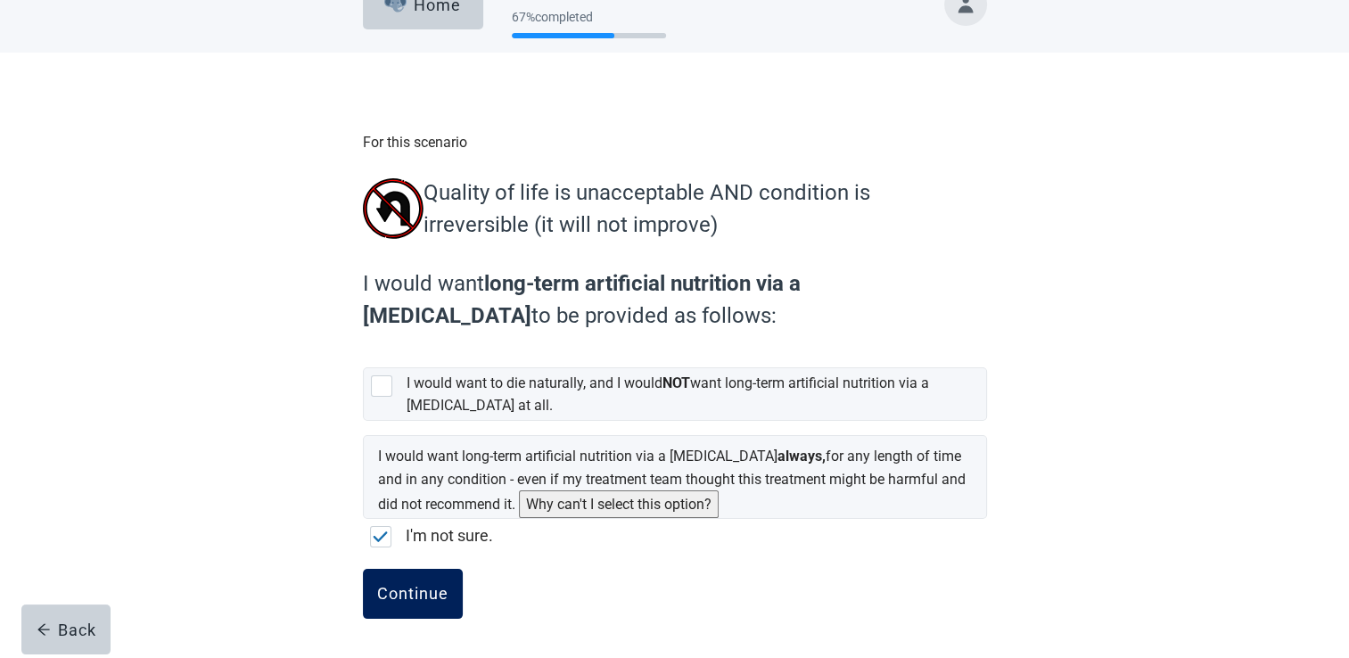
click at [400, 597] on div "Continue" at bounding box center [412, 594] width 71 height 18
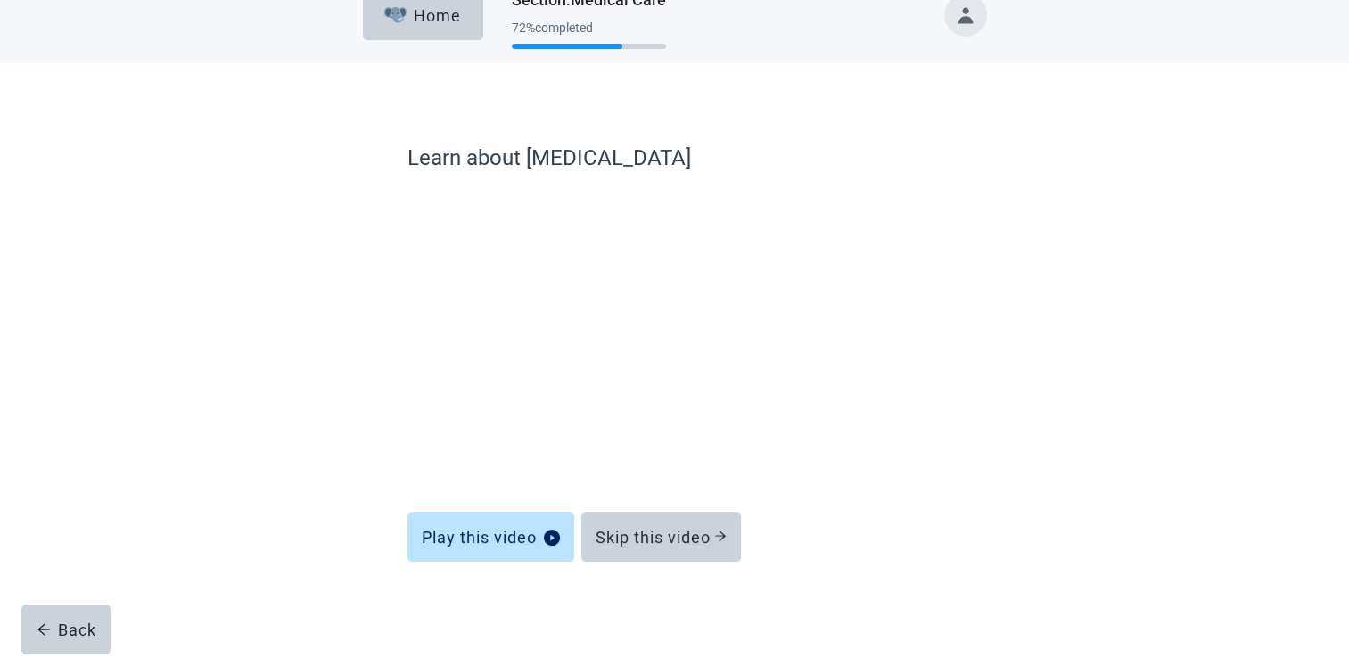
scroll to position [29, 0]
click at [653, 539] on div "Skip this video" at bounding box center [661, 538] width 131 height 18
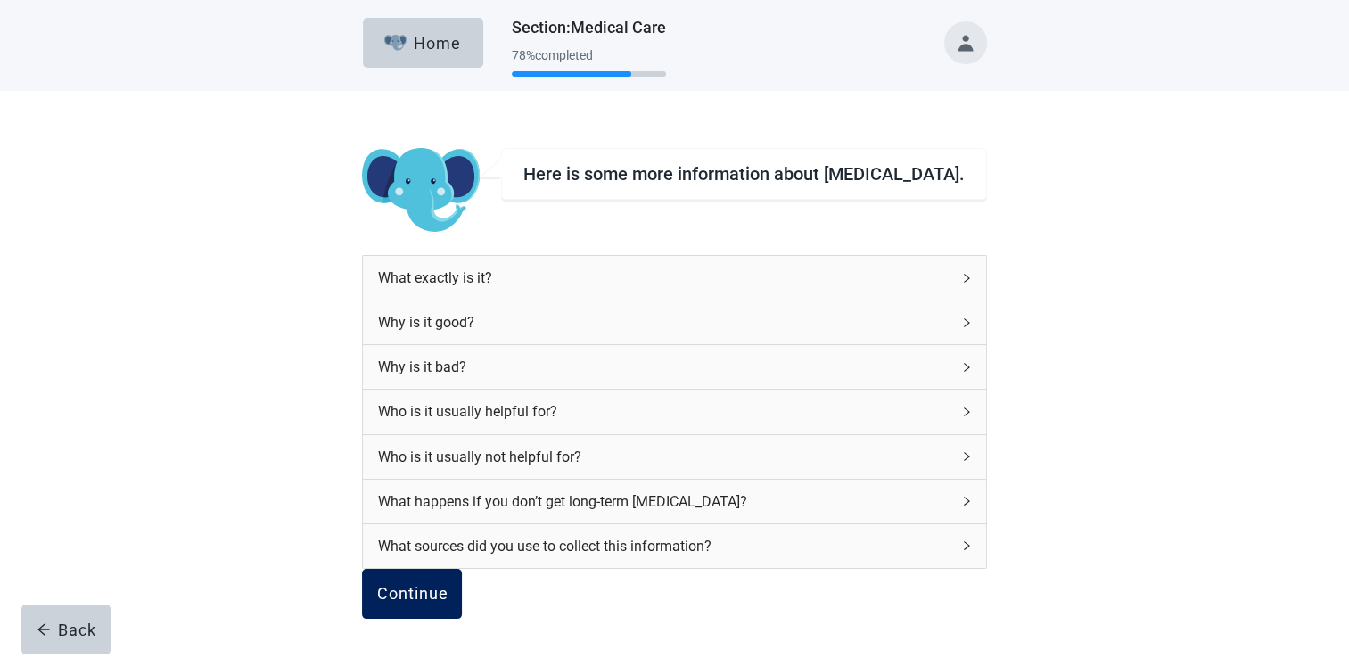
click at [446, 589] on div "Continue" at bounding box center [411, 594] width 71 height 18
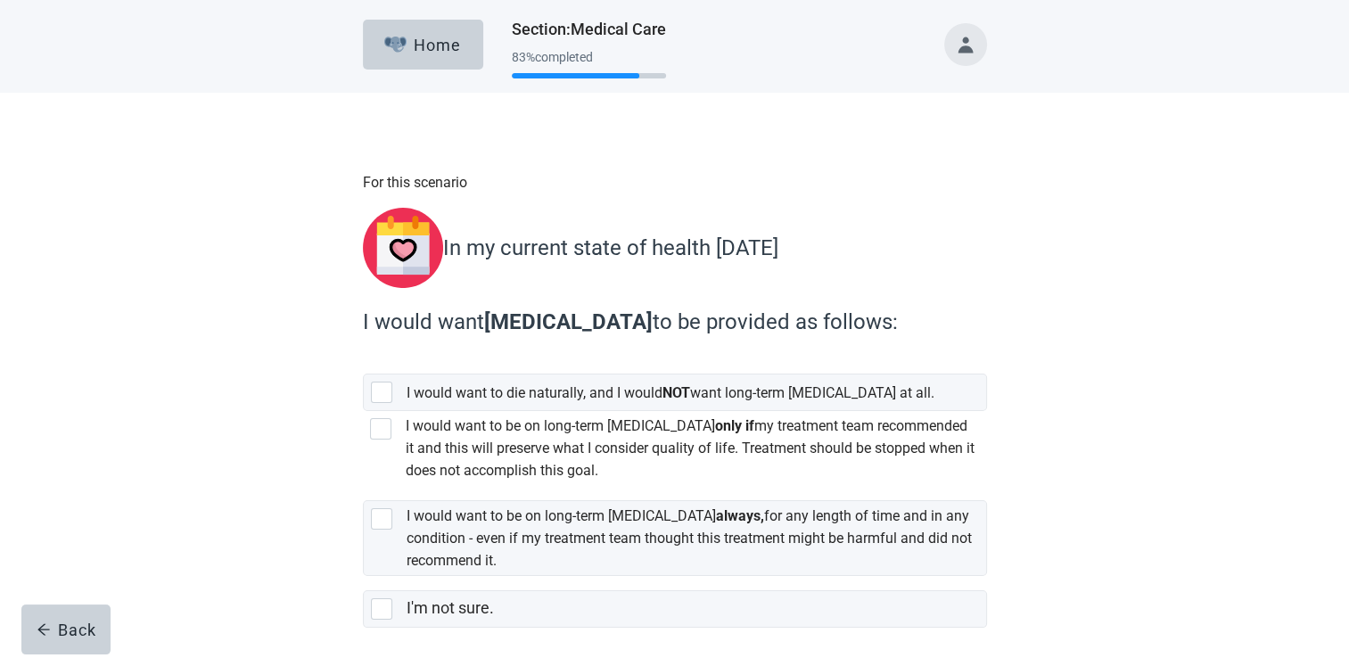
click at [574, 455] on label "I would want to be on long-term [MEDICAL_DATA] only if my treatment team recomm…" at bounding box center [690, 448] width 569 height 62
checkbox input "true"
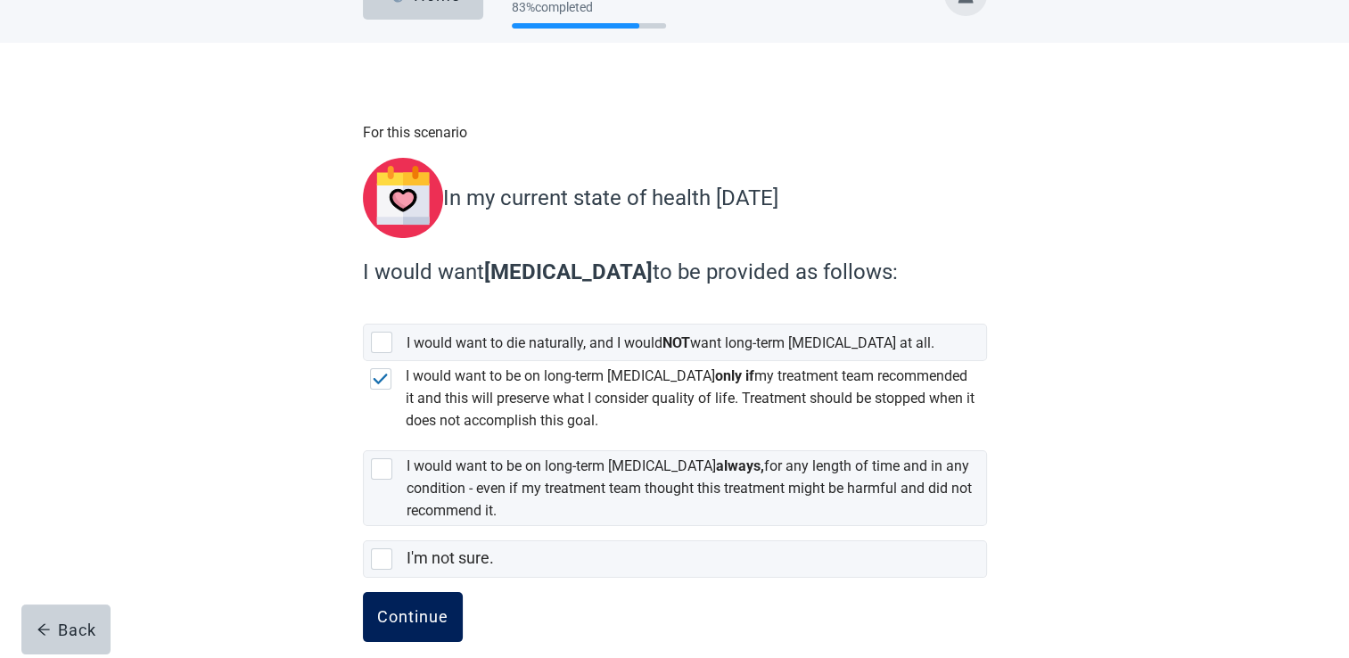
scroll to position [78, 0]
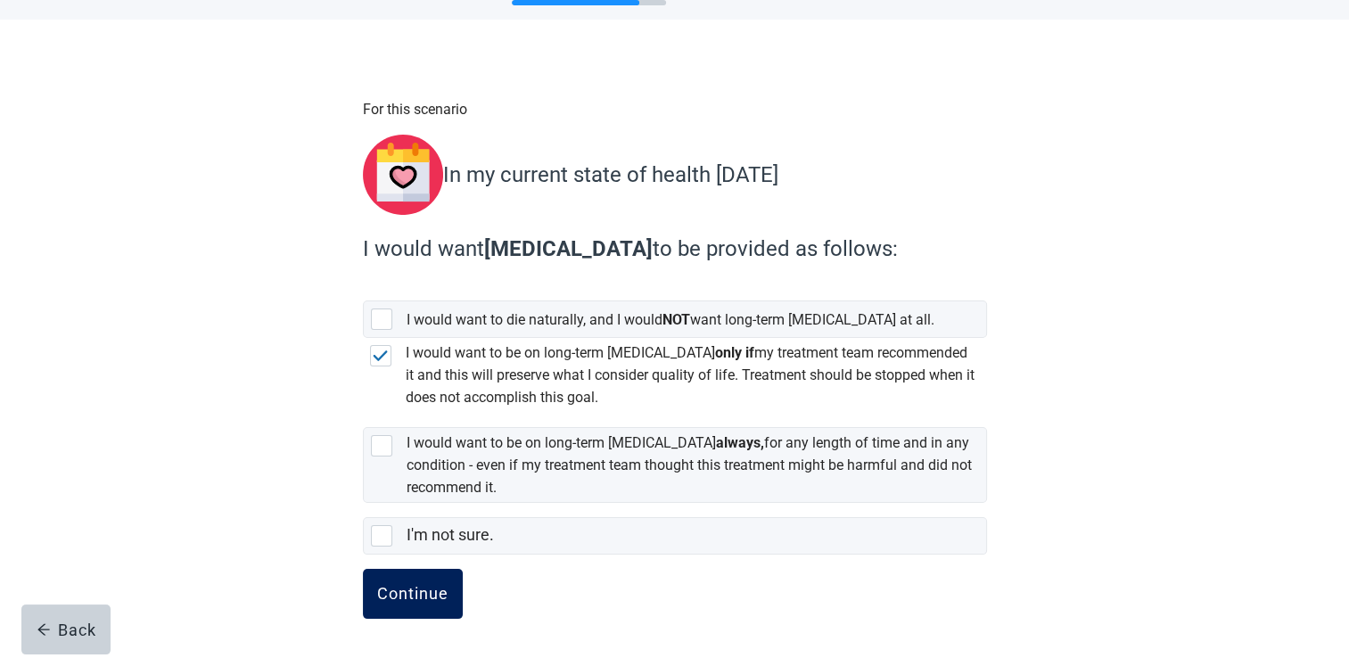
click at [429, 590] on div "Continue" at bounding box center [412, 594] width 71 height 18
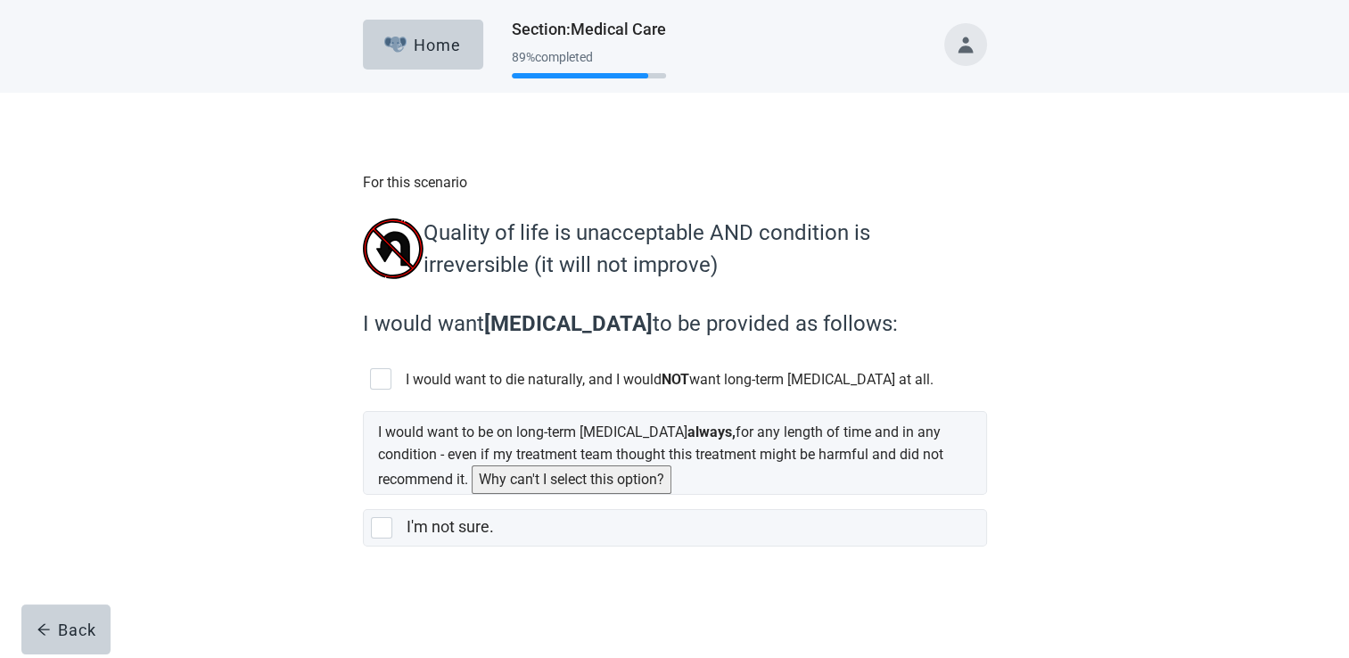
click at [439, 388] on label "I would want to die naturally, and I would NOT want long-term [MEDICAL_DATA] at…" at bounding box center [670, 379] width 528 height 17
checkbox input "true"
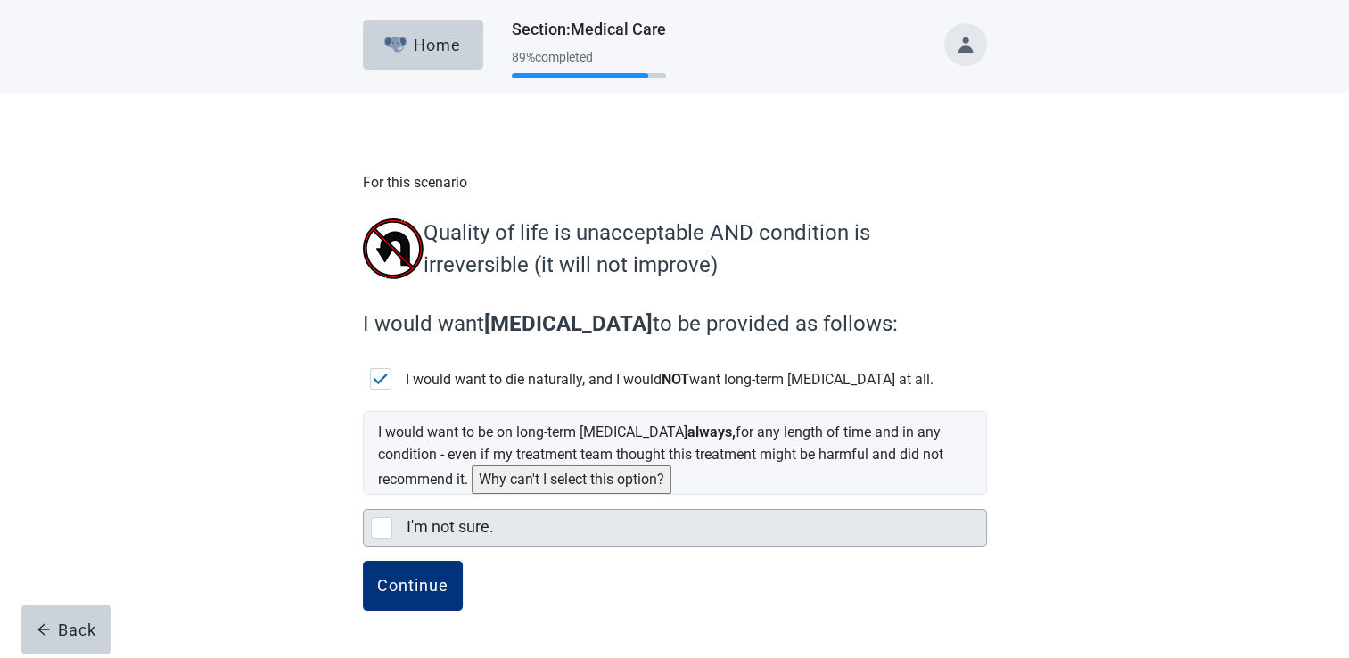
click at [387, 539] on div "I'm not sure., checkbox, not selected" at bounding box center [381, 527] width 21 height 21
click at [364, 496] on input "I'm not sure." at bounding box center [363, 495] width 1 height 1
checkbox input "true"
checkbox input "false"
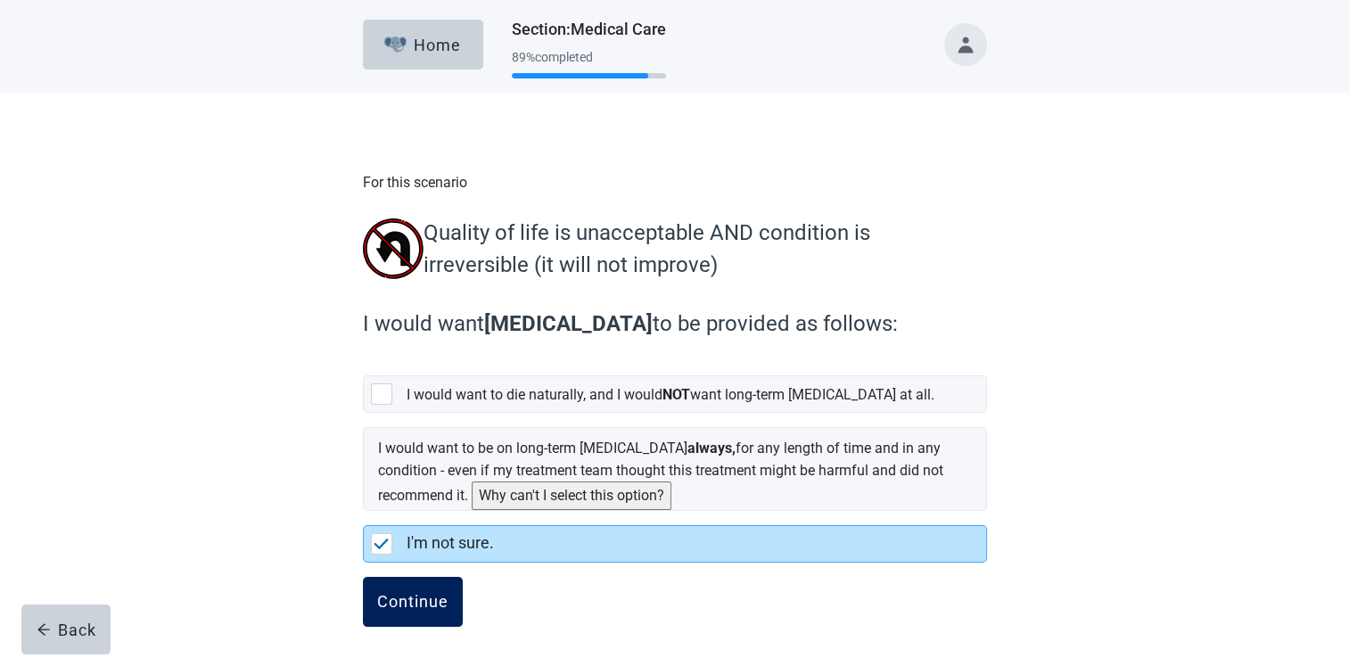
click at [417, 597] on div "Continue" at bounding box center [412, 602] width 71 height 18
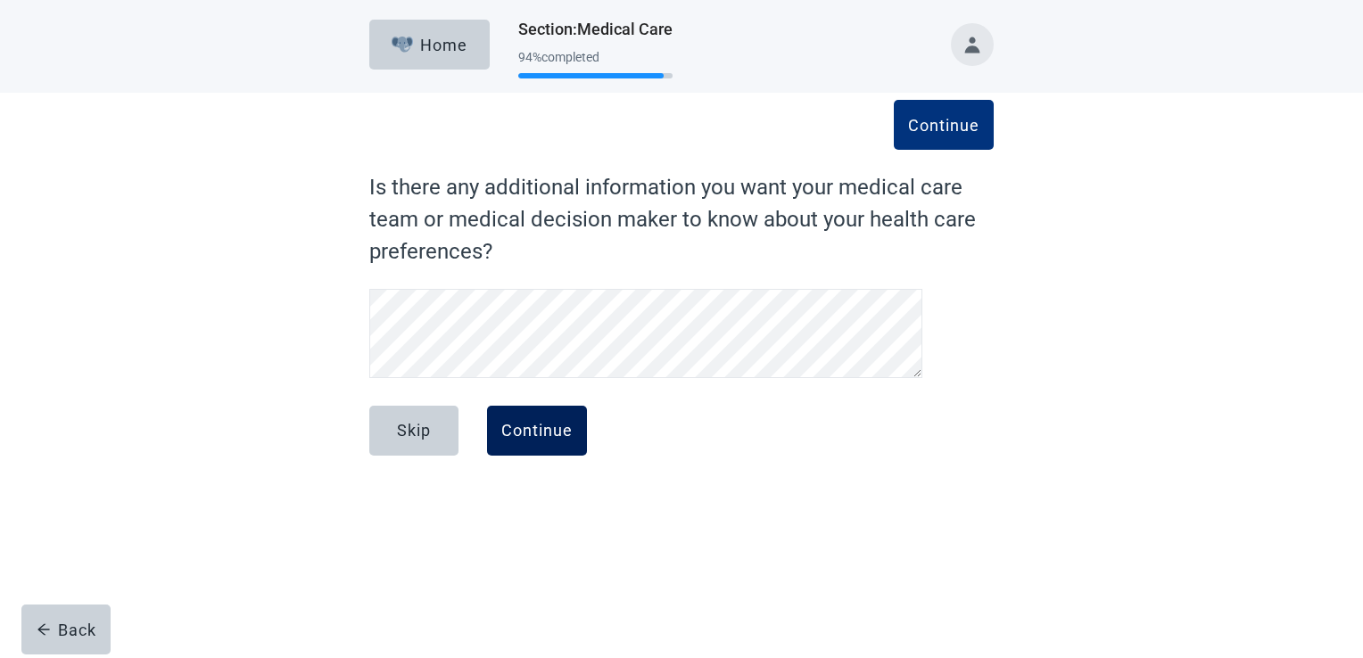
click at [544, 437] on div "Continue" at bounding box center [536, 431] width 71 height 18
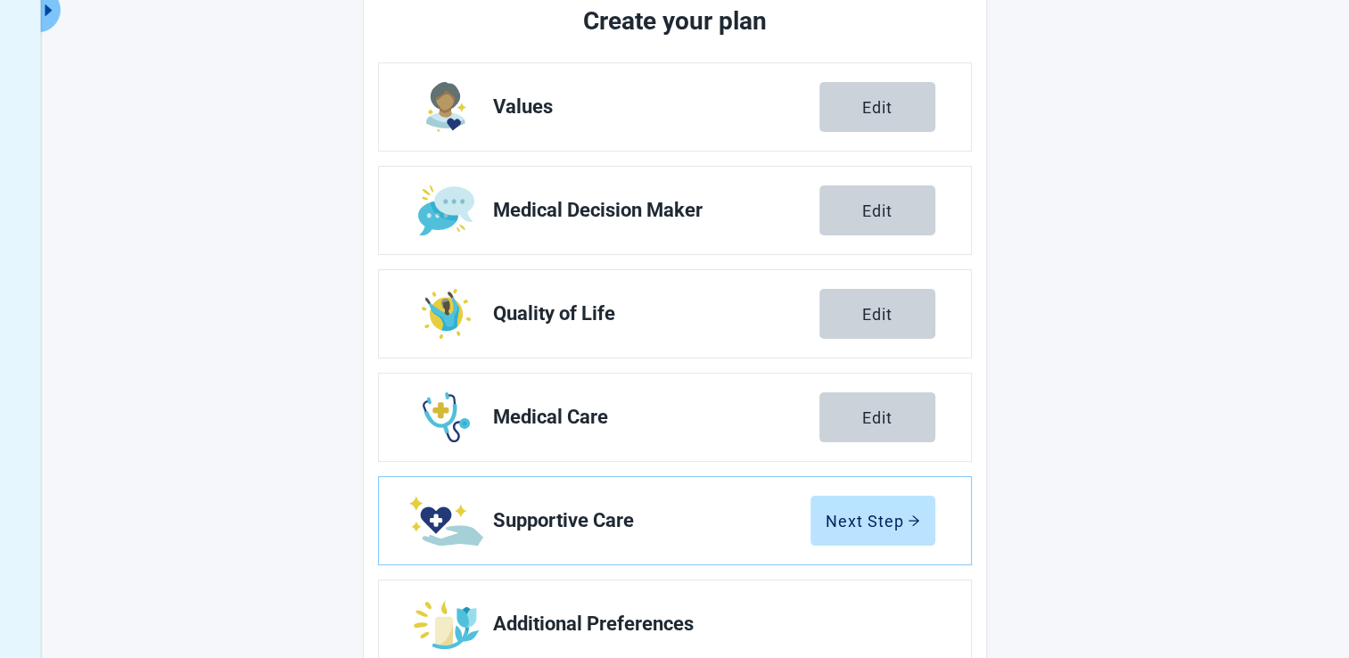
scroll to position [289, 0]
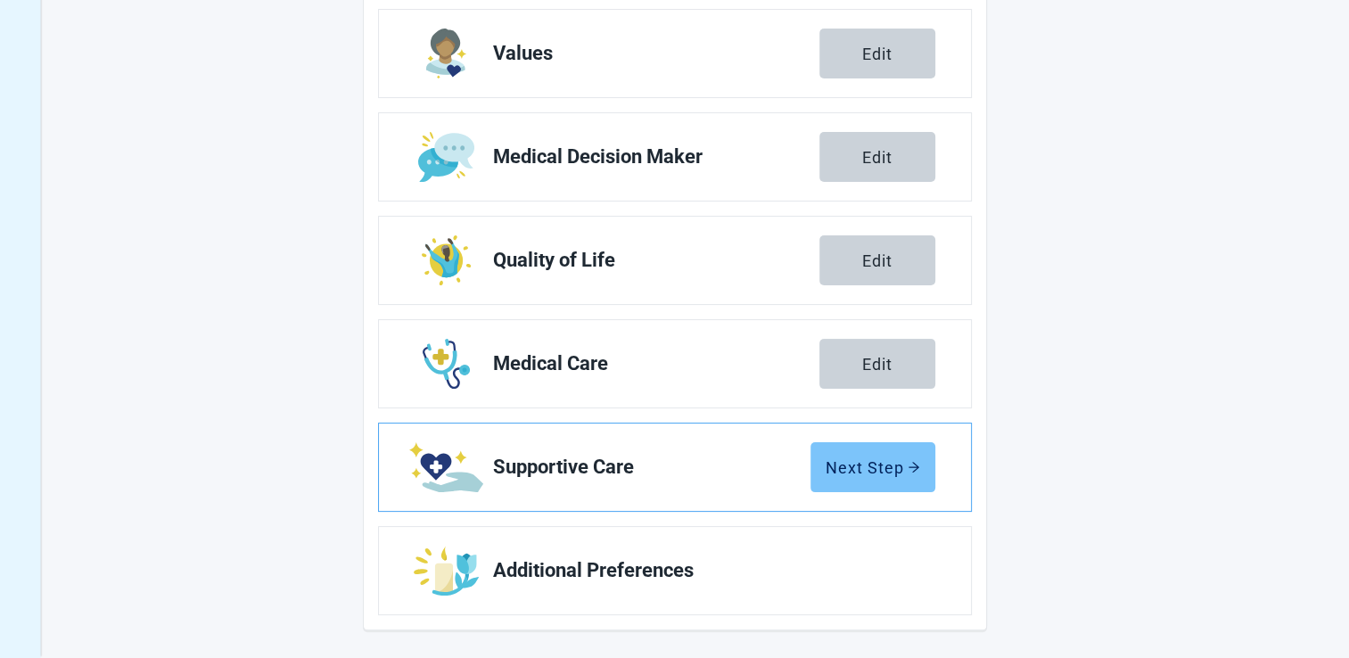
click at [845, 465] on div "Next Step" at bounding box center [873, 467] width 95 height 18
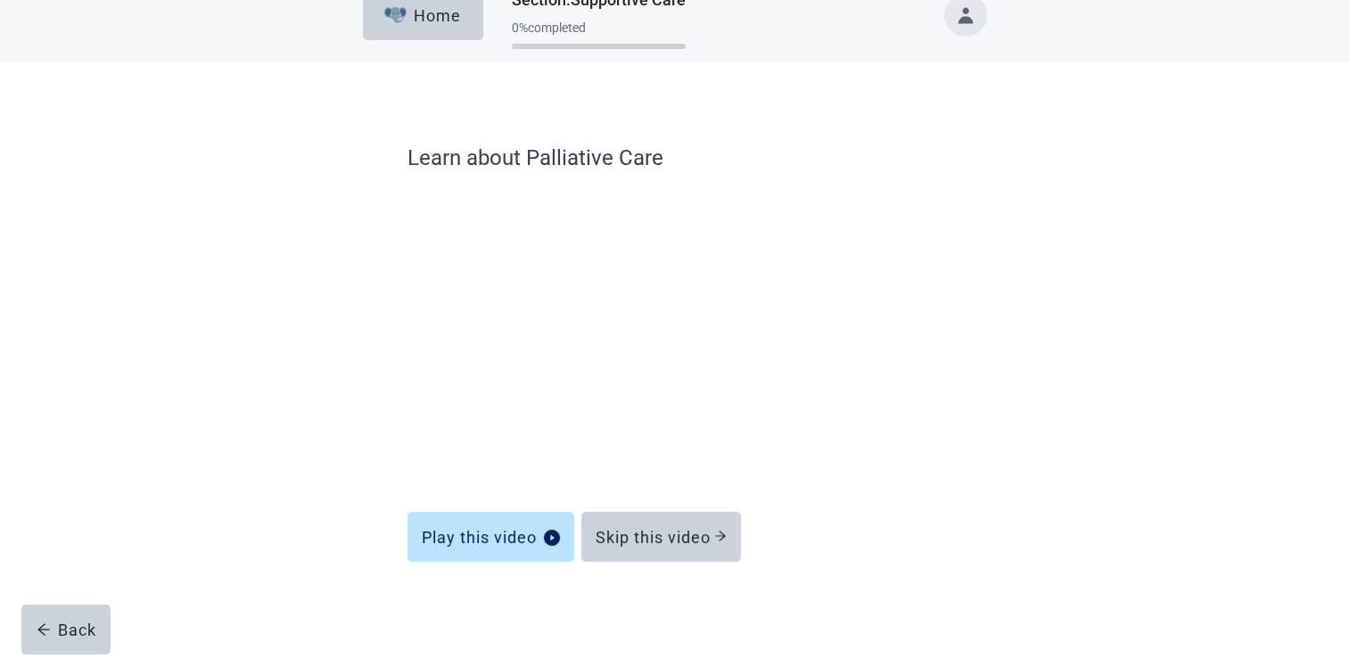
scroll to position [29, 0]
click at [648, 539] on div "Skip this video" at bounding box center [661, 538] width 131 height 18
click at [671, 536] on div "Skip this video" at bounding box center [661, 538] width 131 height 18
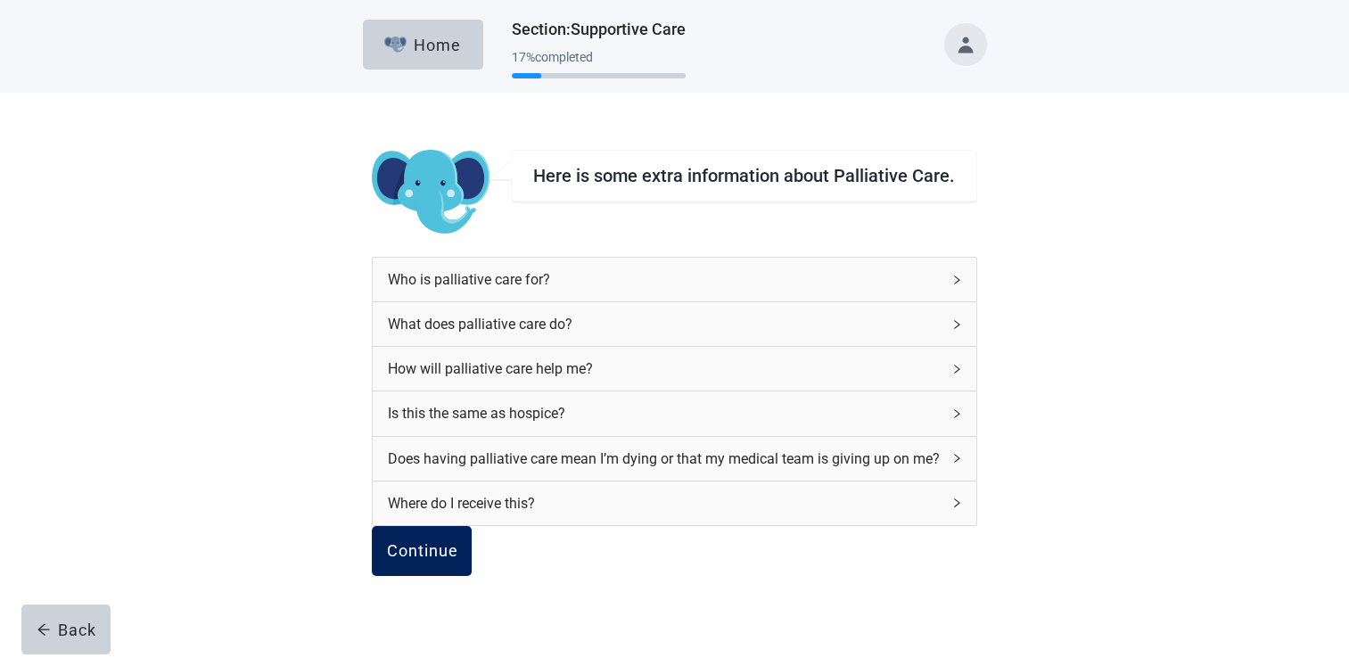
click at [441, 560] on div "Continue" at bounding box center [421, 551] width 71 height 18
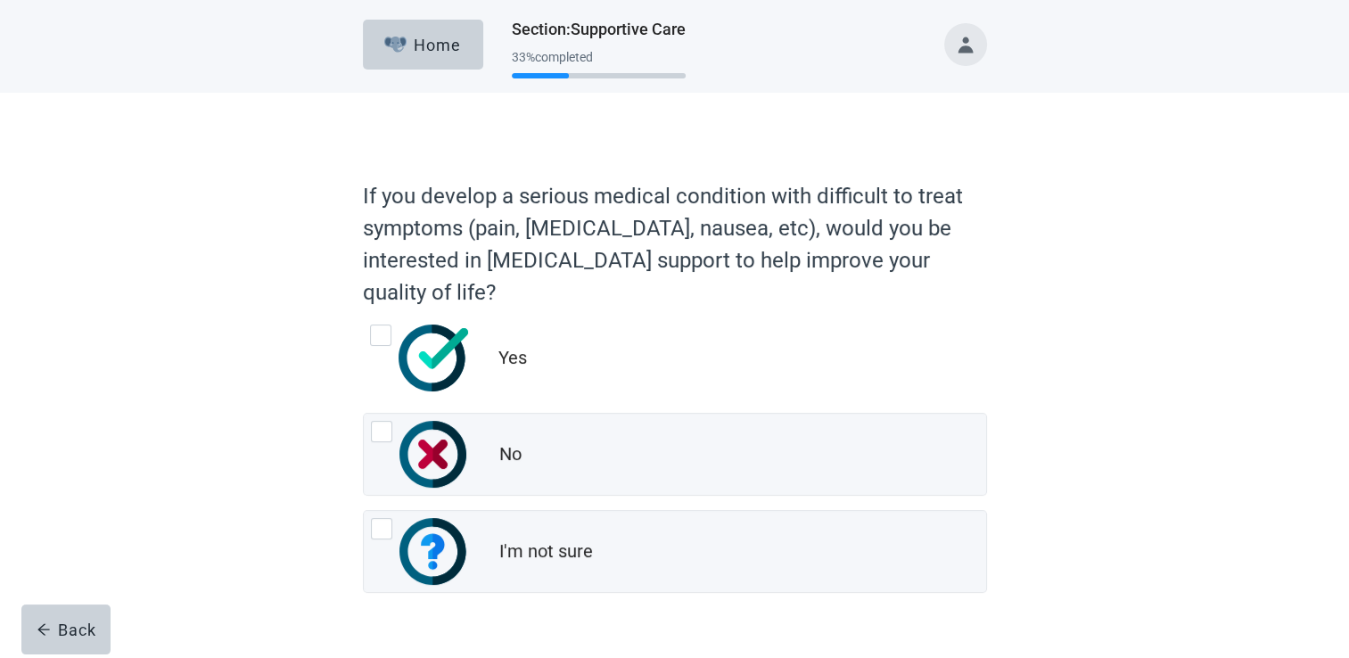
click at [391, 345] on div "Yes, radio button, not checked" at bounding box center [380, 335] width 21 height 21
click at [364, 318] on input "Yes" at bounding box center [363, 317] width 1 height 1
radio input "true"
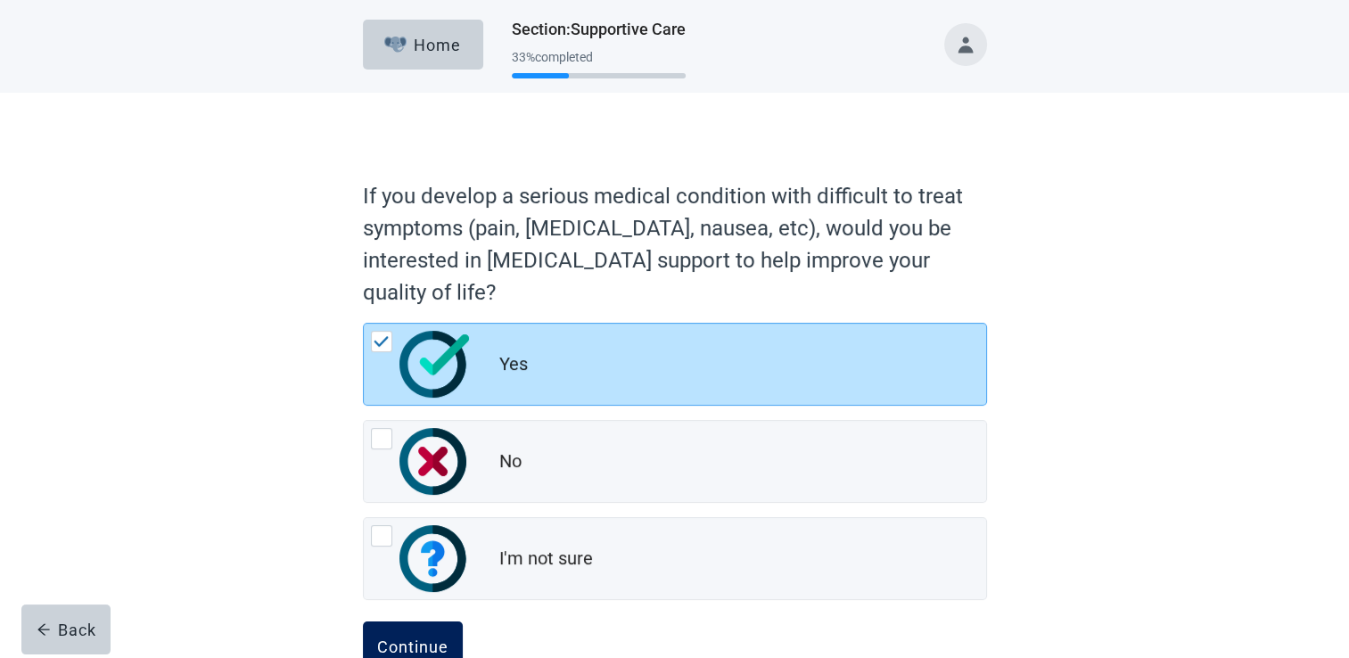
click at [389, 644] on div "Continue" at bounding box center [412, 647] width 71 height 18
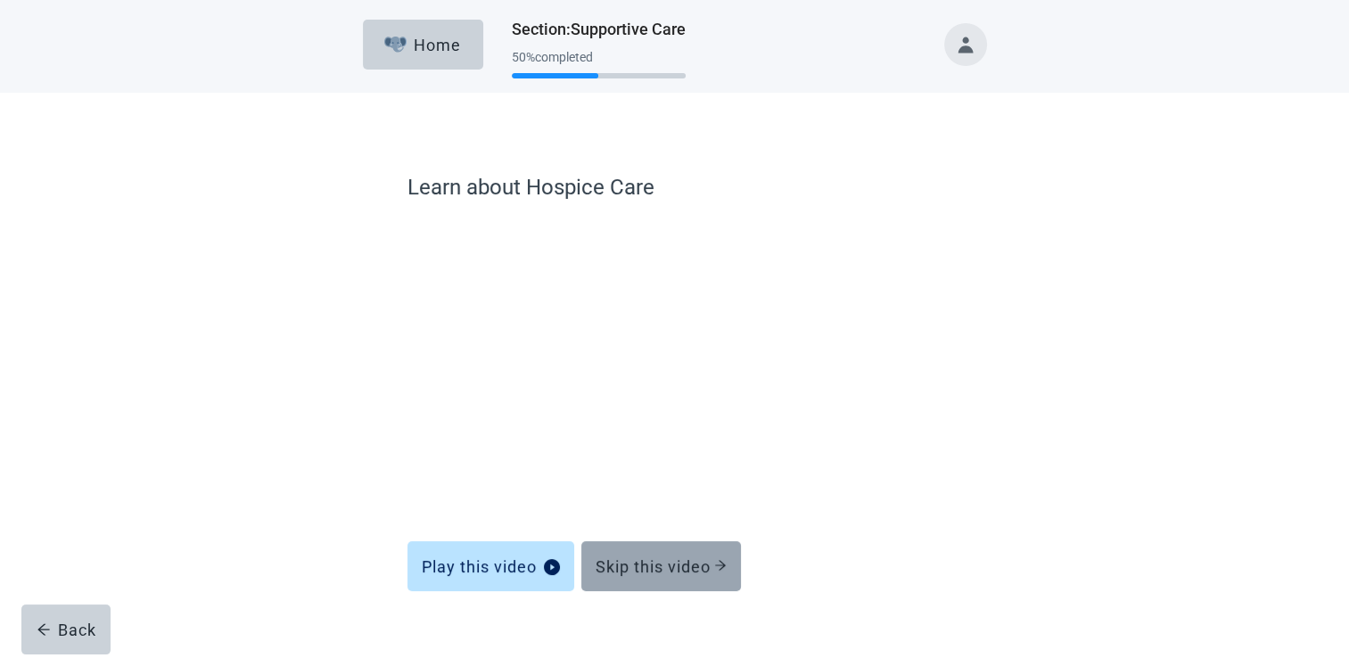
click at [638, 562] on div "Skip this video" at bounding box center [661, 566] width 131 height 18
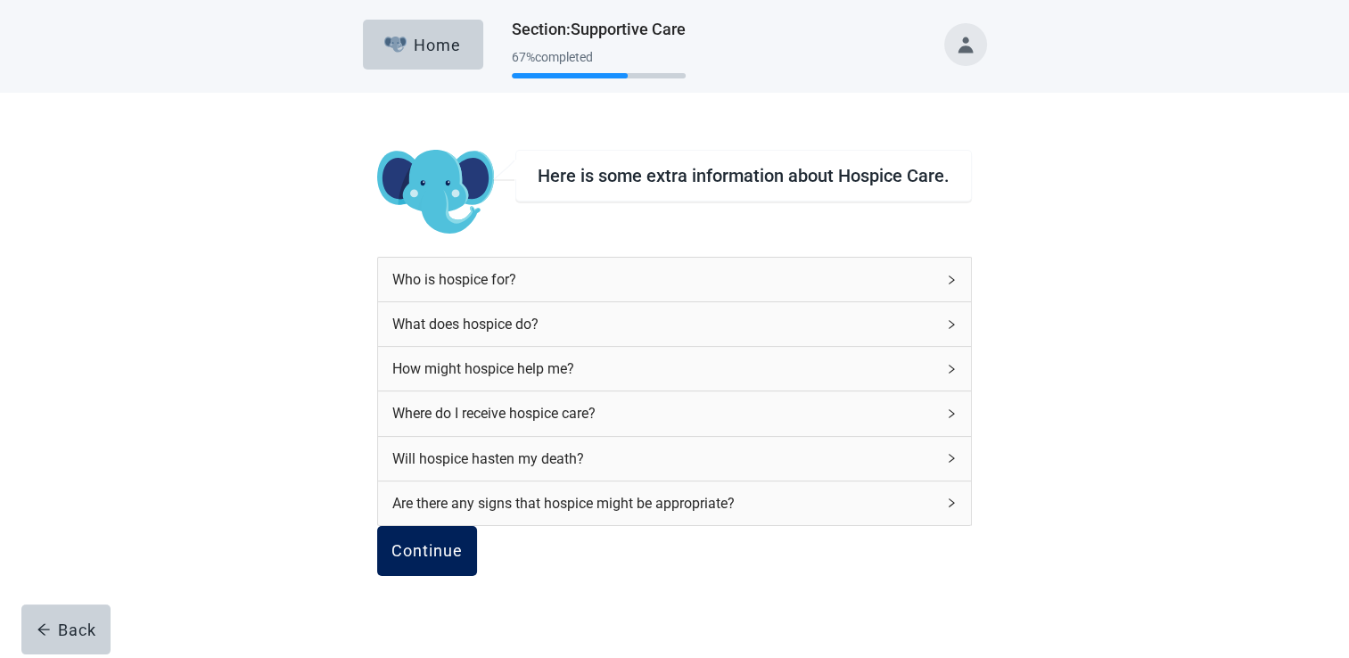
click at [446, 560] on div "Continue" at bounding box center [426, 551] width 71 height 18
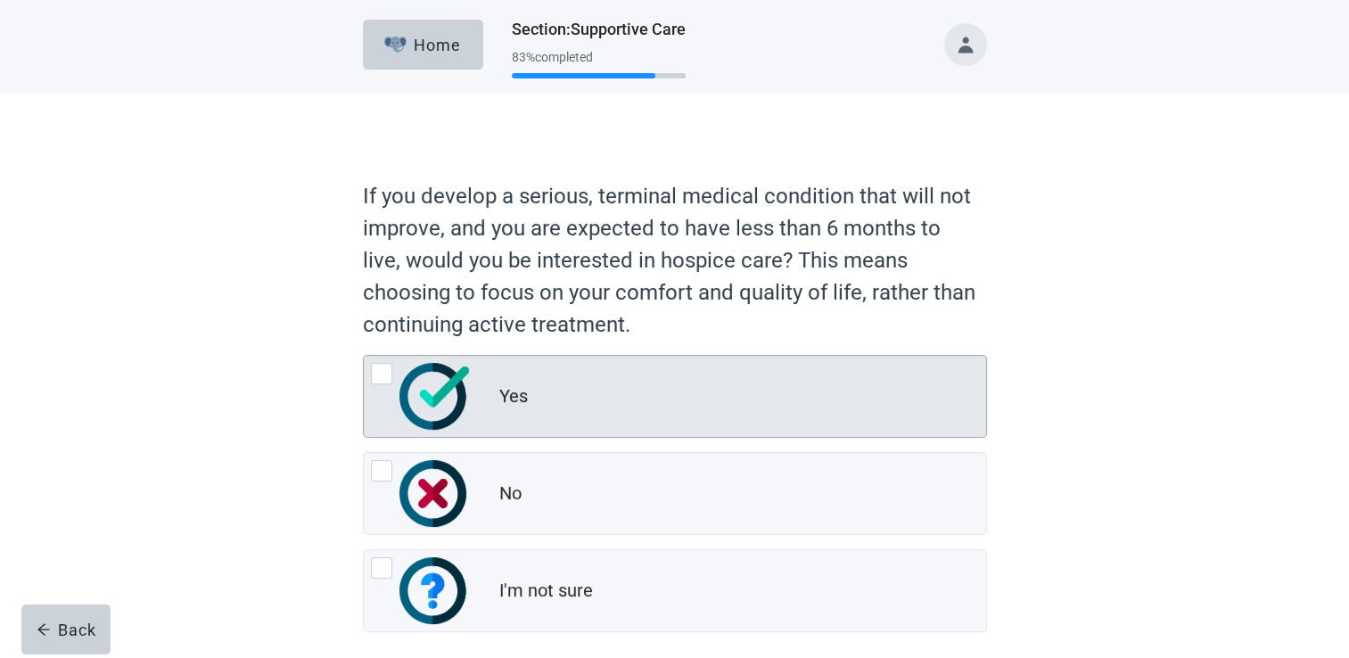
click at [444, 381] on img "Yes, radio button, not checked" at bounding box center [434, 396] width 70 height 67
click at [364, 356] on input "Yes" at bounding box center [363, 355] width 1 height 1
radio input "true"
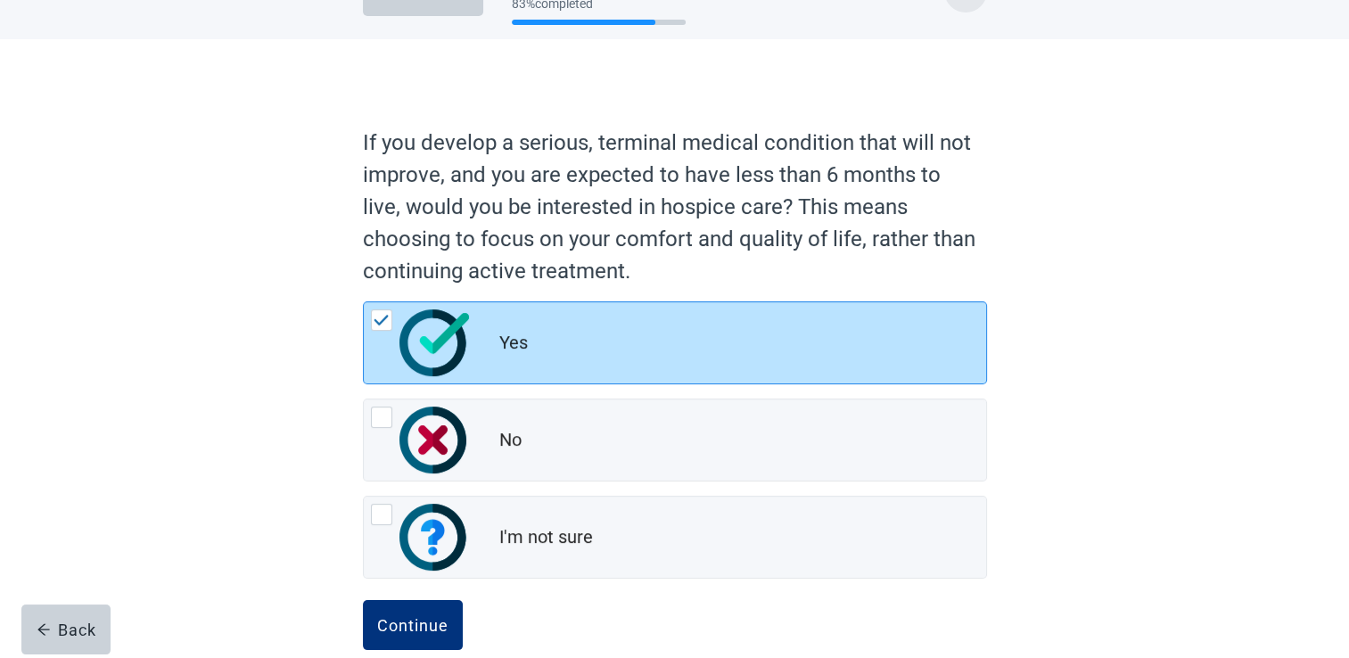
scroll to position [83, 0]
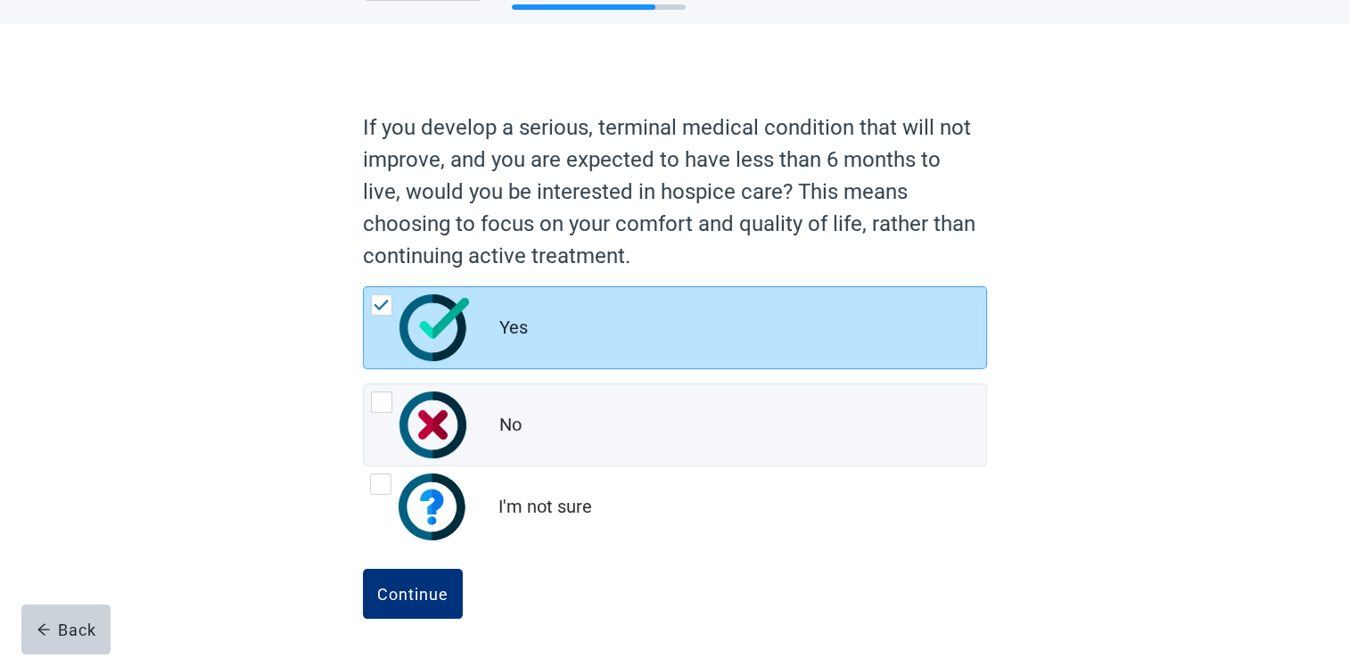
click at [446, 499] on img "I'm not sure, radio button, not checked" at bounding box center [434, 507] width 70 height 67
click at [364, 467] on input "I'm not sure" at bounding box center [363, 466] width 1 height 1
radio input "true"
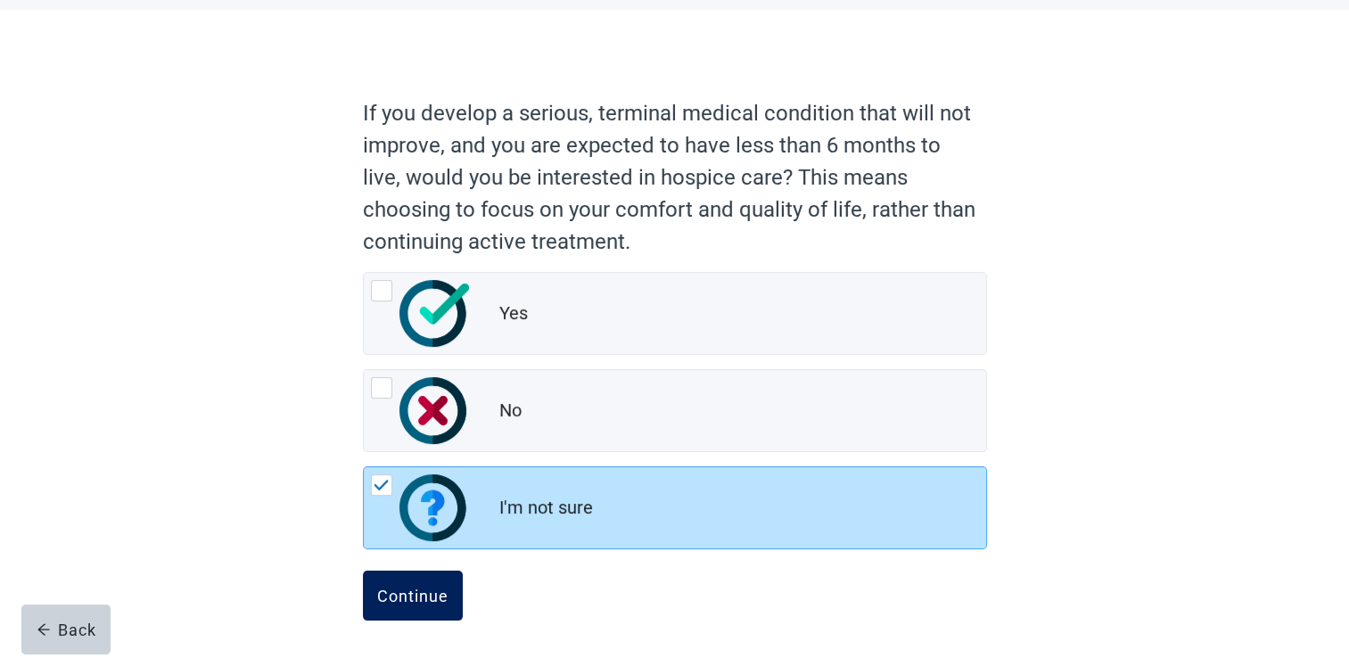
click at [421, 607] on button "Continue" at bounding box center [413, 596] width 100 height 50
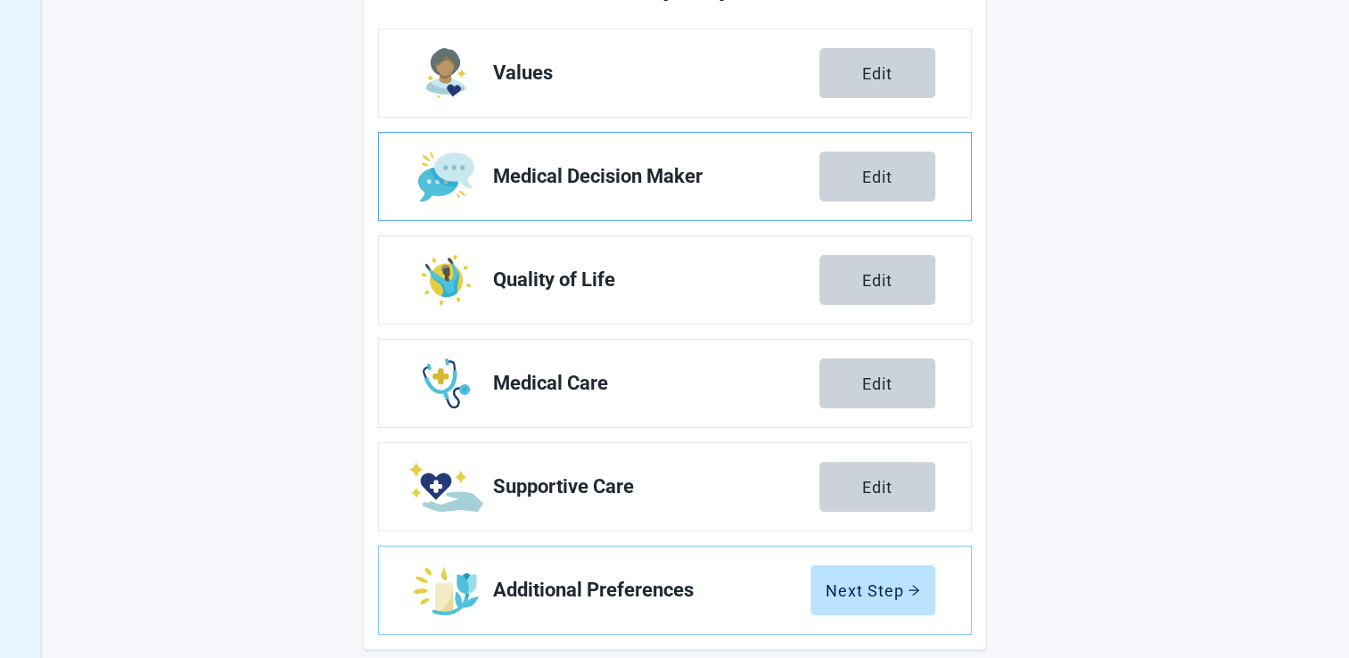
scroll to position [289, 0]
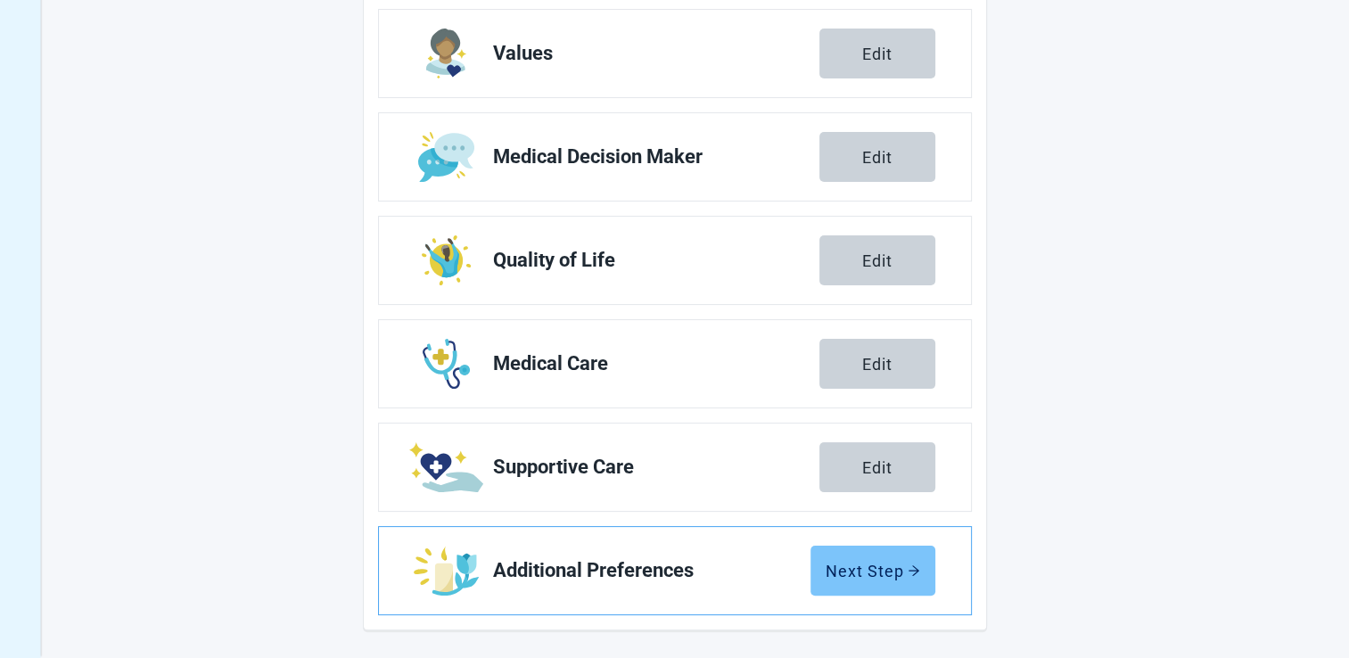
click at [843, 571] on div "Next Step" at bounding box center [873, 571] width 95 height 18
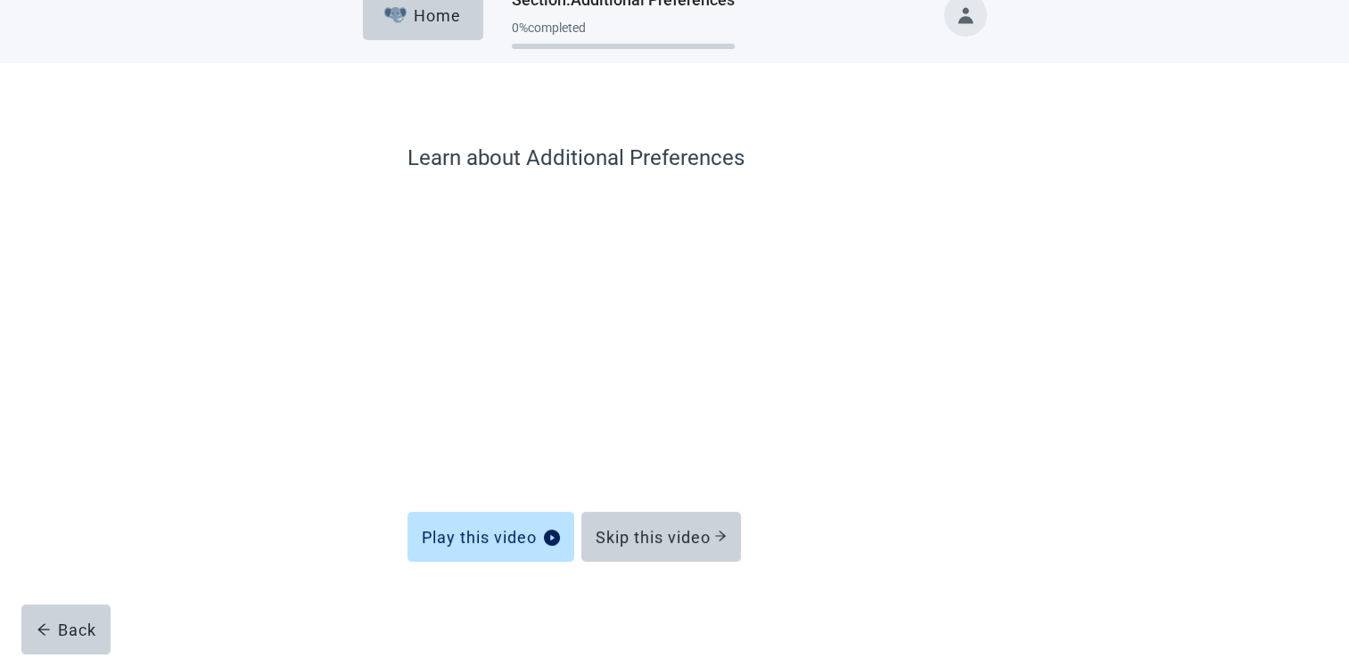
scroll to position [29, 0]
click at [649, 529] on div "Skip this video" at bounding box center [661, 538] width 131 height 18
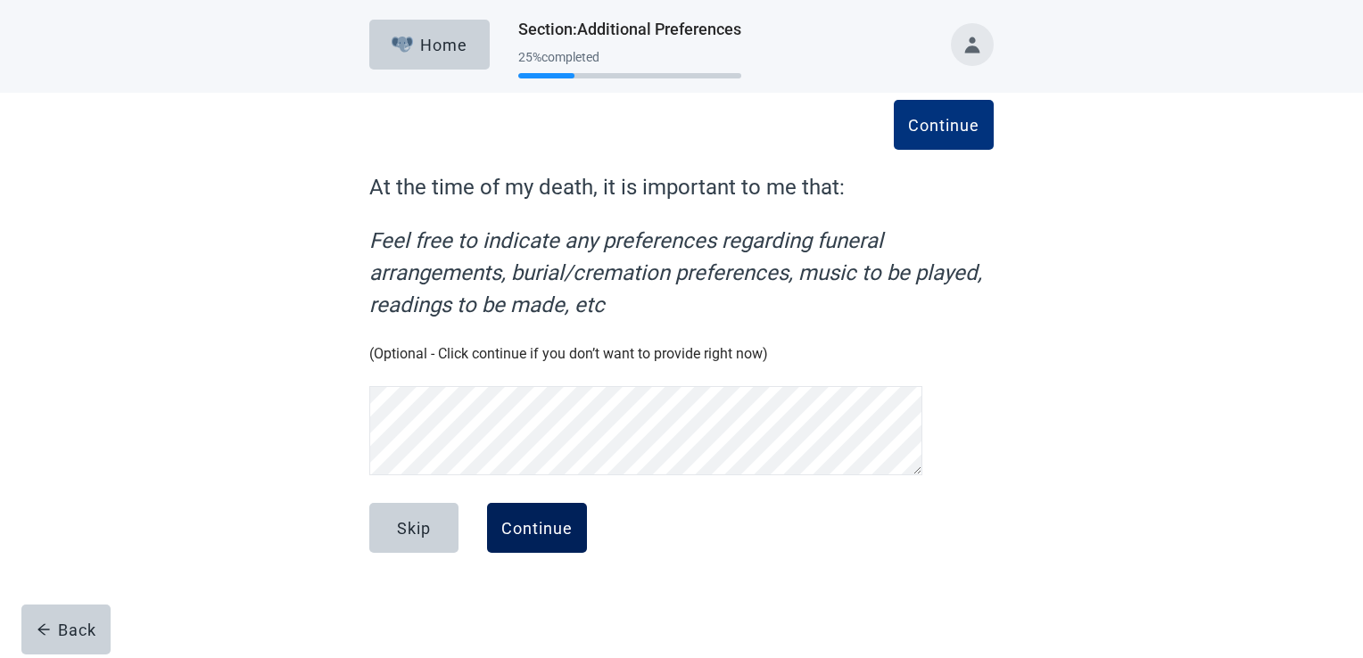
click at [545, 519] on div "Continue" at bounding box center [536, 528] width 71 height 18
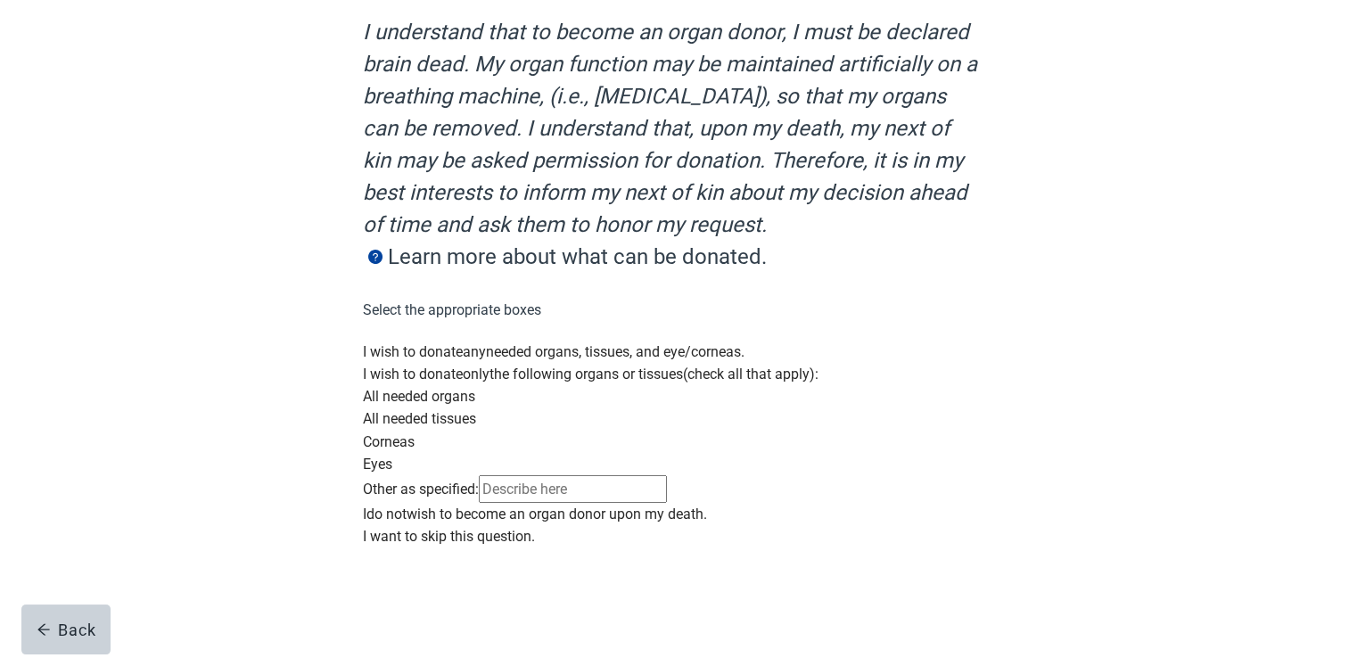
scroll to position [438, 0]
click at [601, 506] on label "wish to become an organ donor upon my death." at bounding box center [557, 514] width 301 height 17
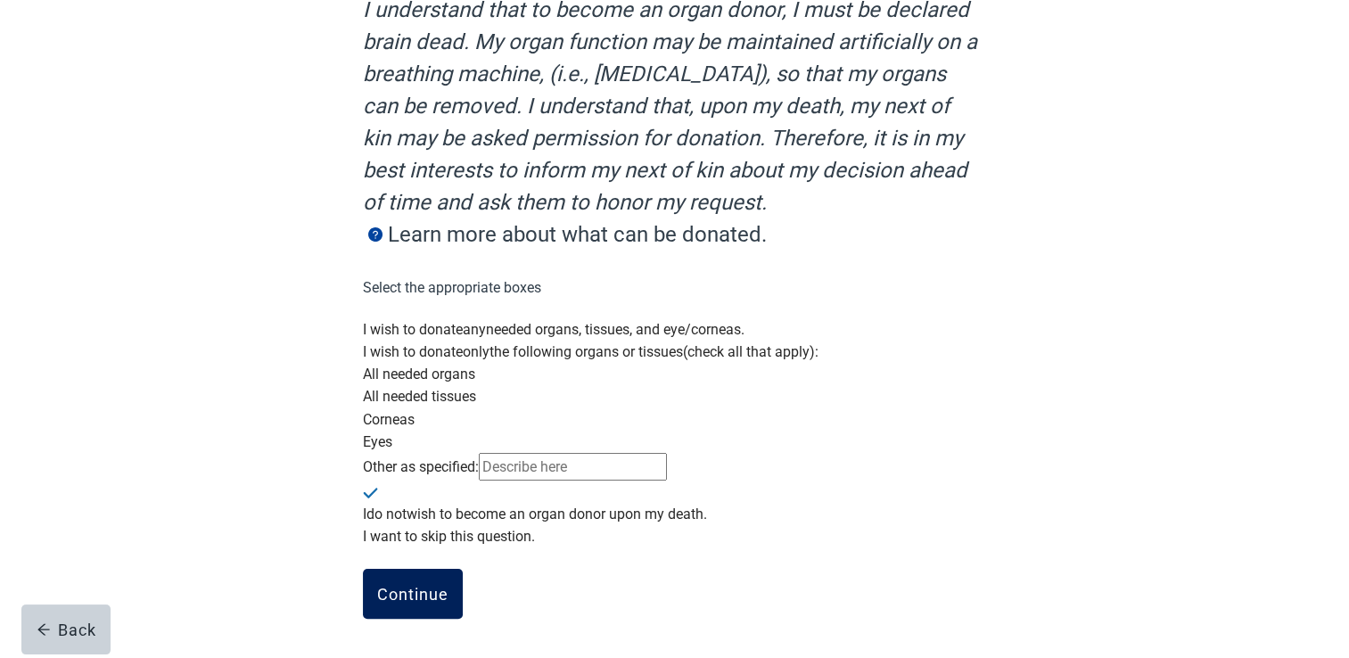
click at [410, 594] on div "Continue" at bounding box center [412, 594] width 71 height 18
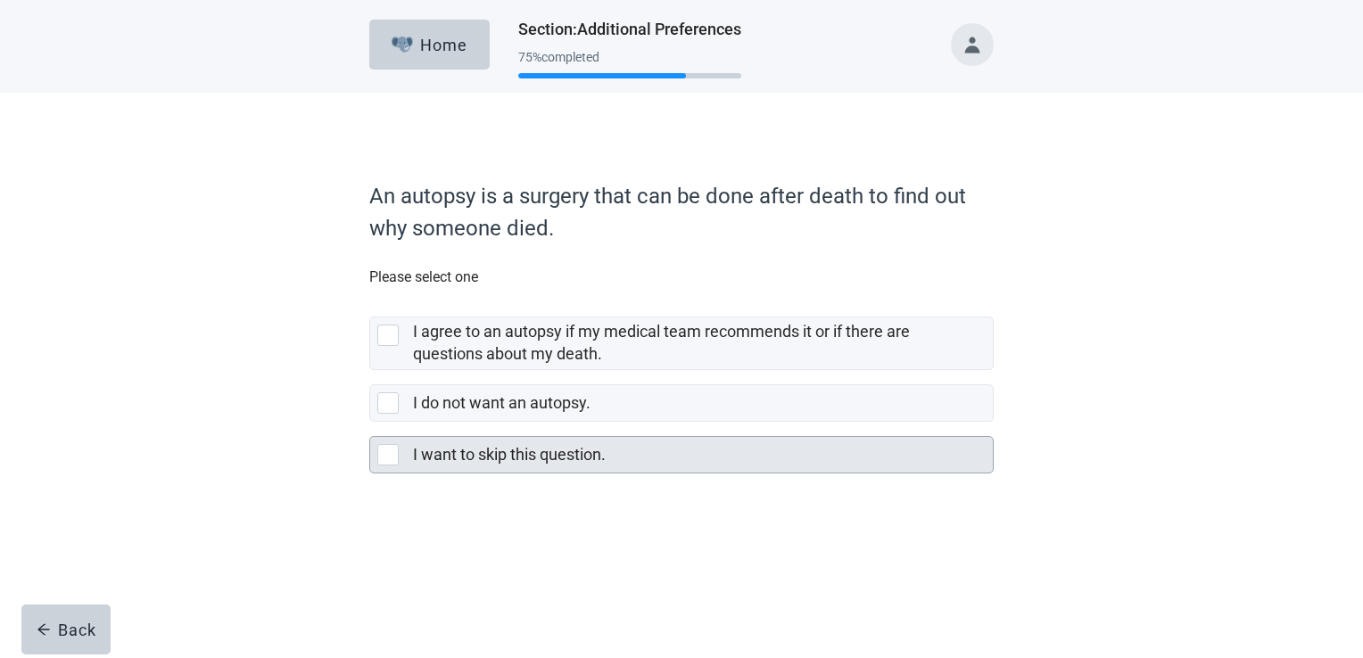
click at [382, 451] on div "I want to skip this question., checkbox, not selected" at bounding box center [387, 454] width 21 height 21
click at [370, 423] on input "I want to skip this question." at bounding box center [369, 422] width 1 height 1
checkbox input "true"
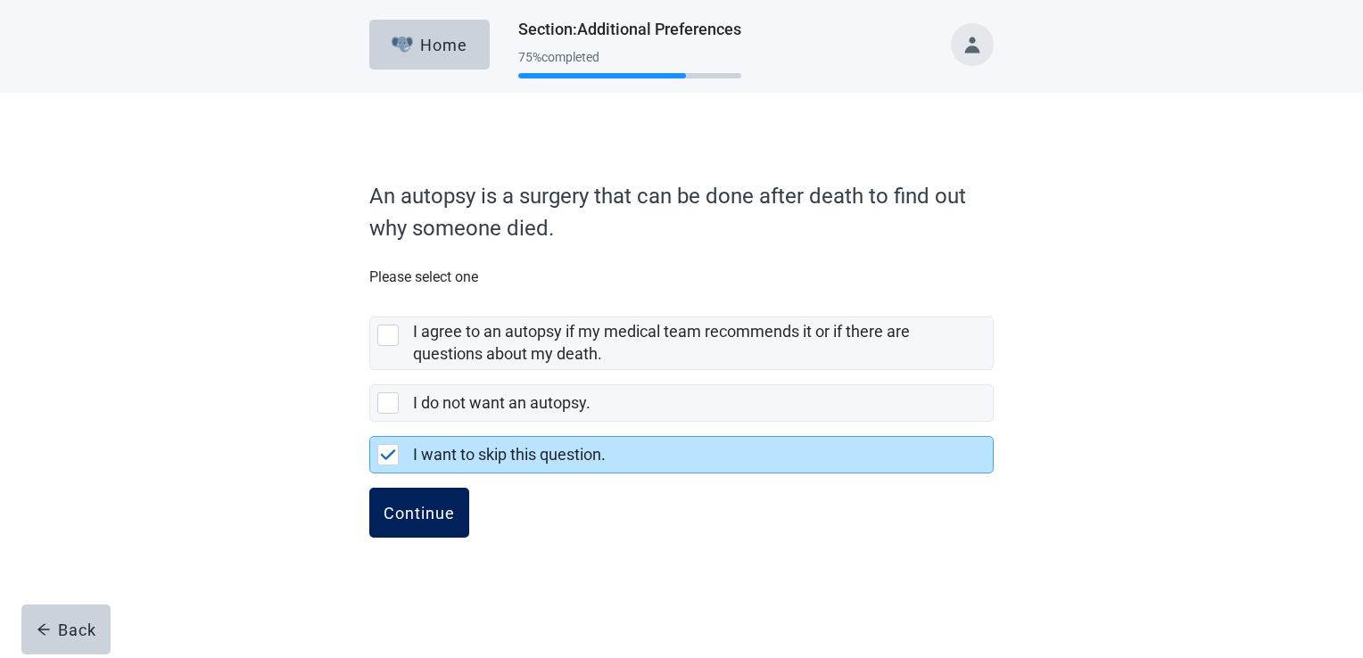
click at [400, 505] on div "Continue" at bounding box center [418, 513] width 71 height 18
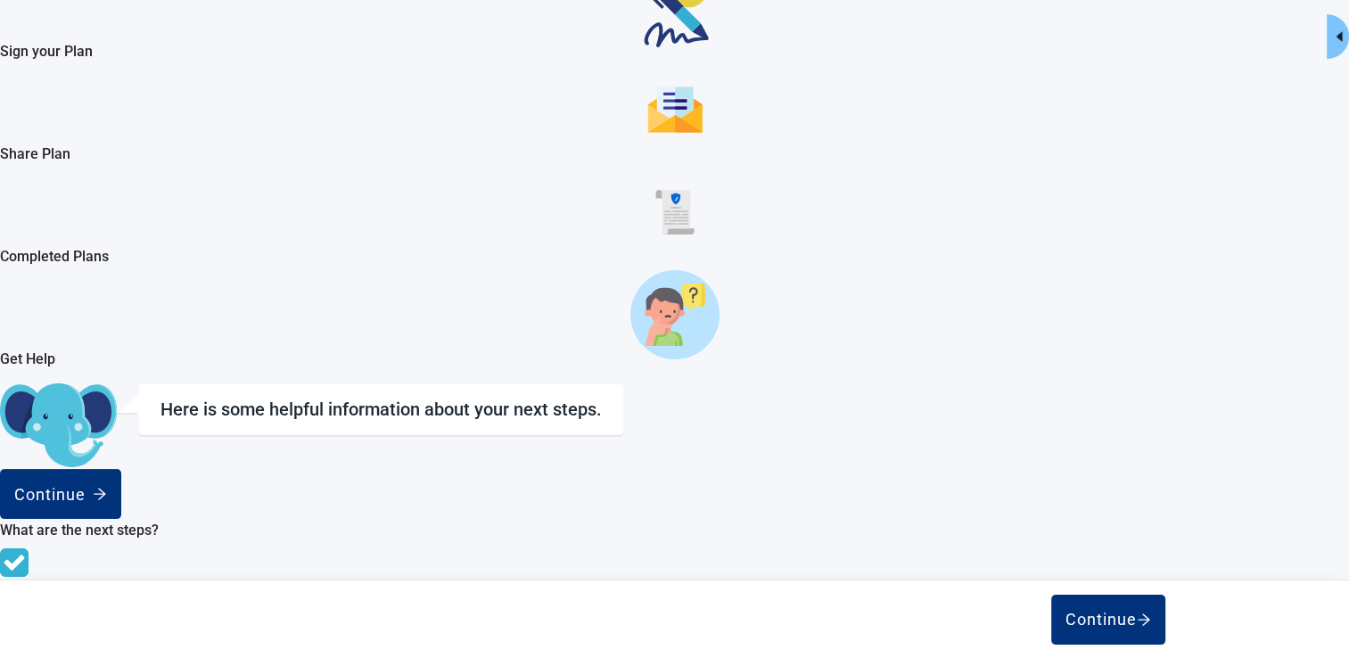
scroll to position [178, 0]
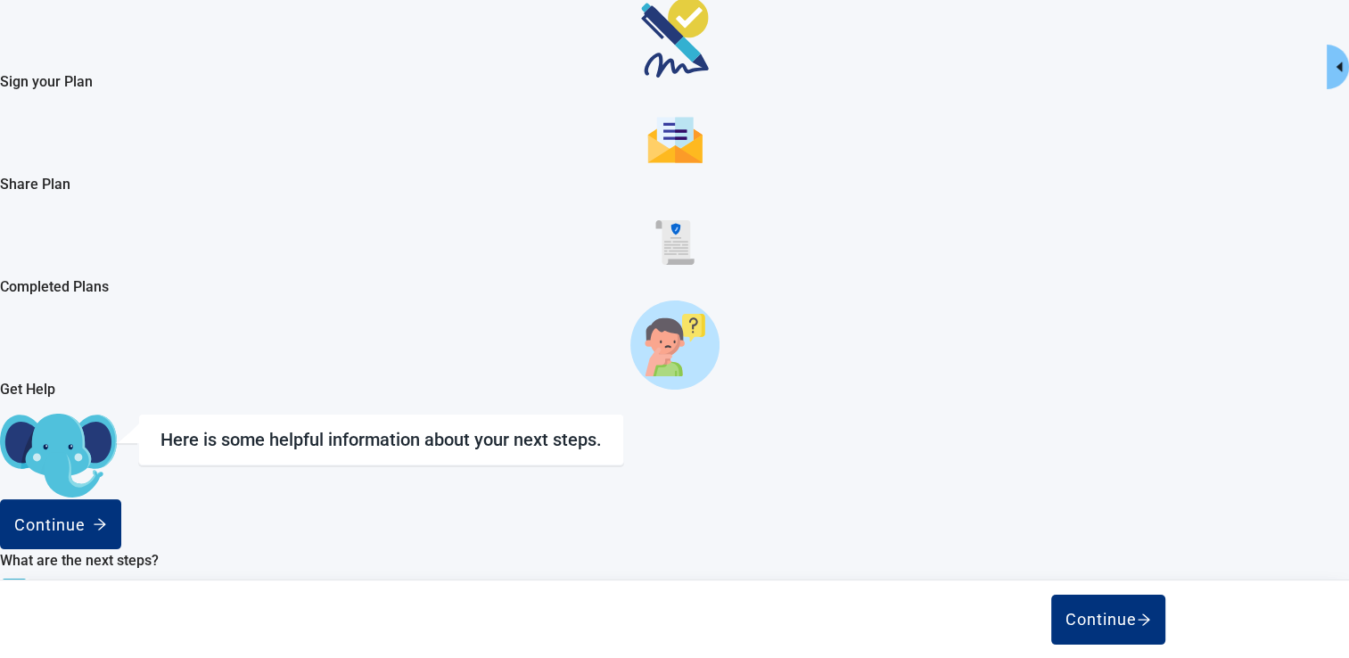
click at [186, 610] on span "Step 1: Create your Care Plan." at bounding box center [93, 618] width 186 height 17
